Goal: Task Accomplishment & Management: Manage account settings

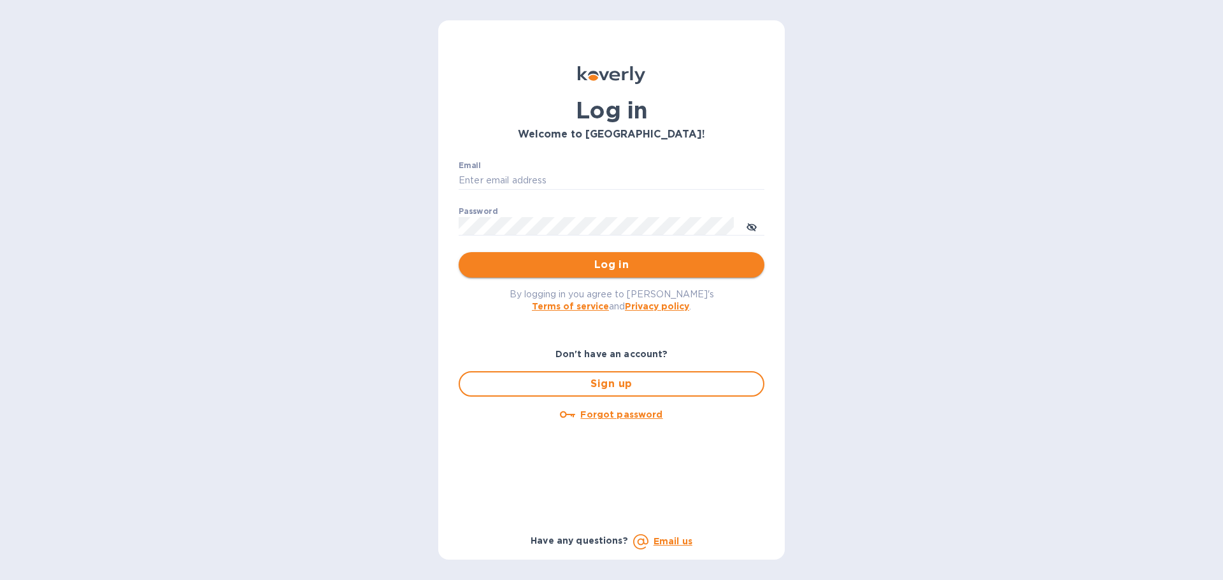
type input "[PERSON_NAME][EMAIL_ADDRESS][DOMAIN_NAME]"
click at [571, 267] on span "Log in" at bounding box center [611, 264] width 285 height 15
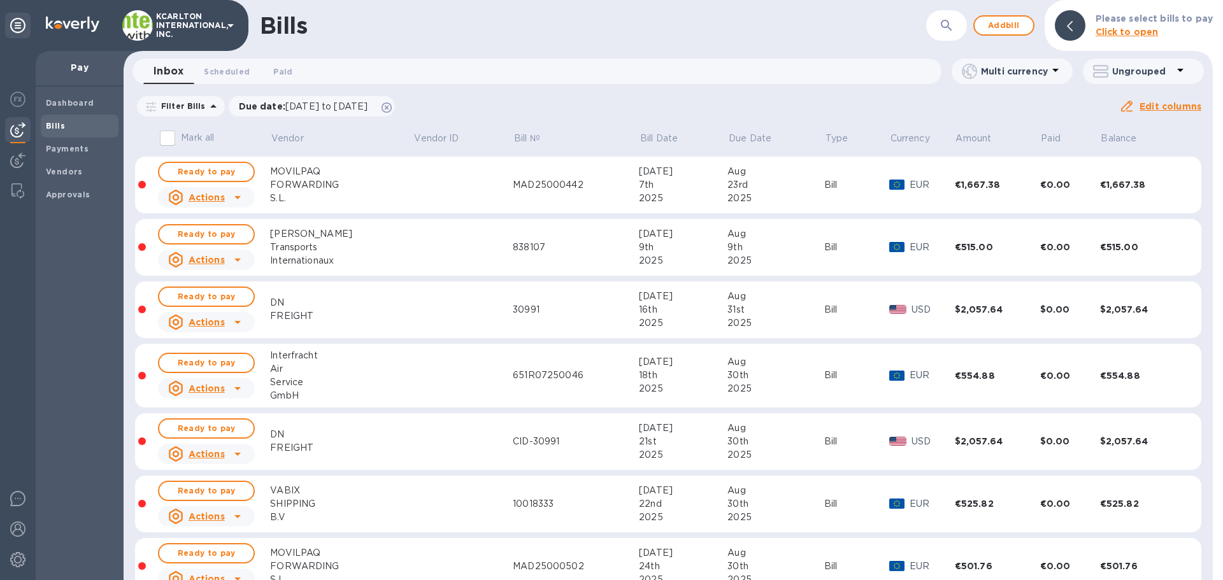
click at [953, 25] on icon "button" at bounding box center [946, 25] width 15 height 15
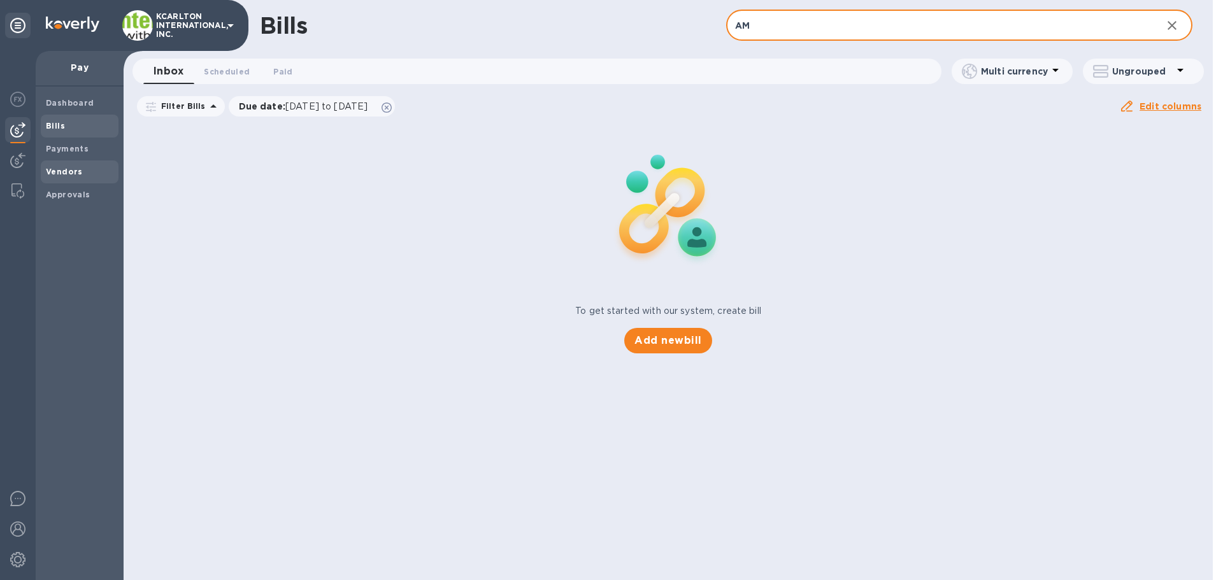
type input "AM"
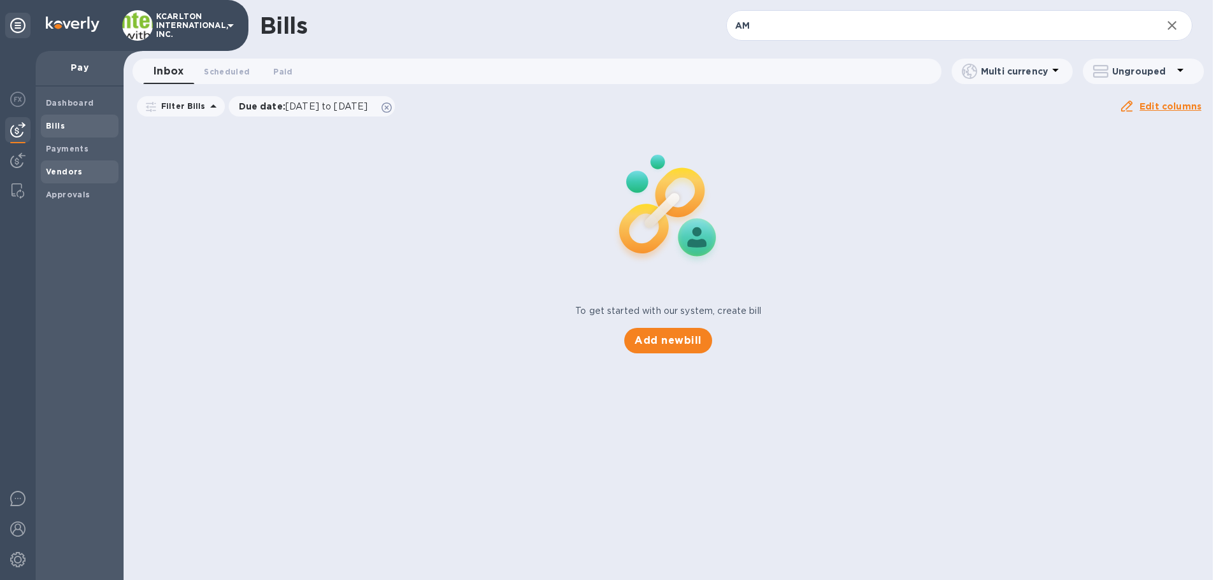
click at [66, 177] on span "Vendors" at bounding box center [64, 172] width 37 height 13
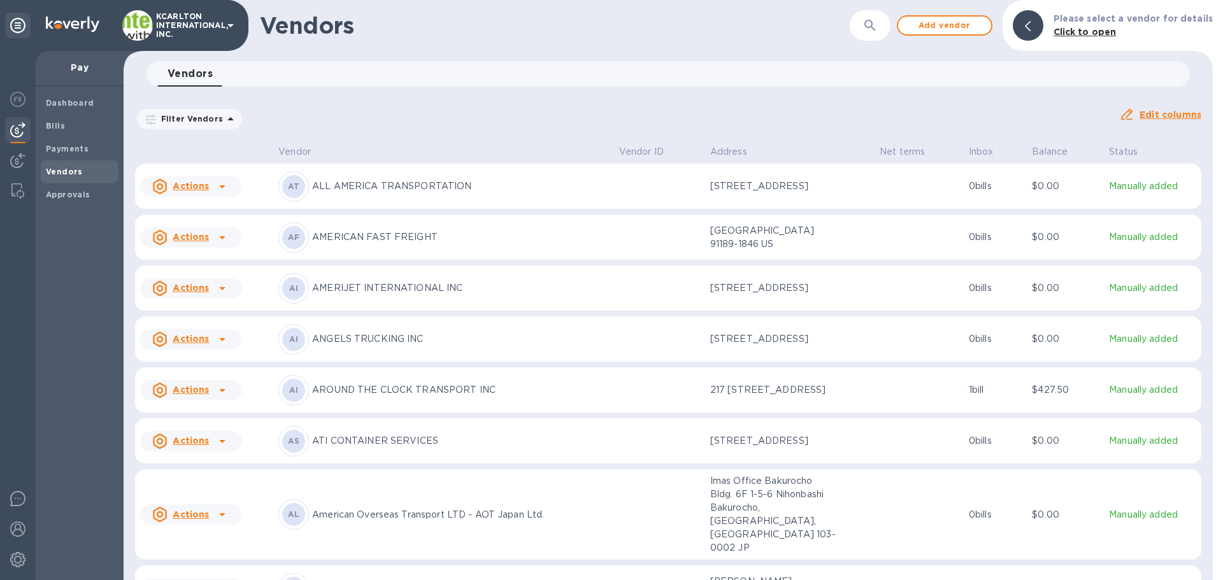
click at [873, 42] on div "Vendors ​ Add vendor Please select a vendor for details Click to open" at bounding box center [668, 25] width 1089 height 51
drag, startPoint x: 874, startPoint y: 27, endPoint x: 876, endPoint y: 38, distance: 11.6
click at [875, 27] on icon "button" at bounding box center [869, 25] width 11 height 11
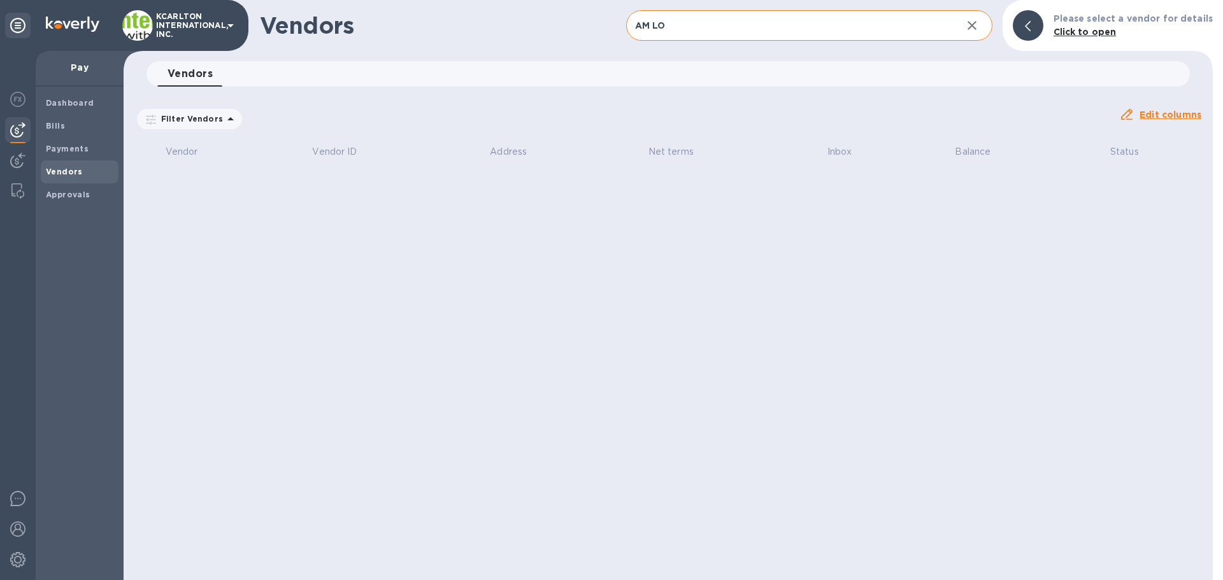
click at [682, 29] on input "AM LO" at bounding box center [788, 25] width 325 height 31
drag, startPoint x: 692, startPoint y: 25, endPoint x: 635, endPoint y: 25, distance: 57.3
click at [635, 25] on input "AM LO" at bounding box center [788, 25] width 325 height 31
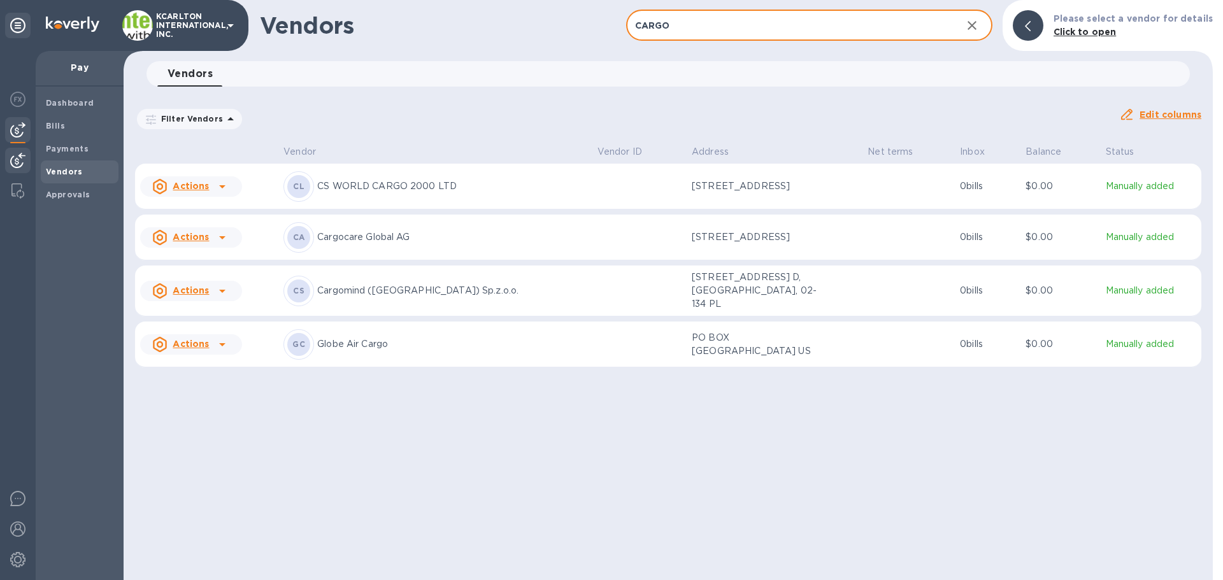
type input "CARGO"
click at [1030, 26] on icon at bounding box center [1028, 26] width 6 height 10
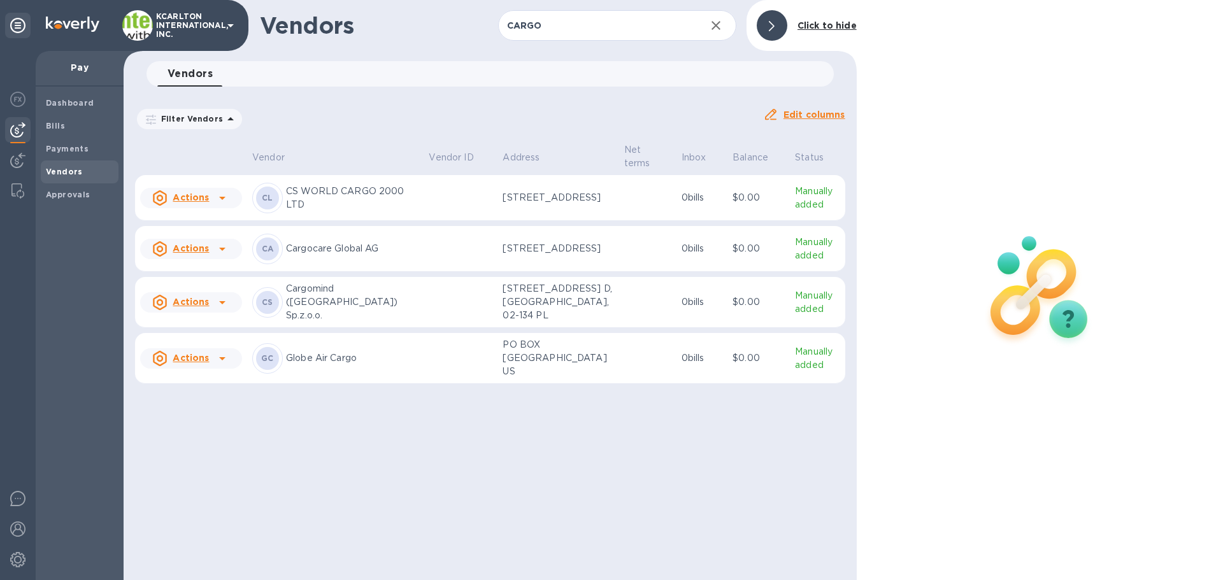
click at [827, 23] on b "Click to hide" at bounding box center [826, 25] width 59 height 10
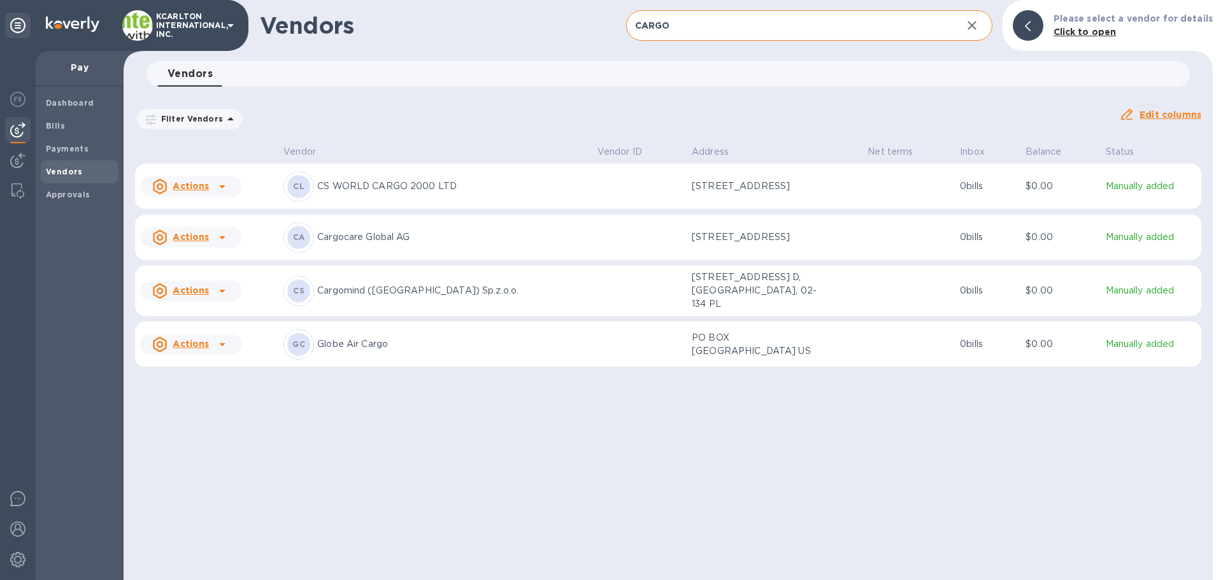
click at [979, 28] on icon "button" at bounding box center [971, 25] width 15 height 15
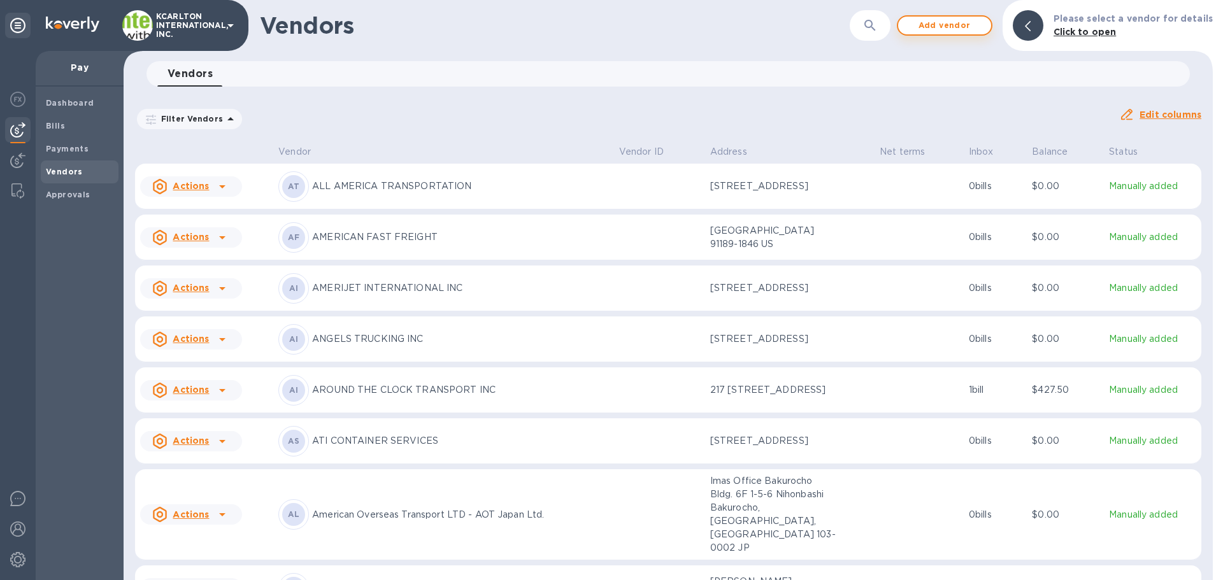
click at [975, 27] on span "Add vendor" at bounding box center [944, 25] width 73 height 15
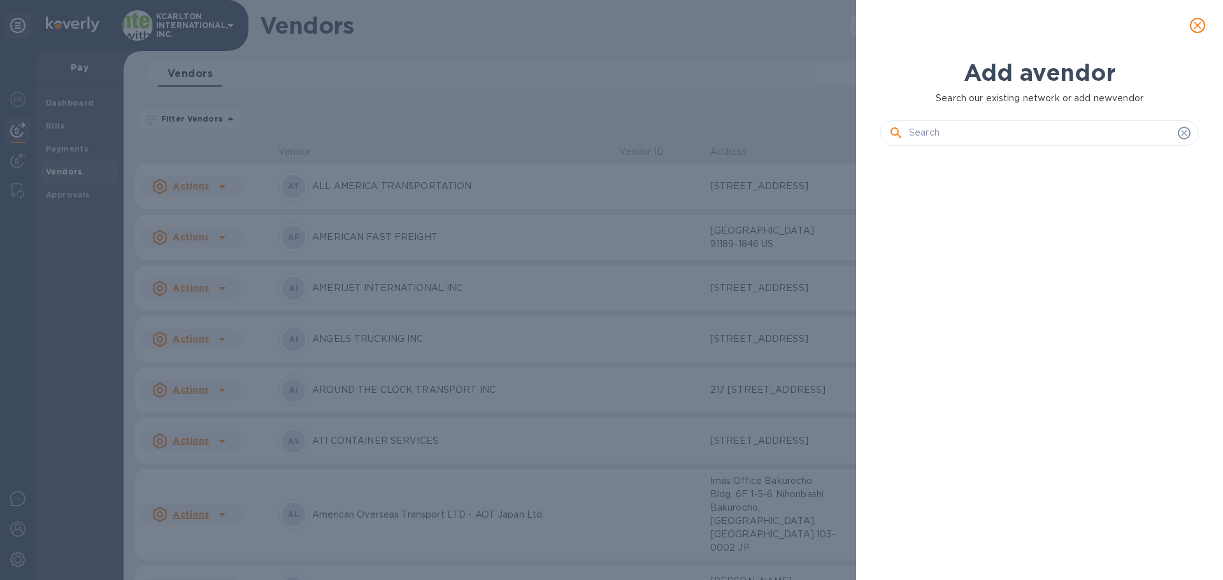
scroll to position [381, 324]
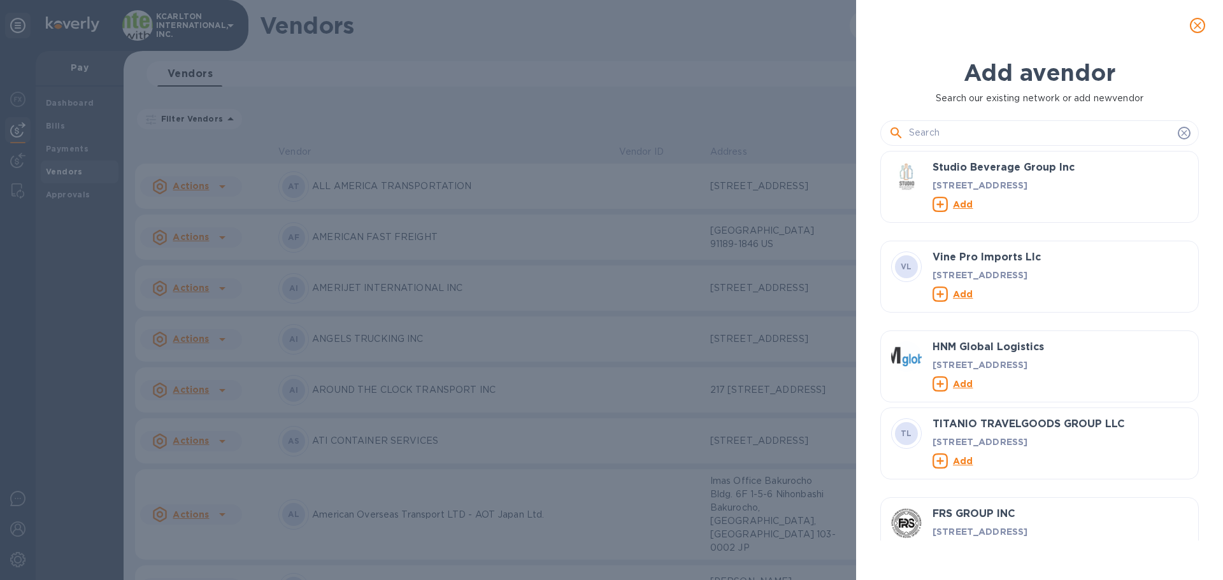
click at [978, 133] on input "text" at bounding box center [1041, 133] width 264 height 19
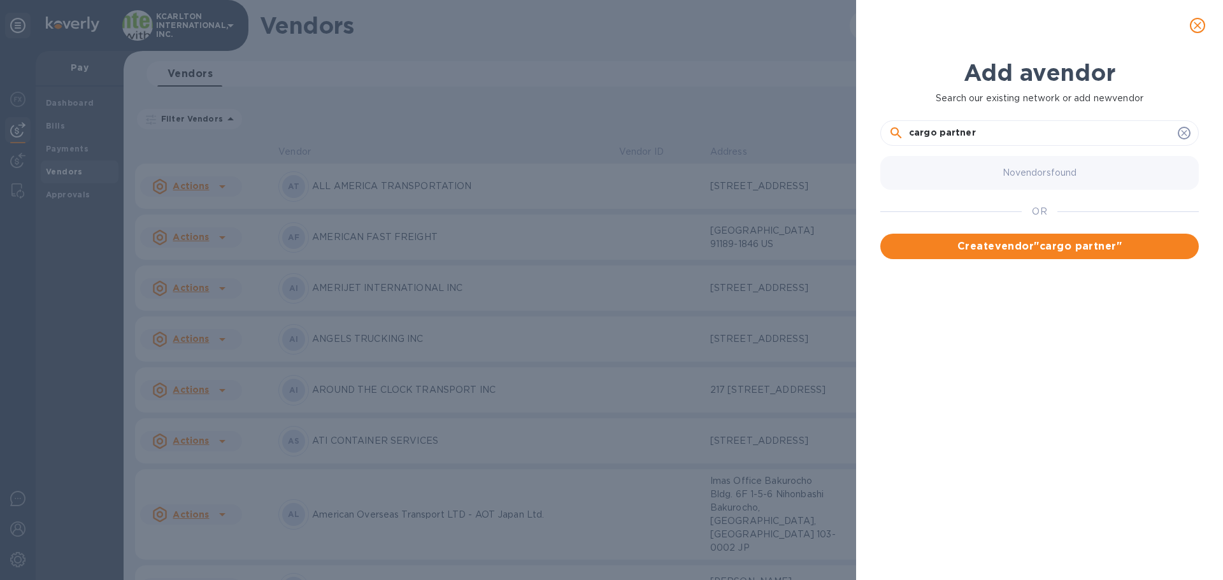
drag, startPoint x: 987, startPoint y: 138, endPoint x: 848, endPoint y: 127, distance: 138.6
click at [848, 127] on div "Add a vendor Search our existing network or add new vendor cargo partner No ven…" at bounding box center [611, 290] width 1223 height 580
type input "c"
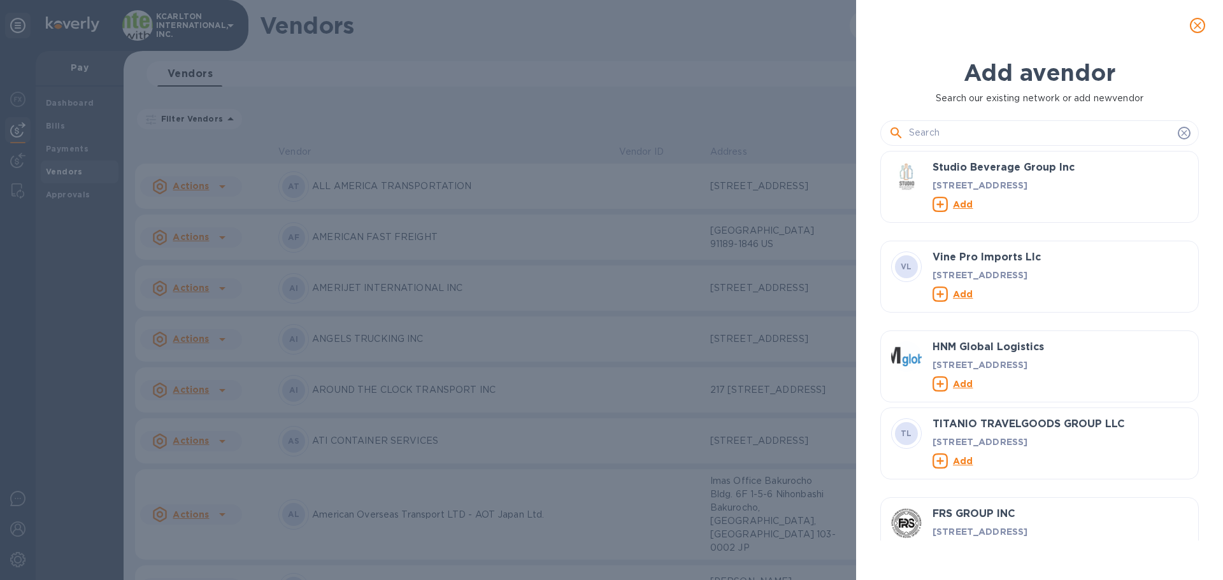
type input "c"
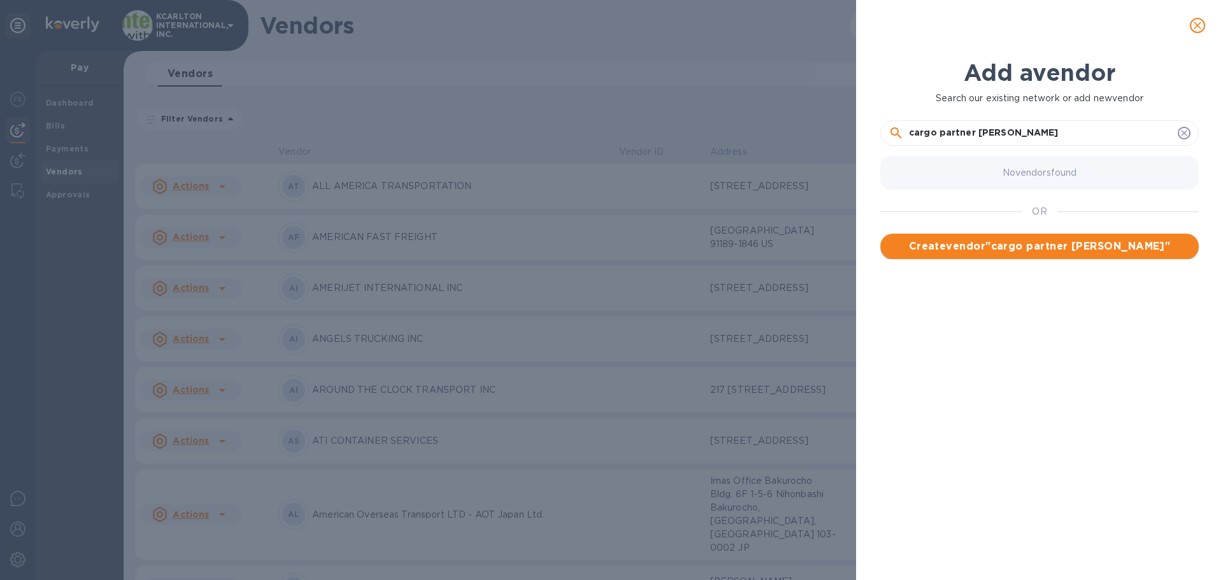
type input "cargo partner [PERSON_NAME]"
click at [950, 239] on span "Create vendor " cargo partner doo "" at bounding box center [1039, 246] width 298 height 15
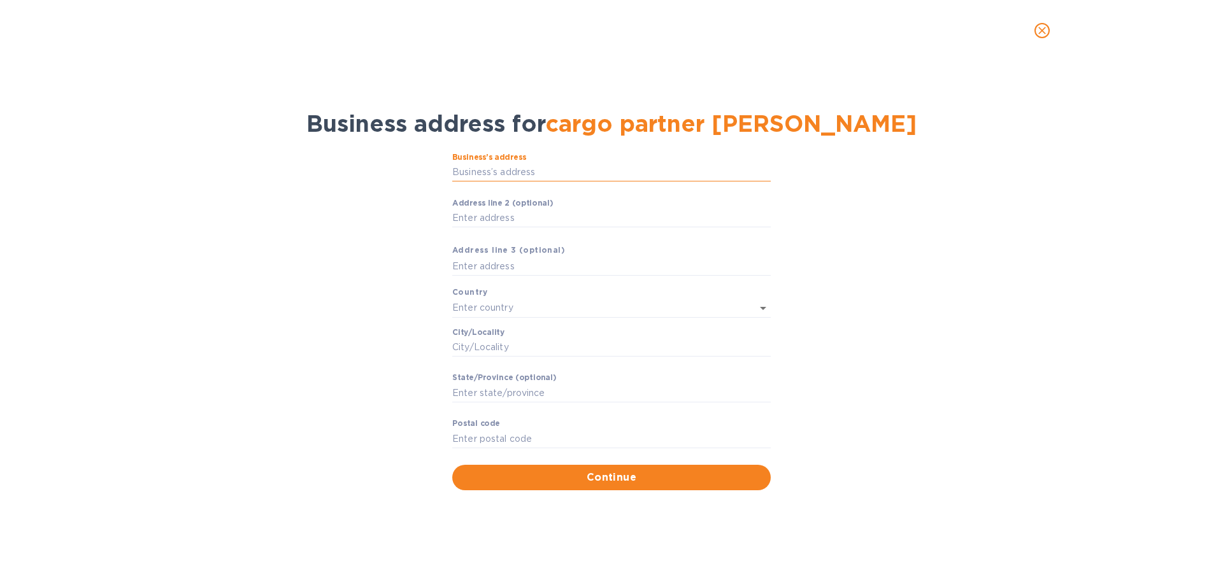
click at [540, 172] on input "Business’s аddress" at bounding box center [611, 172] width 318 height 19
type input "s"
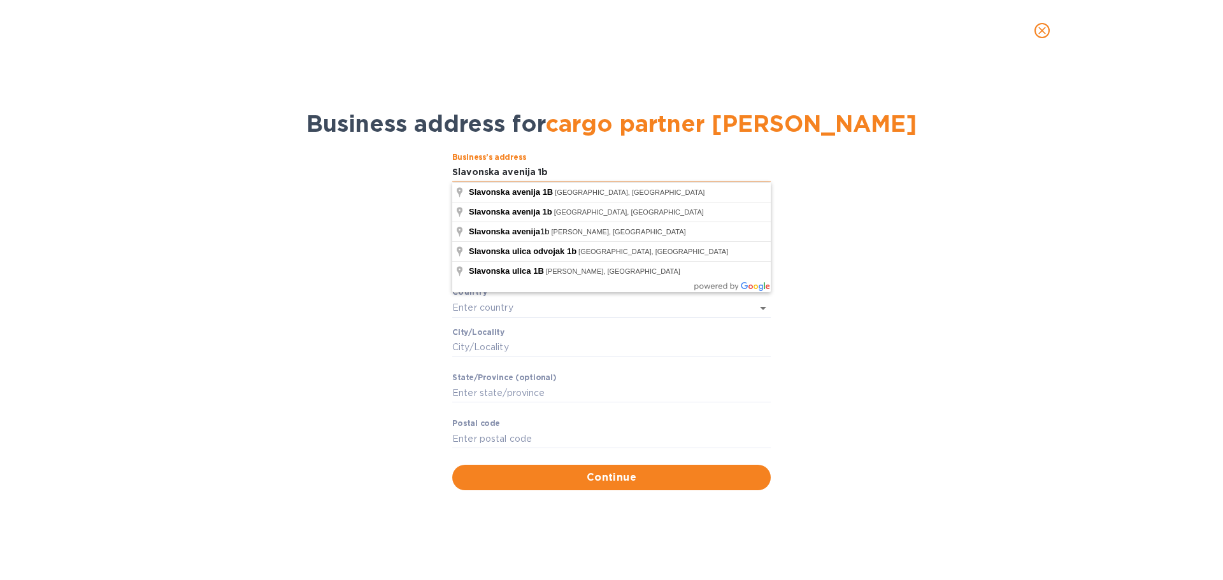
type input "Slavonska avenija 1b"
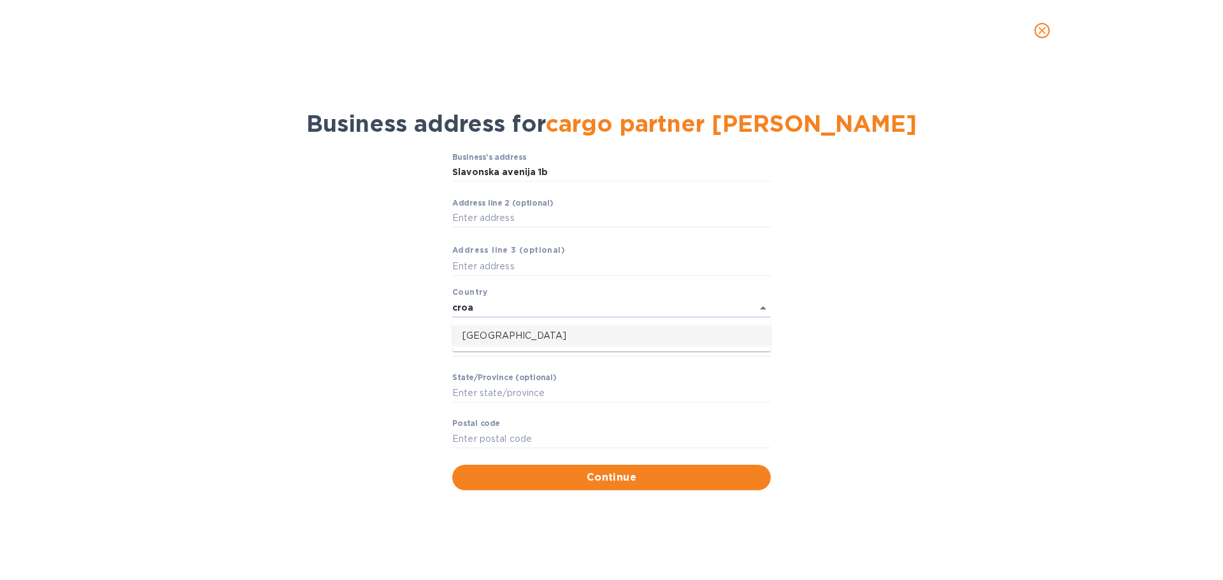
click at [467, 331] on p "[GEOGRAPHIC_DATA]" at bounding box center [611, 335] width 298 height 13
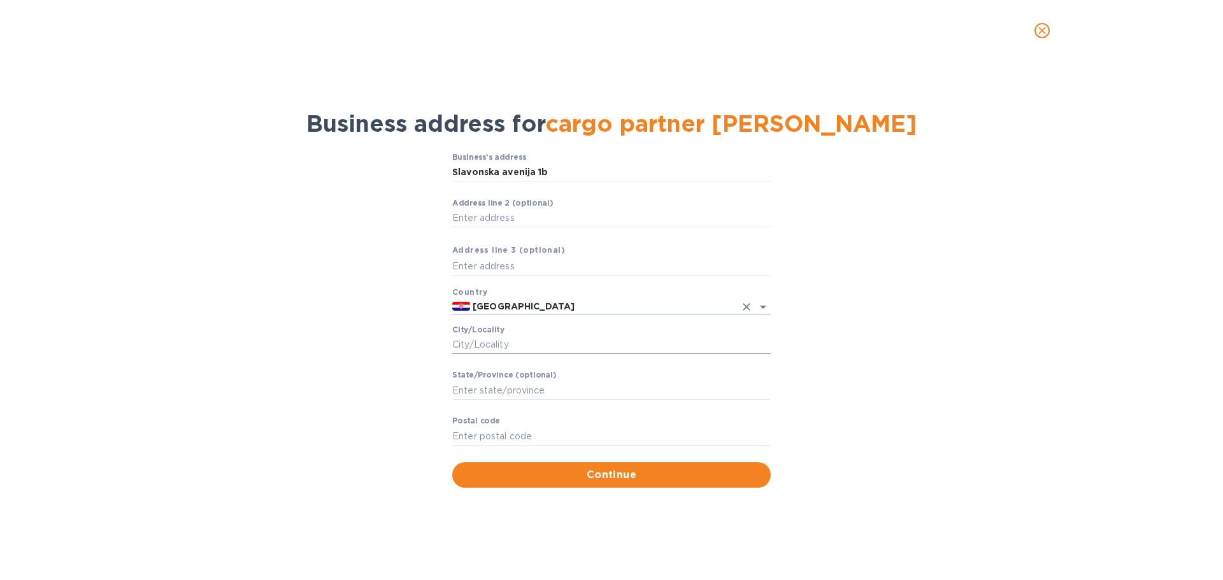
type input "[GEOGRAPHIC_DATA]"
click at [476, 345] on input "Сity/Locаlity" at bounding box center [611, 345] width 318 height 19
type input "[GEOGRAPHIC_DATA]"
type input "10000"
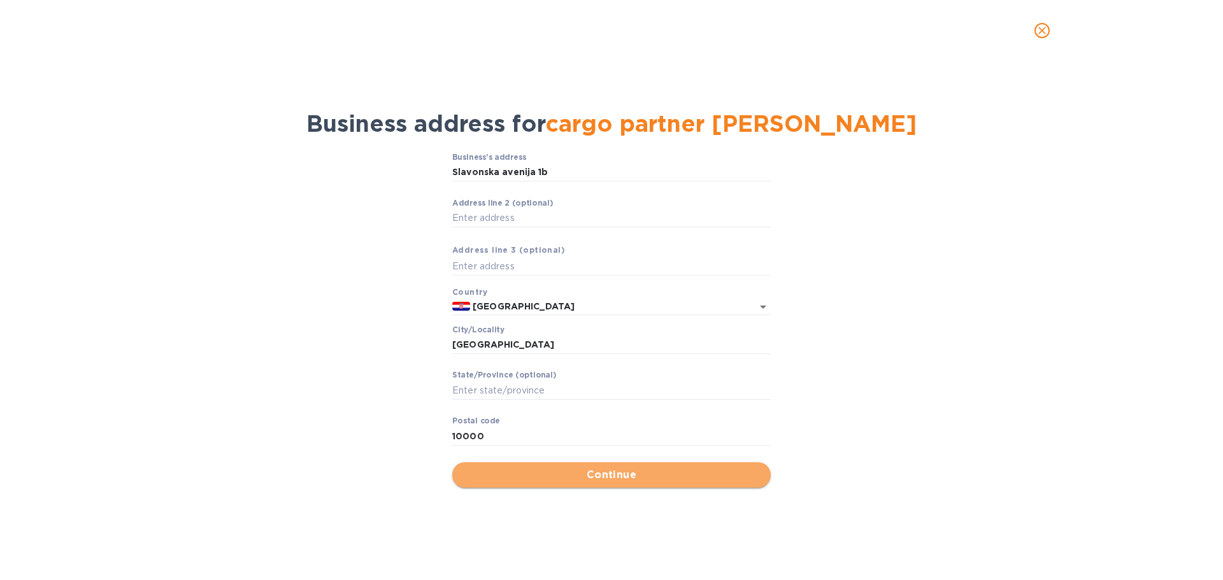
click at [549, 478] on span "Continue" at bounding box center [611, 474] width 298 height 15
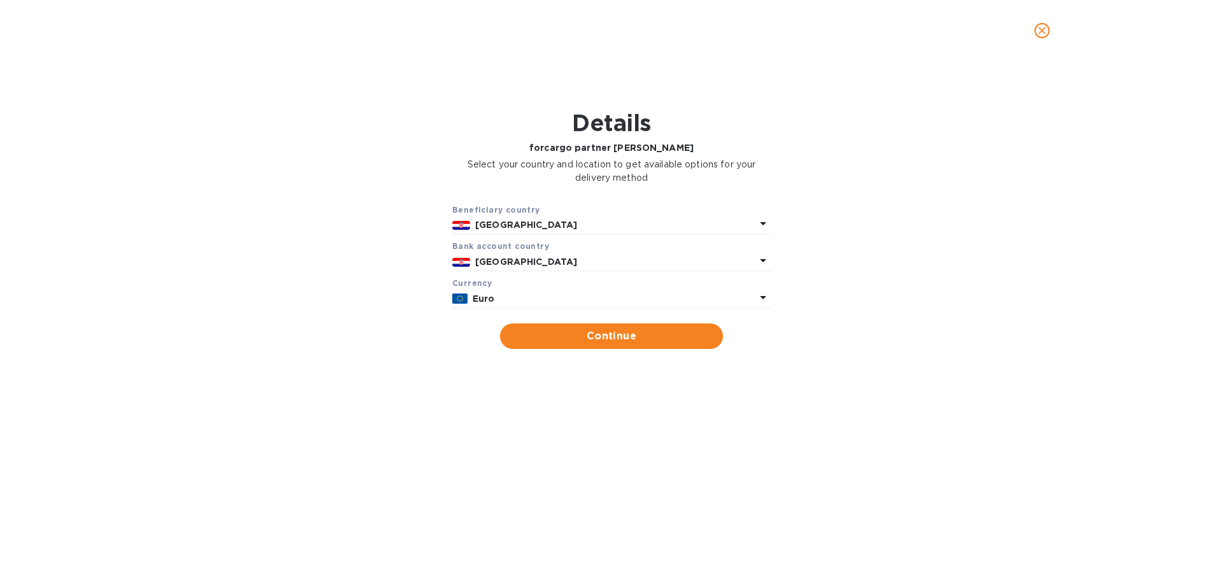
click at [522, 299] on p "Euro" at bounding box center [614, 298] width 283 height 13
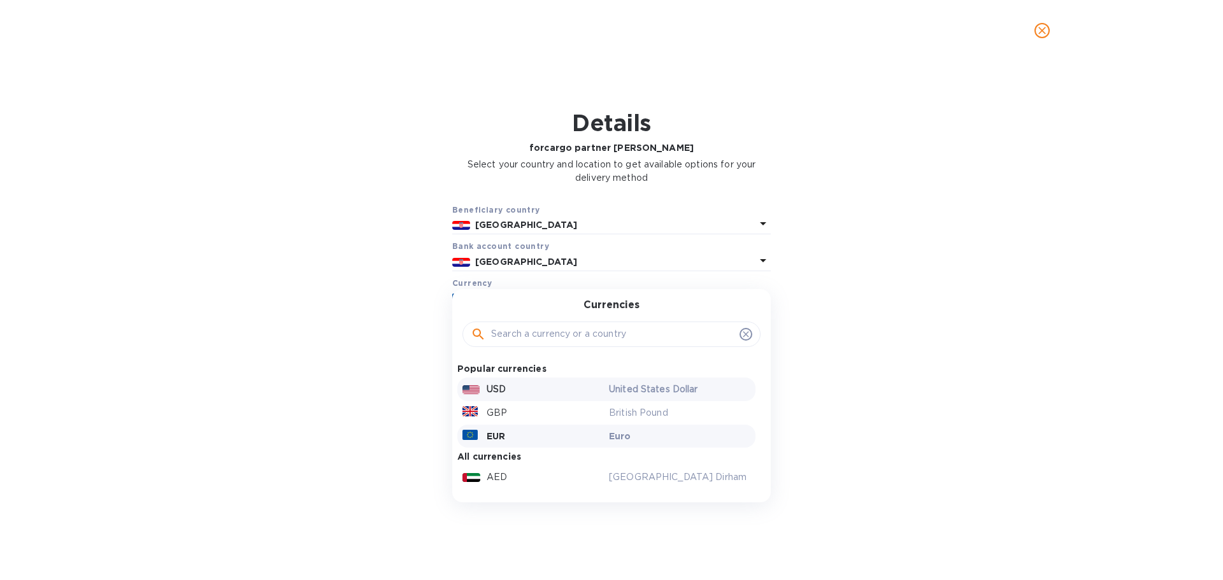
click at [507, 391] on div "USD" at bounding box center [533, 389] width 146 height 18
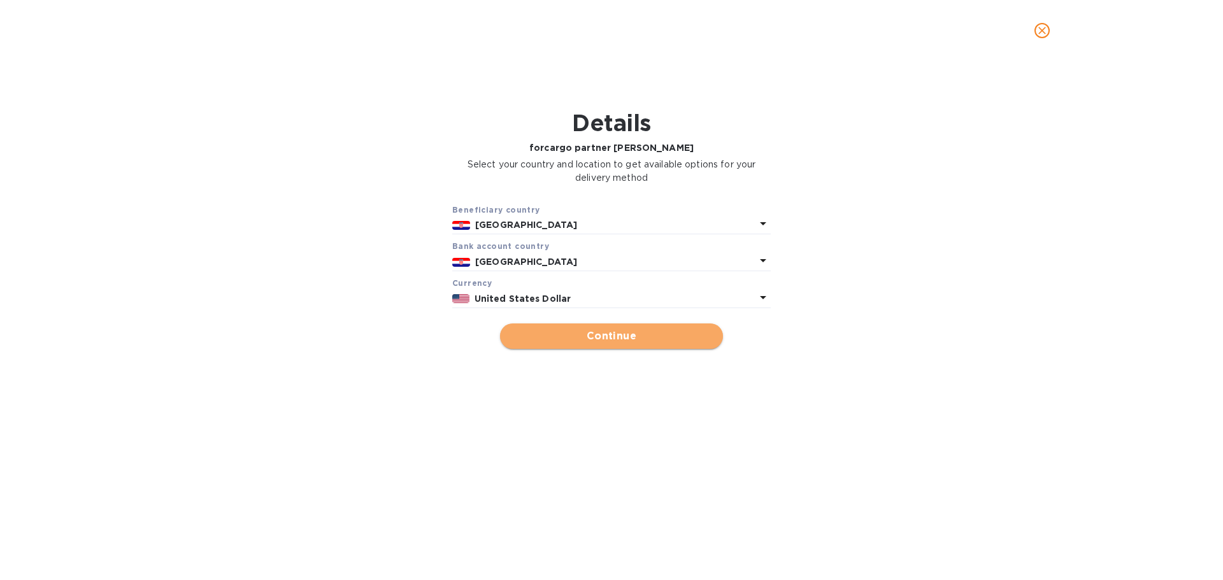
click at [578, 337] on span "Continue" at bounding box center [611, 336] width 203 height 15
type input "cargo partner [PERSON_NAME]"
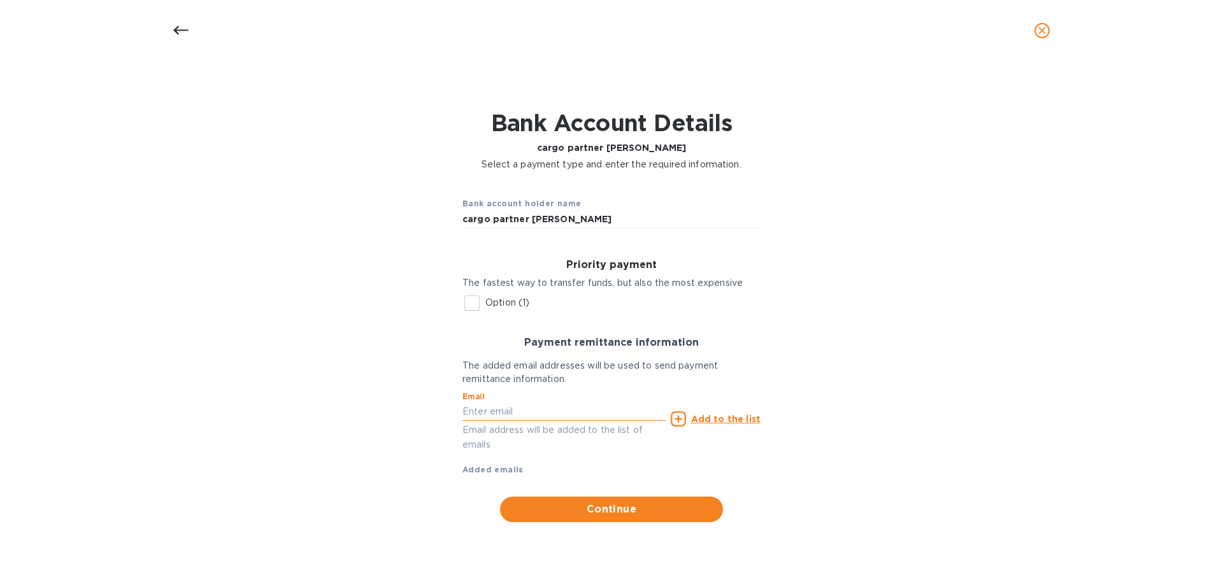
click at [502, 408] on input "text" at bounding box center [563, 412] width 203 height 19
click at [465, 417] on input "text" at bounding box center [563, 412] width 203 height 19
paste input "[PERSON_NAME][EMAIL_ADDRESS][DOMAIN_NAME]"
type input "[PERSON_NAME][EMAIL_ADDRESS][DOMAIN_NAME]"
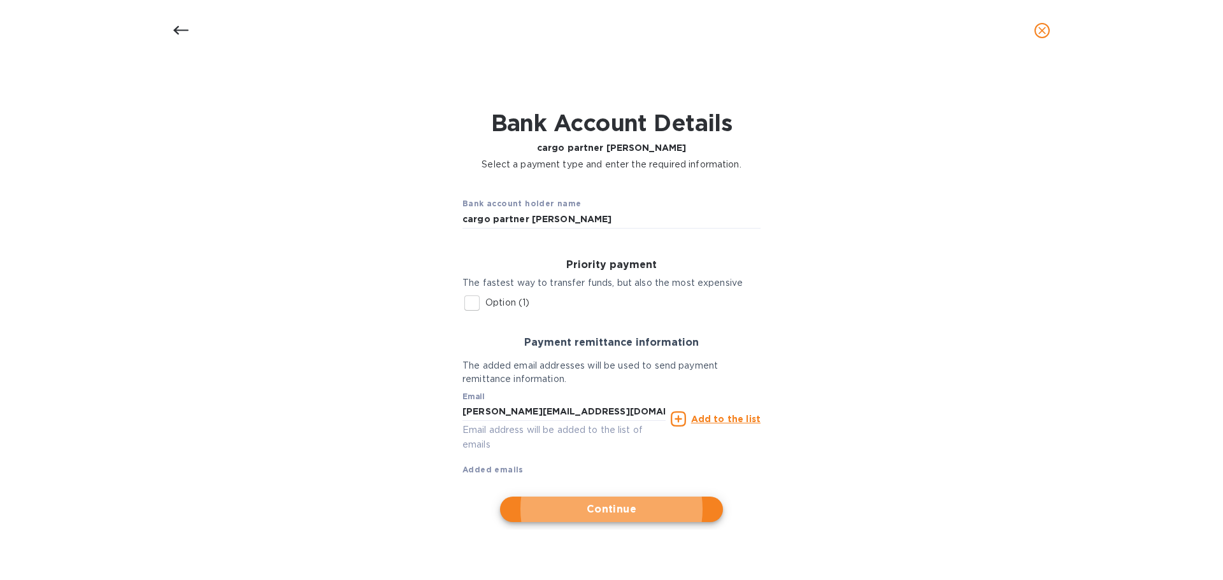
click at [474, 306] on input "Option (1)" at bounding box center [472, 303] width 27 height 27
checkbox input "true"
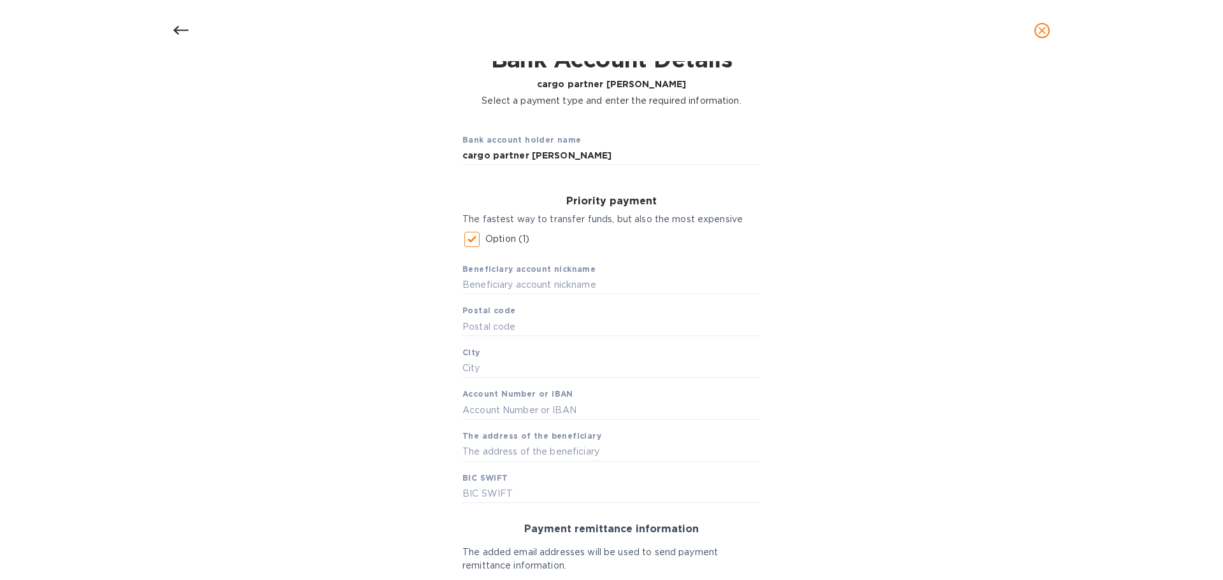
scroll to position [127, 0]
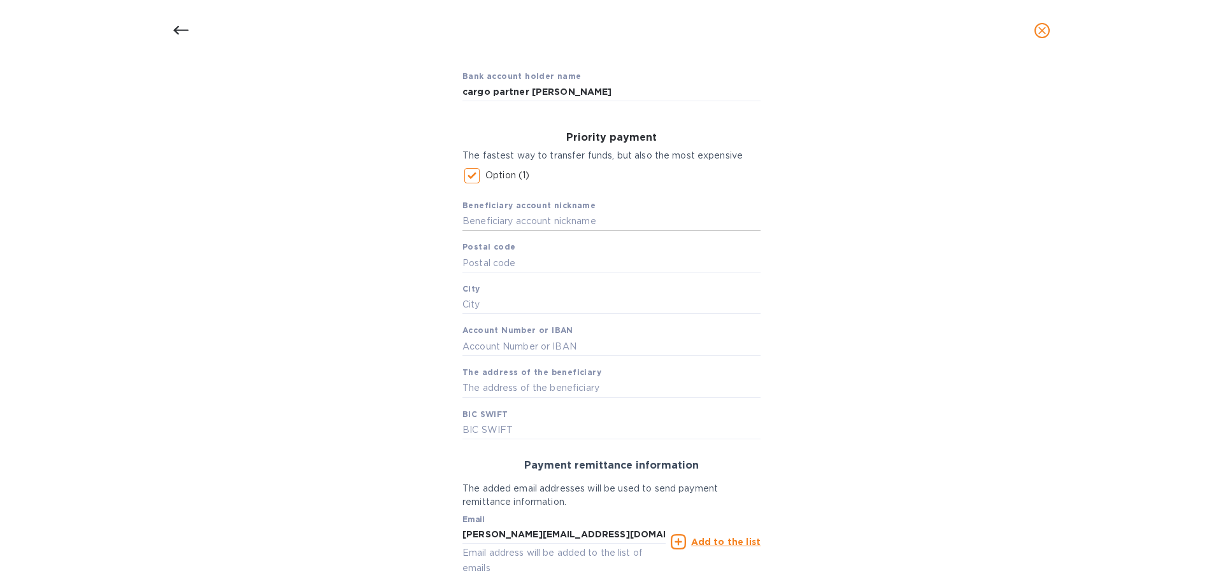
click at [495, 220] on input "text" at bounding box center [611, 221] width 298 height 19
type input "CARGO PARTNER"
type input "10000"
type input "Z"
type input "C"
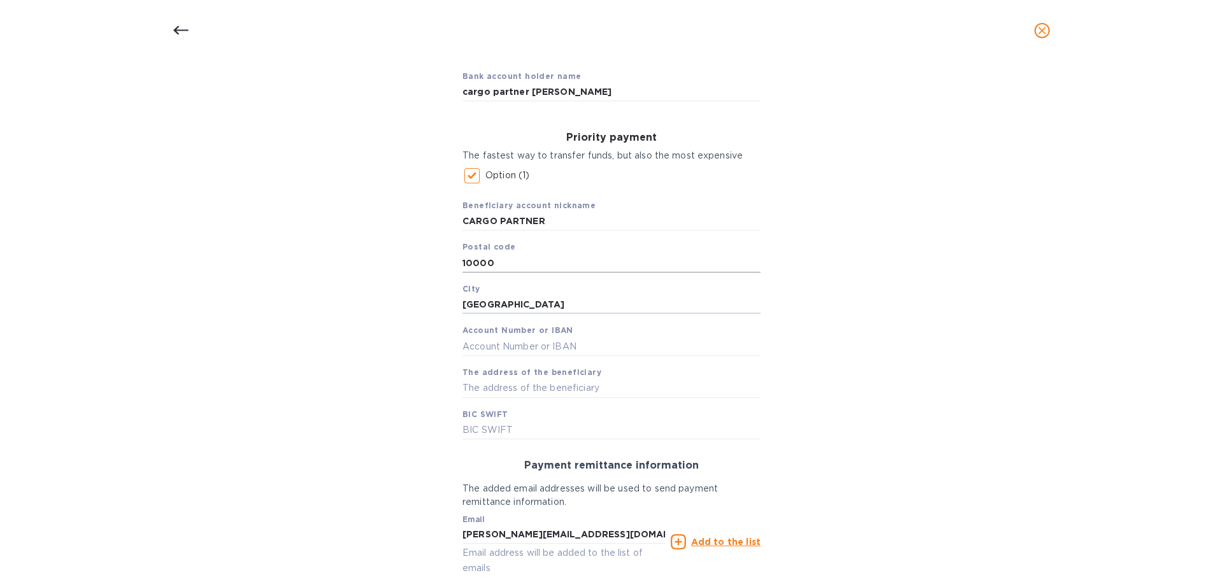
type input "[GEOGRAPHIC_DATA]"
click at [518, 271] on input "10000" at bounding box center [611, 262] width 298 height 19
drag, startPoint x: 517, startPoint y: 266, endPoint x: 459, endPoint y: 262, distance: 58.1
click at [459, 262] on div "Priority payment The fastest way to transfer funds, but also the most expensive…" at bounding box center [611, 286] width 318 height 328
type input "1030"
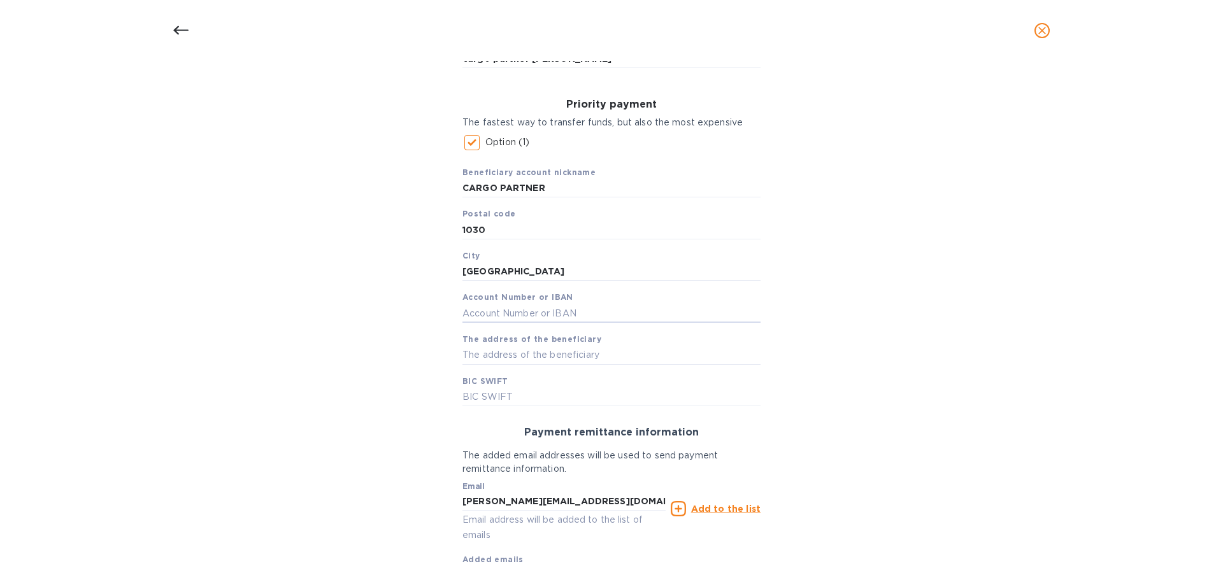
scroll to position [191, 0]
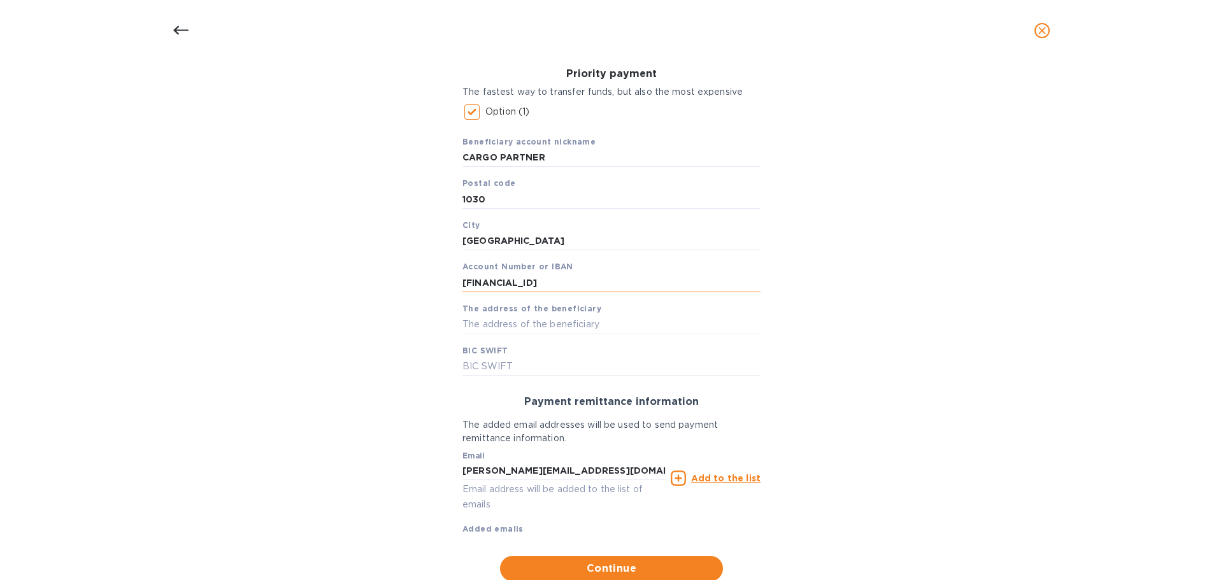
type input "[FINANCIAL_ID]"
type input "GEBAATWWXXX"
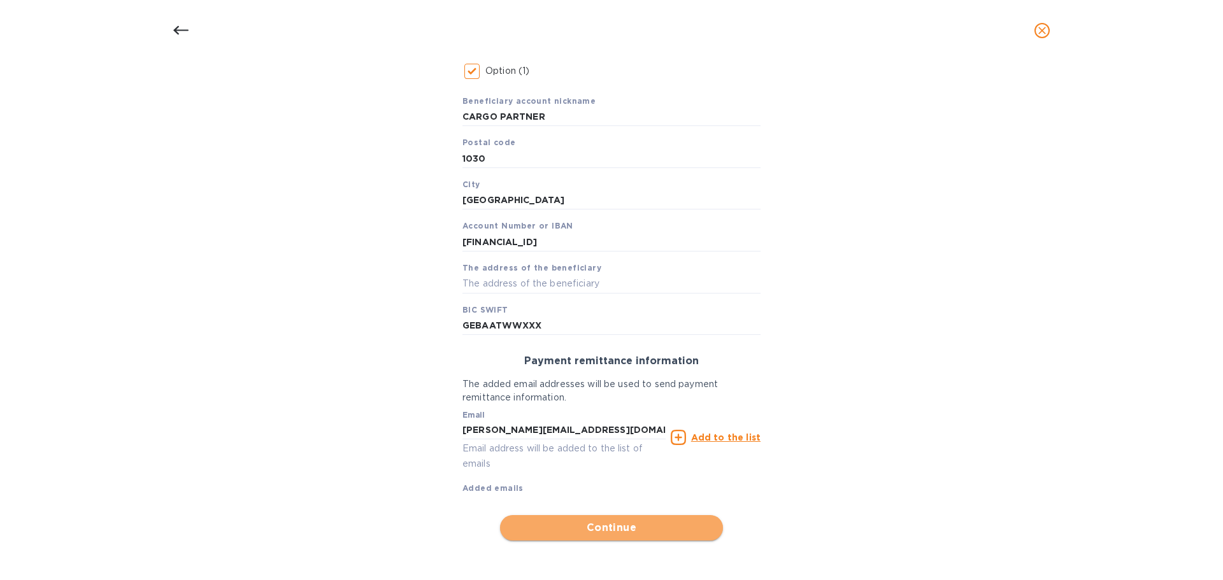
click at [589, 529] on span "Continue" at bounding box center [611, 527] width 203 height 15
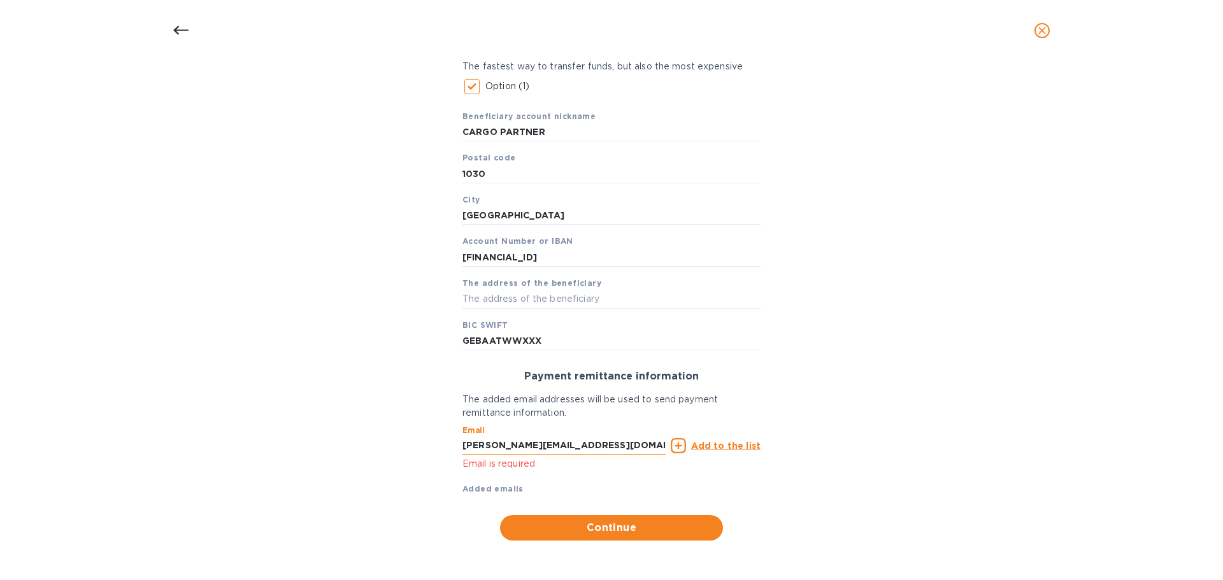
click at [622, 451] on input "[PERSON_NAME][EMAIL_ADDRESS][DOMAIN_NAME]" at bounding box center [563, 445] width 203 height 19
click at [713, 448] on u "Add to the list" at bounding box center [725, 446] width 69 height 10
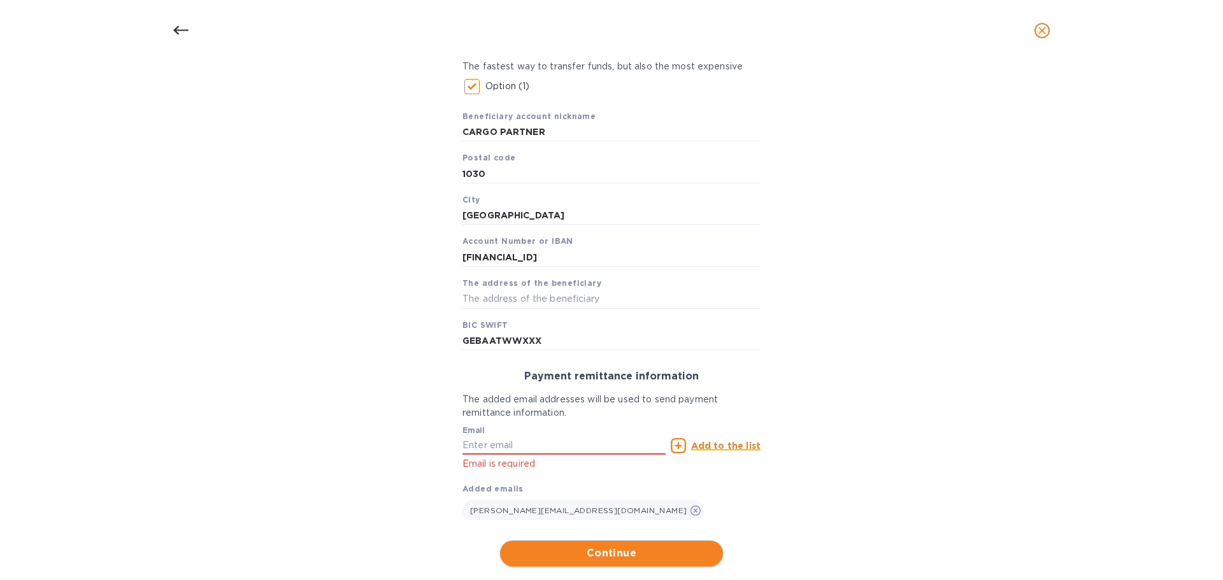
click at [601, 548] on span "Continue" at bounding box center [611, 553] width 203 height 15
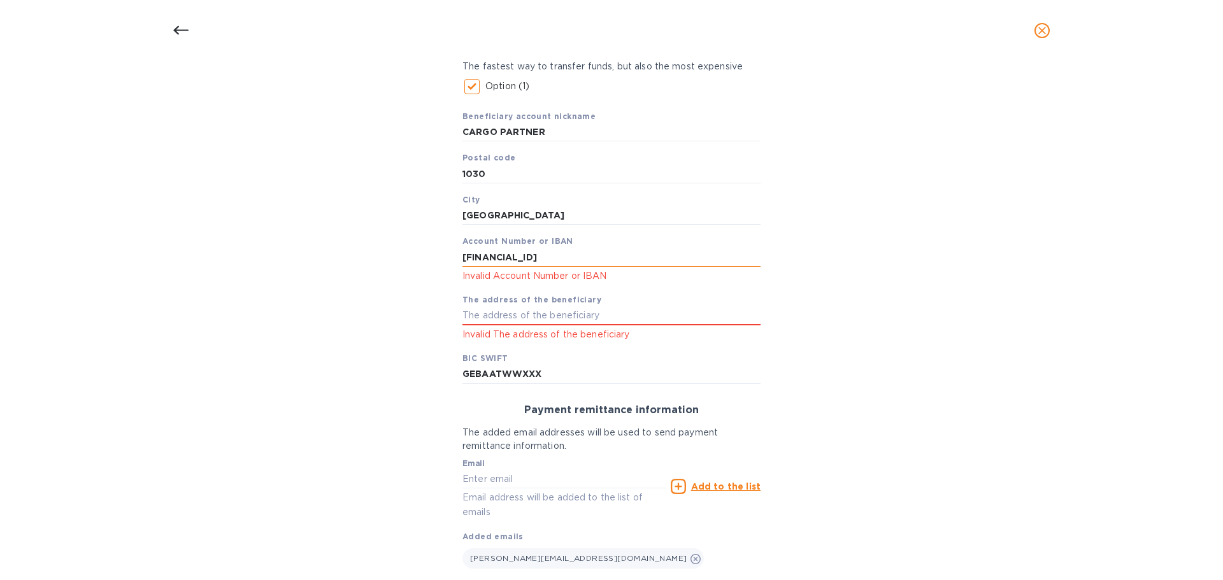
click at [597, 253] on input "[FINANCIAL_ID]" at bounding box center [611, 257] width 298 height 19
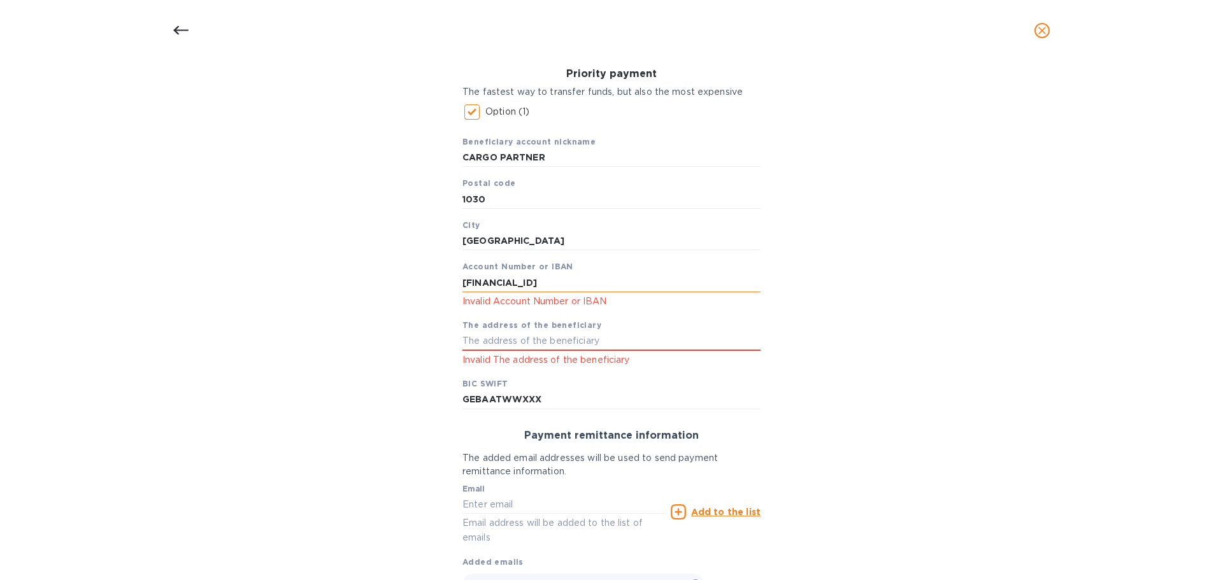
scroll to position [255, 0]
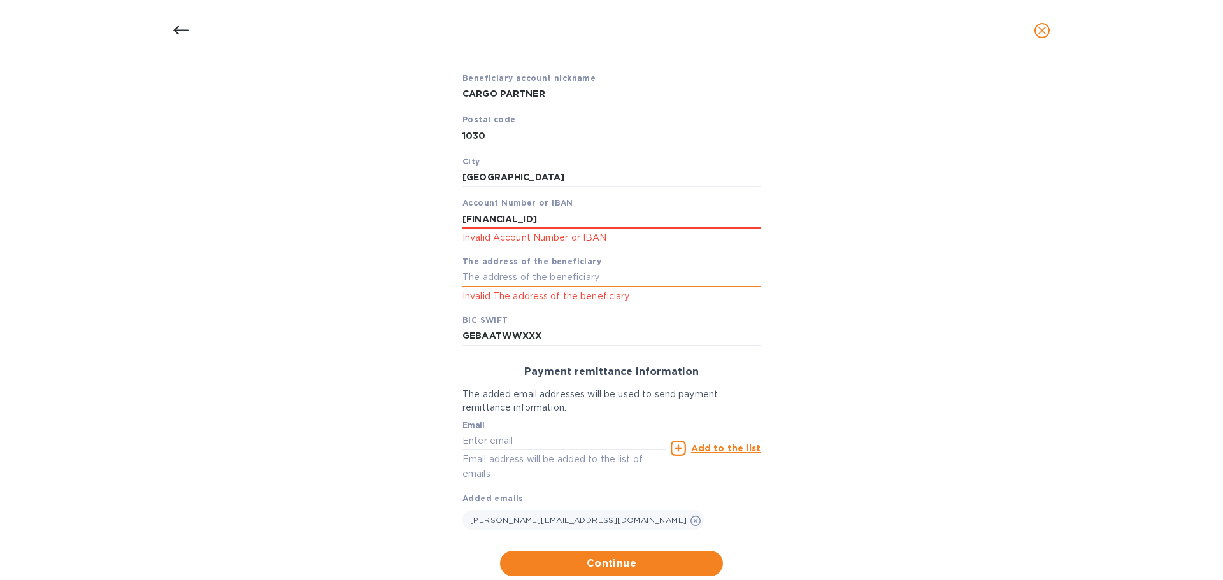
click at [582, 271] on input "text" at bounding box center [611, 277] width 298 height 19
click at [481, 215] on input "[FINANCIAL_ID]" at bounding box center [611, 219] width 298 height 19
click at [480, 219] on input "[FINANCIAL_ID]" at bounding box center [611, 219] width 298 height 19
click at [585, 224] on div "[FINANCIAL_ID] Invalid Account Number or IBAN" at bounding box center [611, 228] width 298 height 36
drag, startPoint x: 581, startPoint y: 212, endPoint x: 424, endPoint y: 220, distance: 156.9
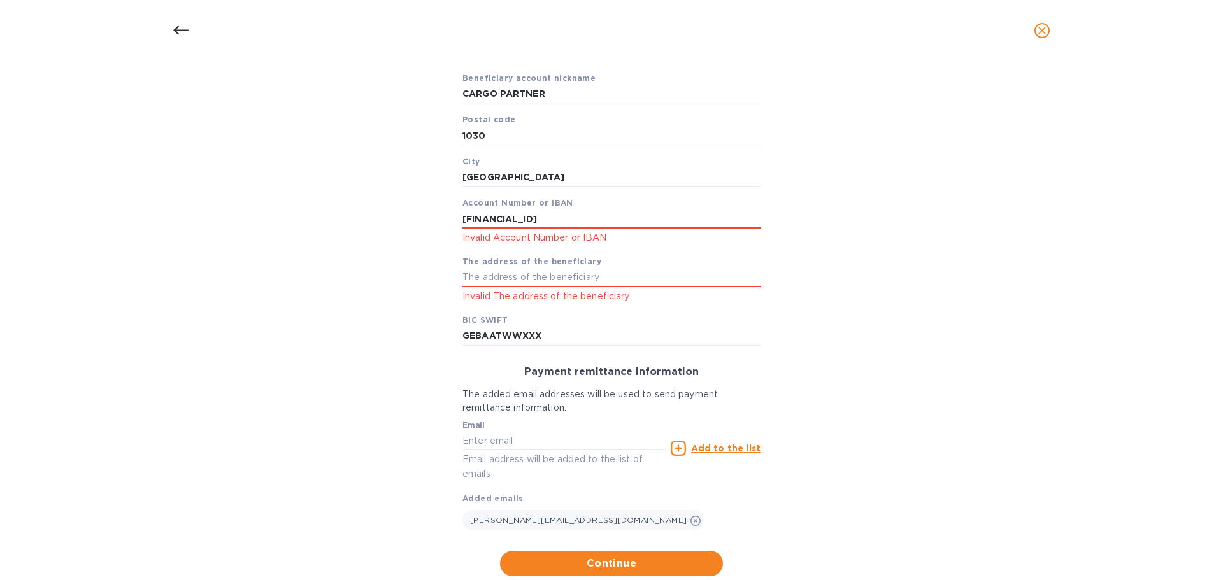
click at [425, 220] on div "Bank account holder name cargo partner doo Priority payment The fastest way to …" at bounding box center [612, 254] width 1190 height 660
click at [504, 220] on input "[FINANCIAL_ID]" at bounding box center [611, 219] width 298 height 19
drag, startPoint x: 573, startPoint y: 220, endPoint x: 454, endPoint y: 206, distance: 119.8
click at [454, 206] on div "Priority payment The fastest way to transfer funds, but also the most expensive…" at bounding box center [611, 174] width 318 height 361
click at [586, 220] on input "[FINANCIAL_ID]" at bounding box center [611, 219] width 298 height 19
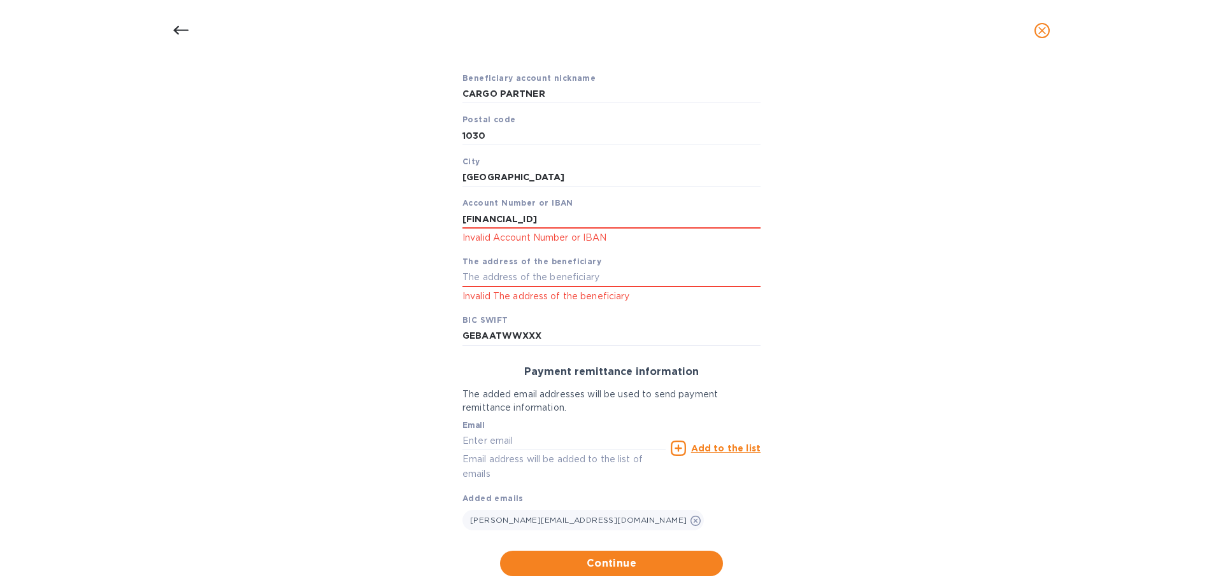
drag, startPoint x: 578, startPoint y: 222, endPoint x: 456, endPoint y: 222, distance: 121.6
click at [462, 222] on input "[FINANCIAL_ID]" at bounding box center [611, 219] width 298 height 19
click at [524, 222] on input "[FINANCIAL_ID]" at bounding box center [611, 219] width 298 height 19
click at [624, 219] on input "[FINANCIAL_ID]" at bounding box center [611, 219] width 298 height 19
drag, startPoint x: 578, startPoint y: 217, endPoint x: 436, endPoint y: 217, distance: 141.4
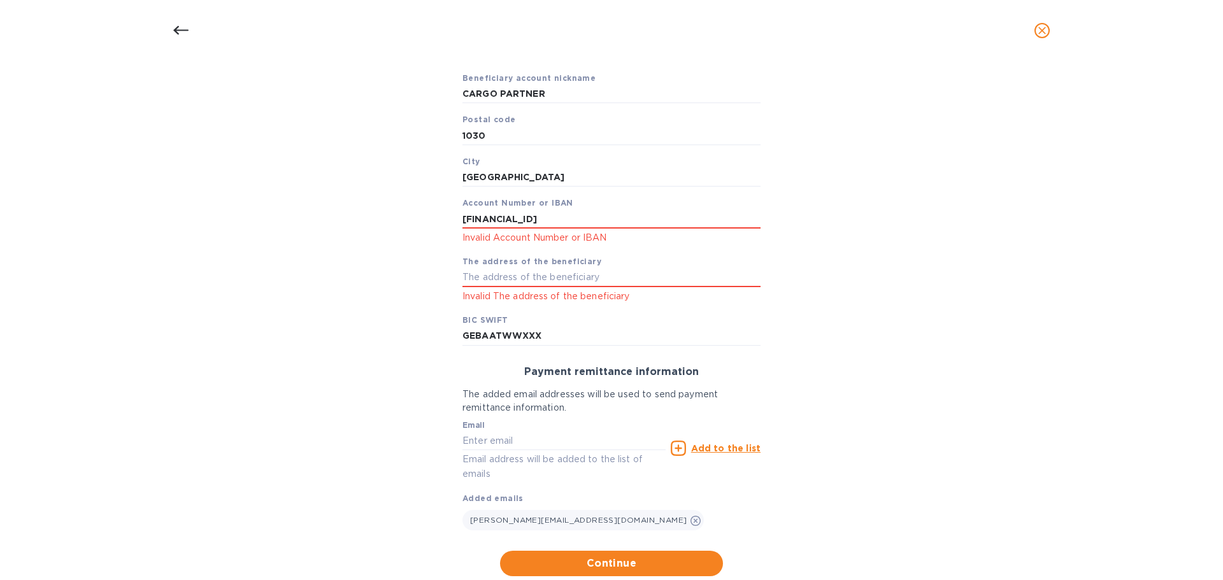
click at [436, 217] on div "Bank account holder name cargo partner doo Priority payment The fastest way to …" at bounding box center [612, 254] width 1190 height 660
click at [490, 218] on input "[FINANCIAL_ID]" at bounding box center [611, 219] width 298 height 19
drag, startPoint x: 591, startPoint y: 220, endPoint x: 401, endPoint y: 222, distance: 189.8
click at [401, 222] on div "Bank account holder name cargo partner doo Priority payment The fastest way to …" at bounding box center [612, 254] width 1190 height 660
type input "[FINANCIAL_ID]"
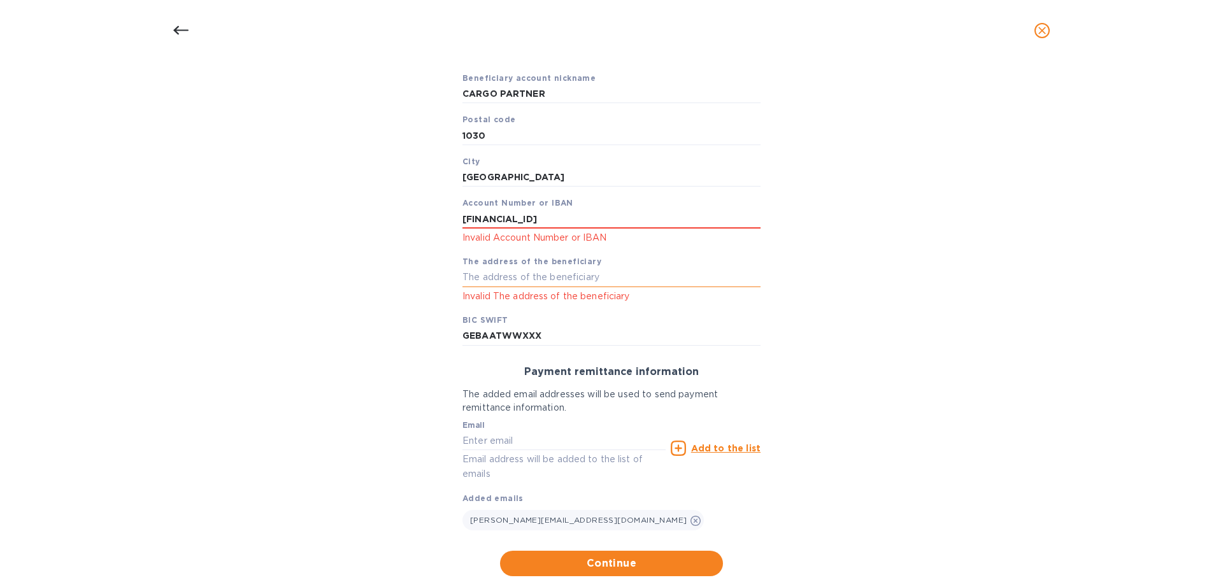
click at [575, 278] on input "text" at bounding box center [611, 277] width 298 height 19
type input "v"
type input "[GEOGRAPHIC_DATA]"
click at [542, 319] on div "Beneficiary account nickname CARGO PARTNER Postal code 1030 City VIENNA Account…" at bounding box center [611, 204] width 298 height 284
click at [552, 331] on input "GEBAATWWXXX" at bounding box center [611, 336] width 298 height 19
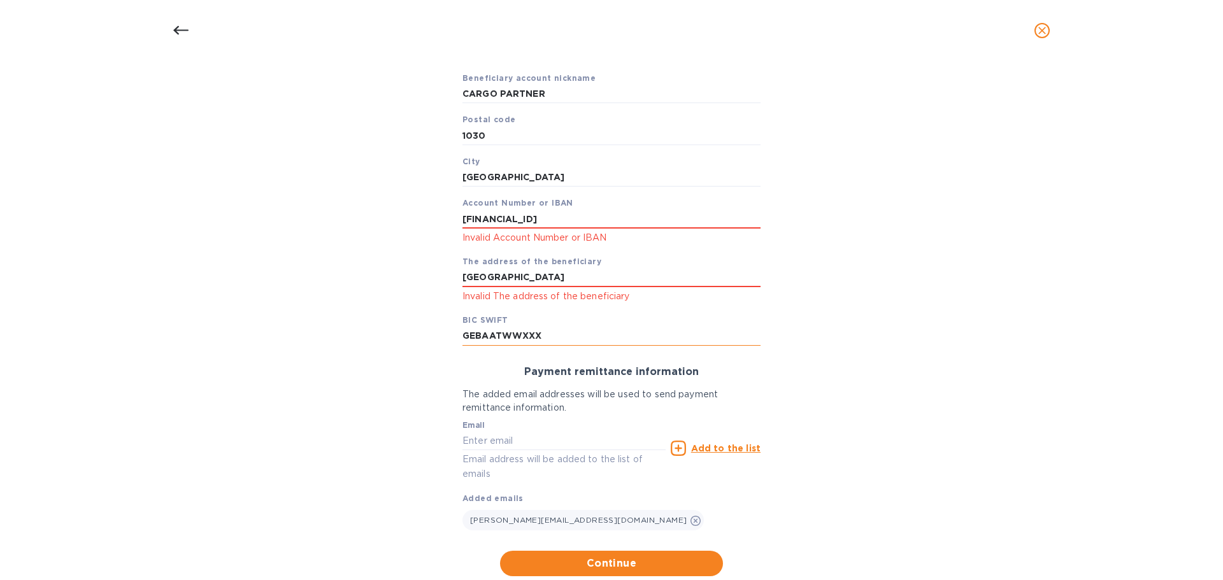
click at [494, 332] on input "GEBAATWWXXX" at bounding box center [611, 336] width 298 height 19
click at [486, 332] on input "GEBAATWWXXX" at bounding box center [611, 336] width 298 height 19
click at [534, 332] on input "GEBAATWWXXX" at bounding box center [611, 336] width 298 height 19
type input "GXEBAATWWXX"
click at [511, 332] on input "GXEBAATWWXX" at bounding box center [611, 336] width 298 height 19
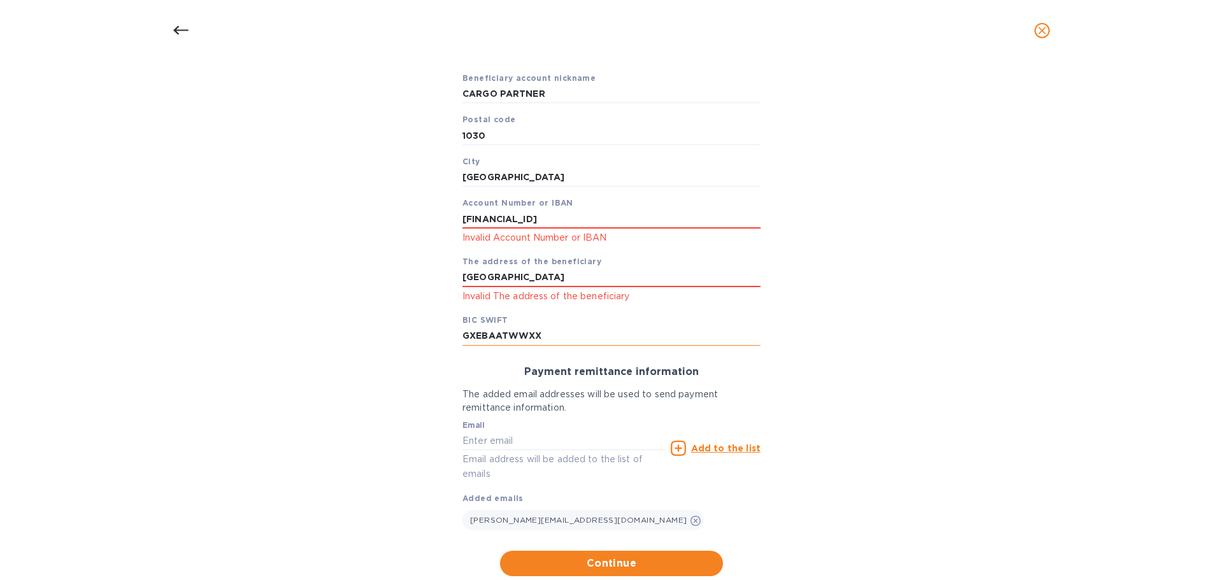
click at [533, 332] on input "GXEBAATWWXX" at bounding box center [611, 336] width 298 height 19
drag, startPoint x: 538, startPoint y: 333, endPoint x: 454, endPoint y: 332, distance: 83.4
click at [454, 332] on div "Priority payment The fastest way to transfer funds, but also the most expensive…" at bounding box center [611, 174] width 318 height 361
click at [574, 220] on input "[FINANCIAL_ID]" at bounding box center [611, 219] width 298 height 19
click at [537, 281] on input "[GEOGRAPHIC_DATA]" at bounding box center [611, 277] width 298 height 19
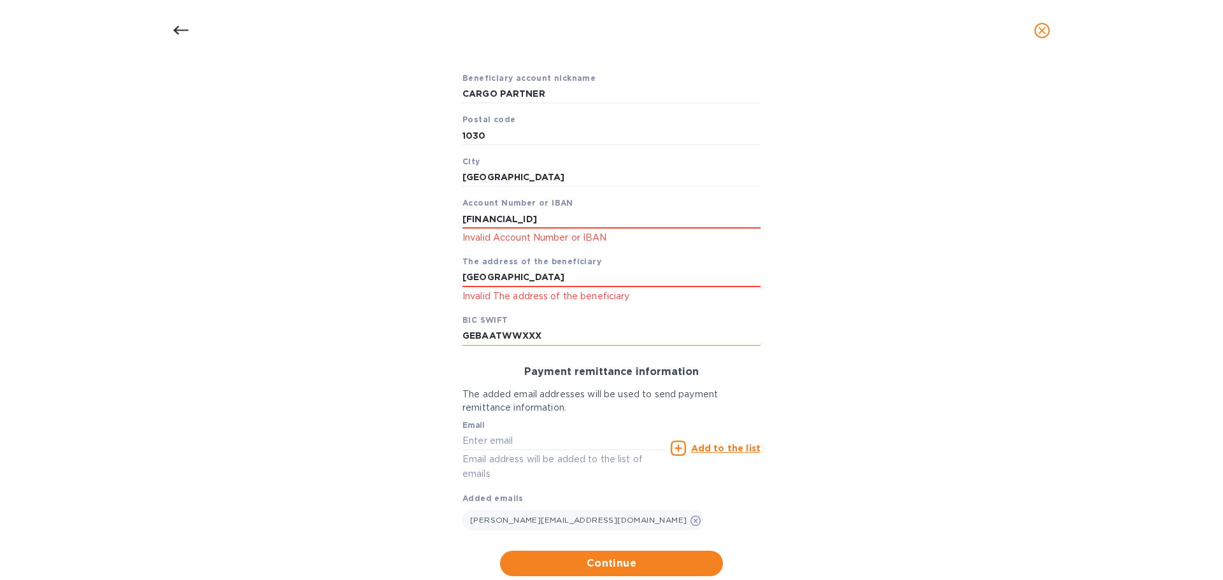
click at [548, 335] on input "GEBAATWWXXX" at bounding box center [611, 336] width 298 height 19
drag, startPoint x: 548, startPoint y: 335, endPoint x: 408, endPoint y: 324, distance: 141.2
click at [408, 324] on div "Bank account holder name cargo partner doo Priority payment The fastest way to …" at bounding box center [612, 254] width 1190 height 660
type input "GEBAATWWXXX"
click at [611, 569] on span "Continue" at bounding box center [611, 563] width 203 height 15
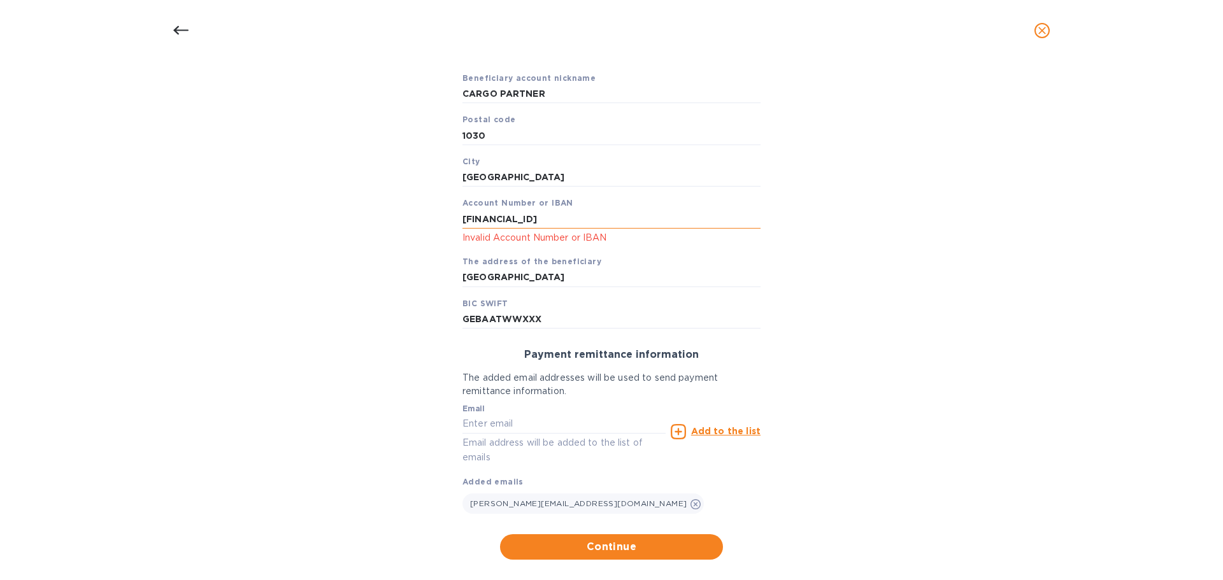
click at [543, 224] on input "[FINANCIAL_ID]" at bounding box center [611, 219] width 298 height 19
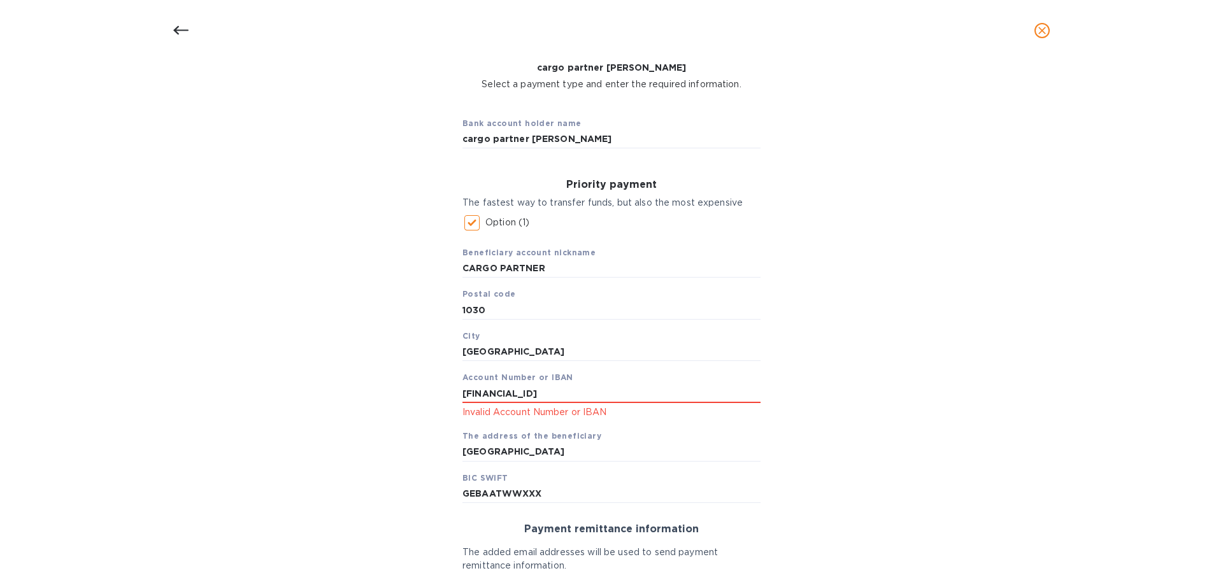
scroll to position [127, 0]
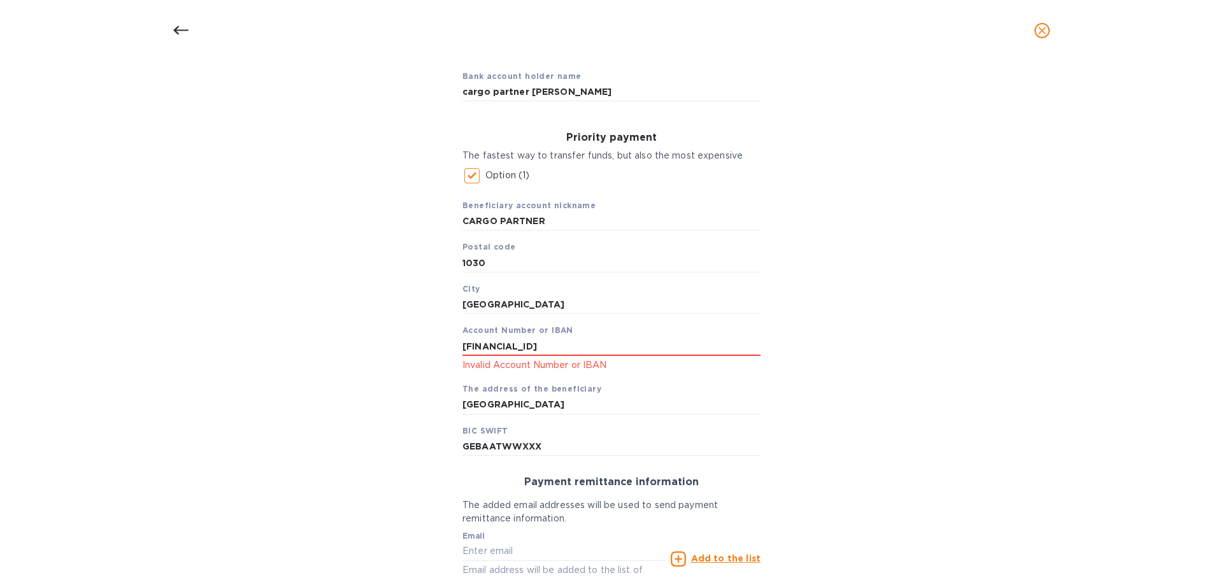
drag, startPoint x: 552, startPoint y: 343, endPoint x: 432, endPoint y: 335, distance: 120.0
click at [432, 334] on div "Bank account holder name cargo partner doo Priority payment The fastest way to …" at bounding box center [612, 373] width 1190 height 643
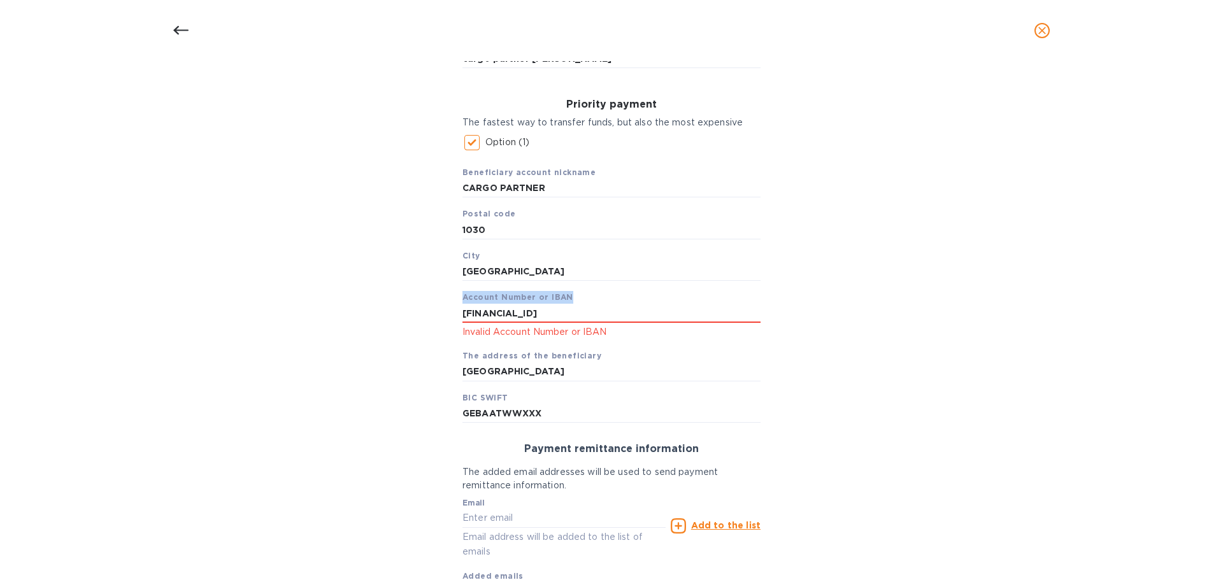
scroll to position [191, 0]
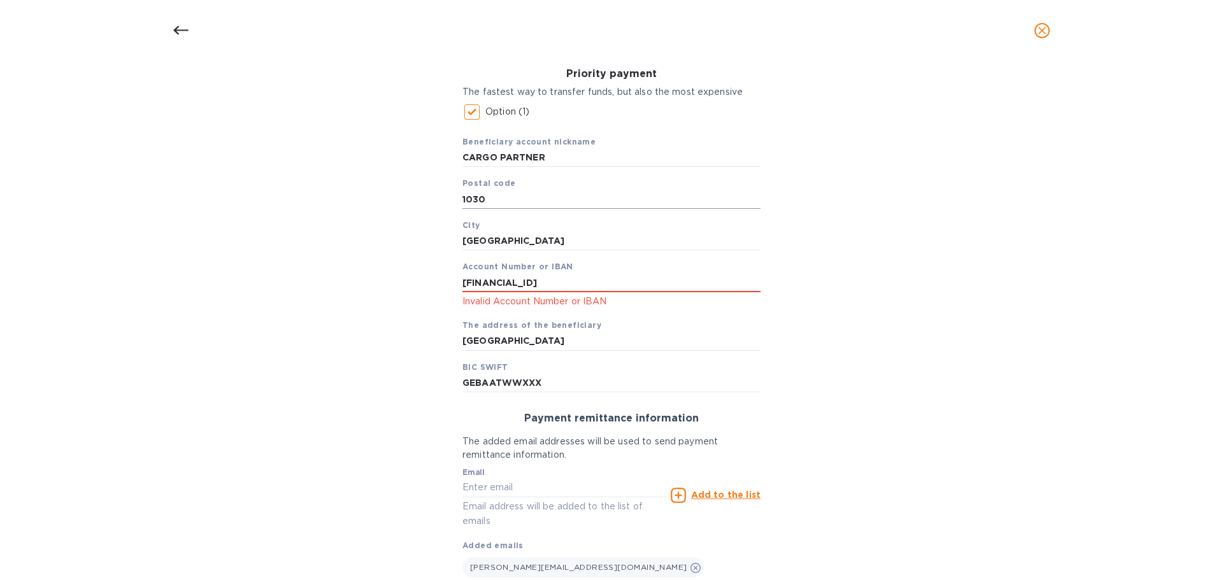
click at [507, 201] on input "1030" at bounding box center [611, 199] width 298 height 19
click at [504, 232] on input "[GEOGRAPHIC_DATA]" at bounding box center [611, 241] width 298 height 19
click at [584, 292] on input "[FINANCIAL_ID]" at bounding box center [611, 282] width 298 height 19
click at [593, 287] on input "[FINANCIAL_ID]" at bounding box center [611, 282] width 298 height 19
drag, startPoint x: 569, startPoint y: 284, endPoint x: 439, endPoint y: 283, distance: 129.9
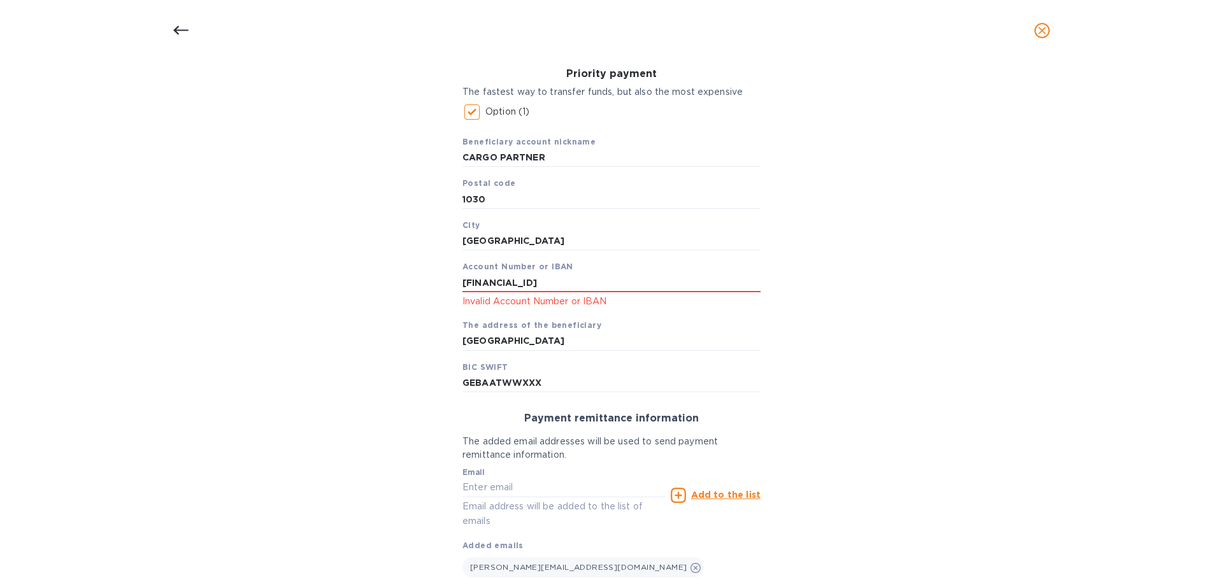
click at [439, 283] on div "Bank account holder name cargo partner doo Priority payment The fastest way to …" at bounding box center [612, 309] width 1190 height 643
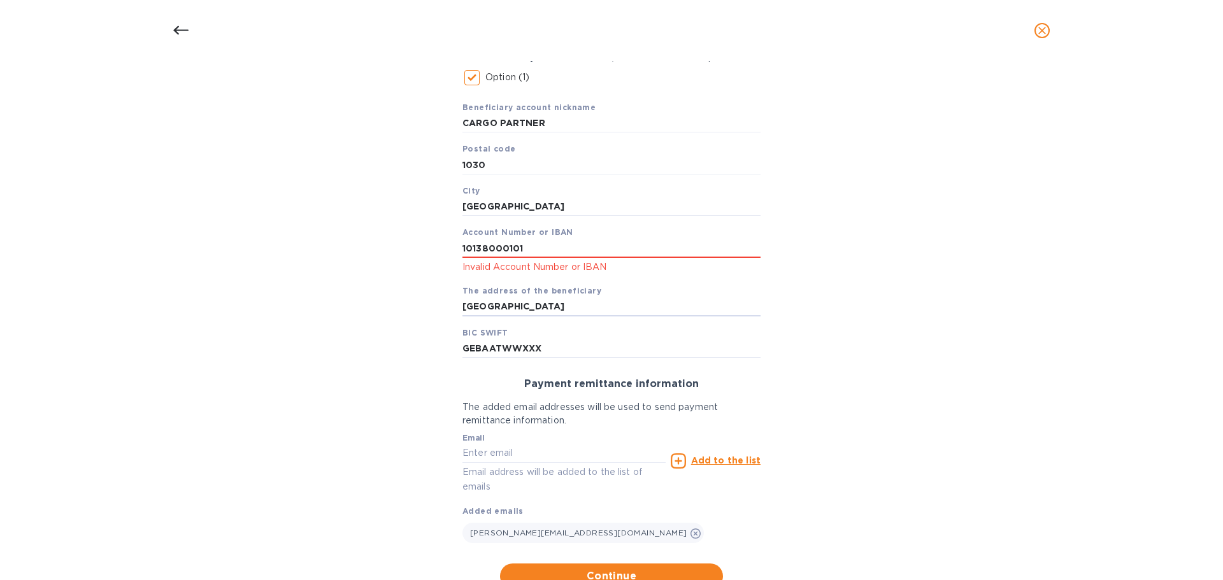
scroll to position [255, 0]
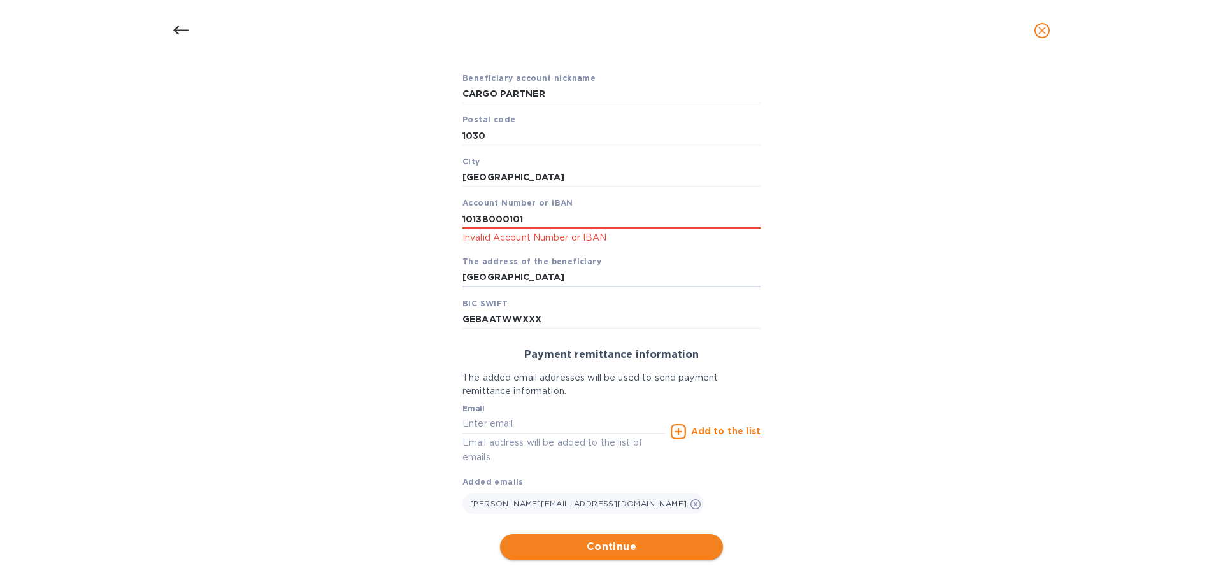
click at [622, 540] on span "Continue" at bounding box center [611, 546] width 203 height 15
click at [541, 211] on input "10138000101" at bounding box center [611, 219] width 298 height 19
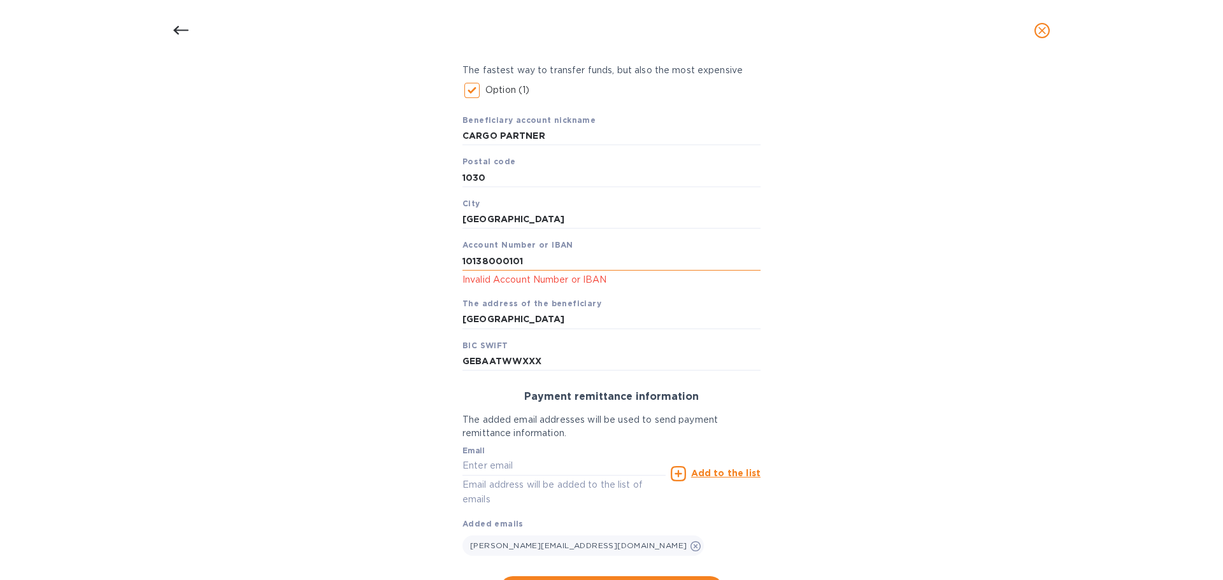
scroll to position [191, 0]
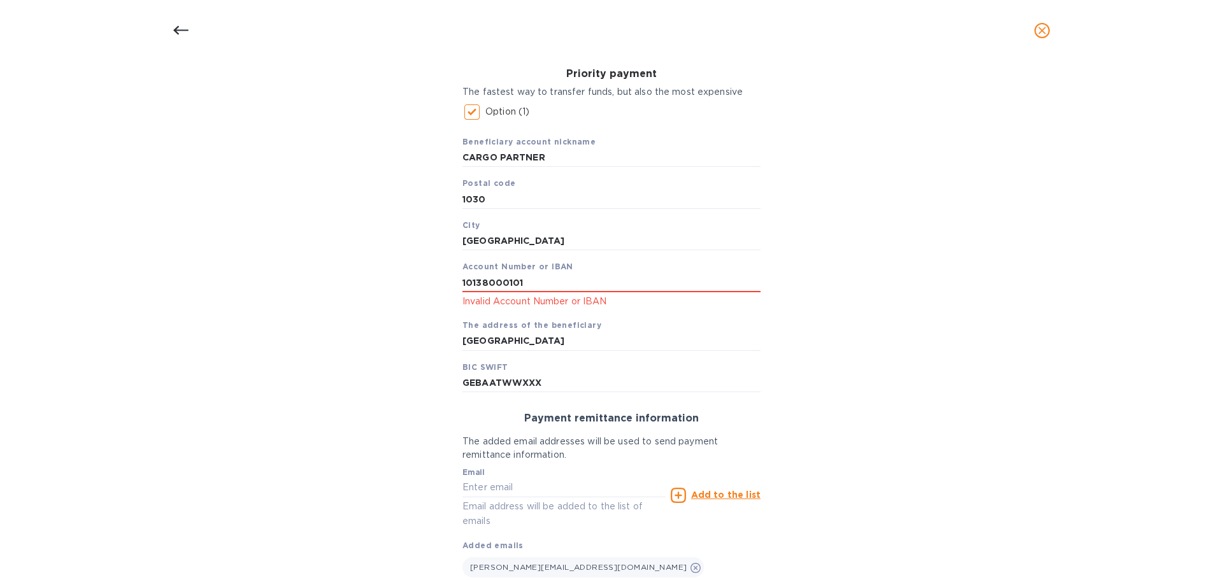
drag, startPoint x: 520, startPoint y: 280, endPoint x: 374, endPoint y: 276, distance: 145.9
click at [374, 276] on div "Bank account holder name cargo partner doo Priority payment The fastest way to …" at bounding box center [612, 309] width 1190 height 643
type input "[FINANCIAL_ID]"
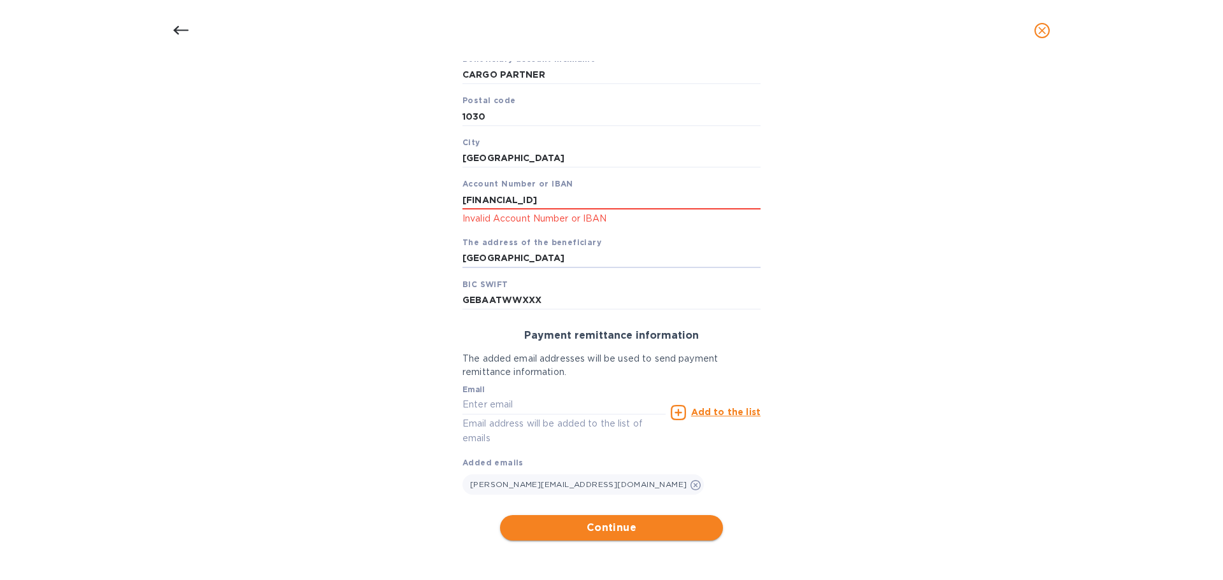
click at [631, 523] on span "Continue" at bounding box center [611, 527] width 203 height 15
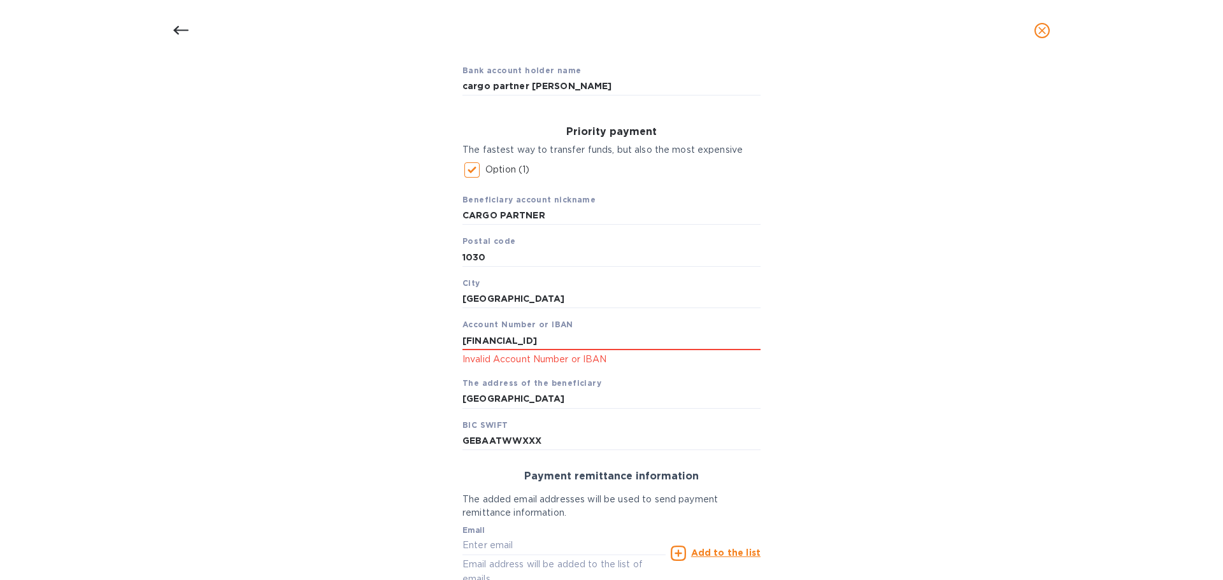
scroll to position [146, 0]
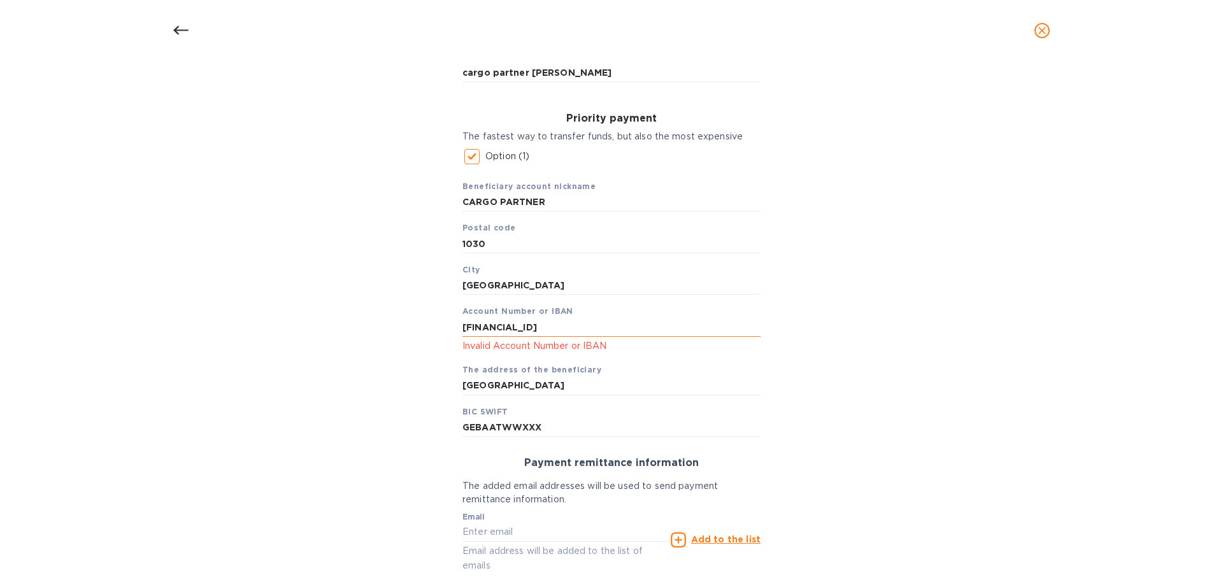
click at [574, 323] on input "[FINANCIAL_ID]" at bounding box center [611, 327] width 298 height 19
drag, startPoint x: 583, startPoint y: 325, endPoint x: 405, endPoint y: 323, distance: 177.7
click at [405, 323] on div "Bank account holder name cargo partner doo Priority payment The fastest way to …" at bounding box center [612, 353] width 1190 height 643
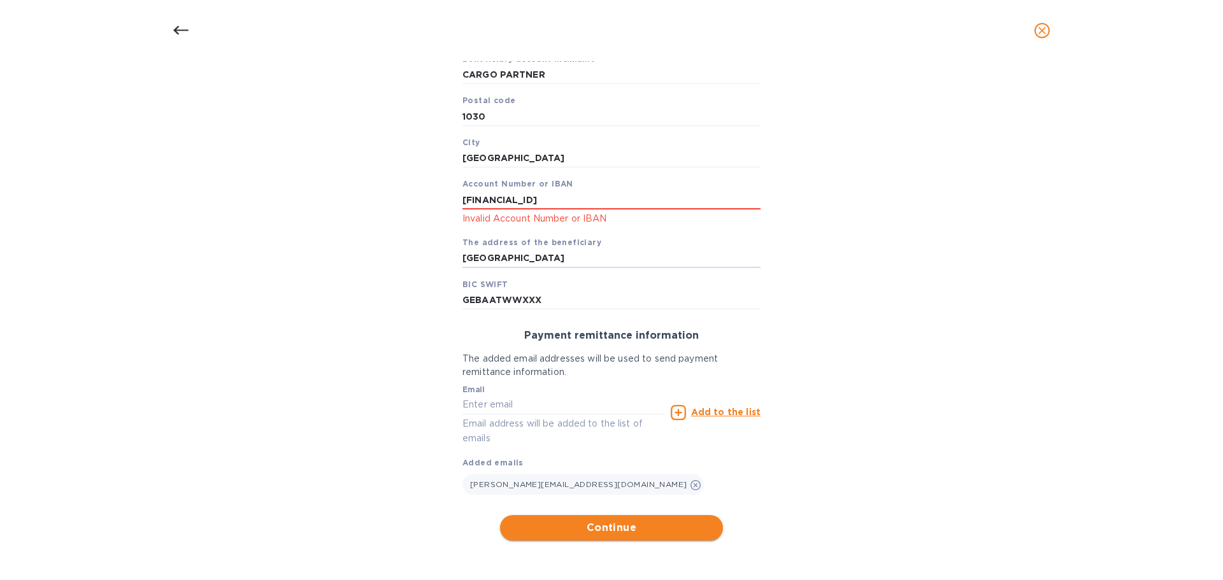
click at [661, 521] on span "Continue" at bounding box center [611, 527] width 203 height 15
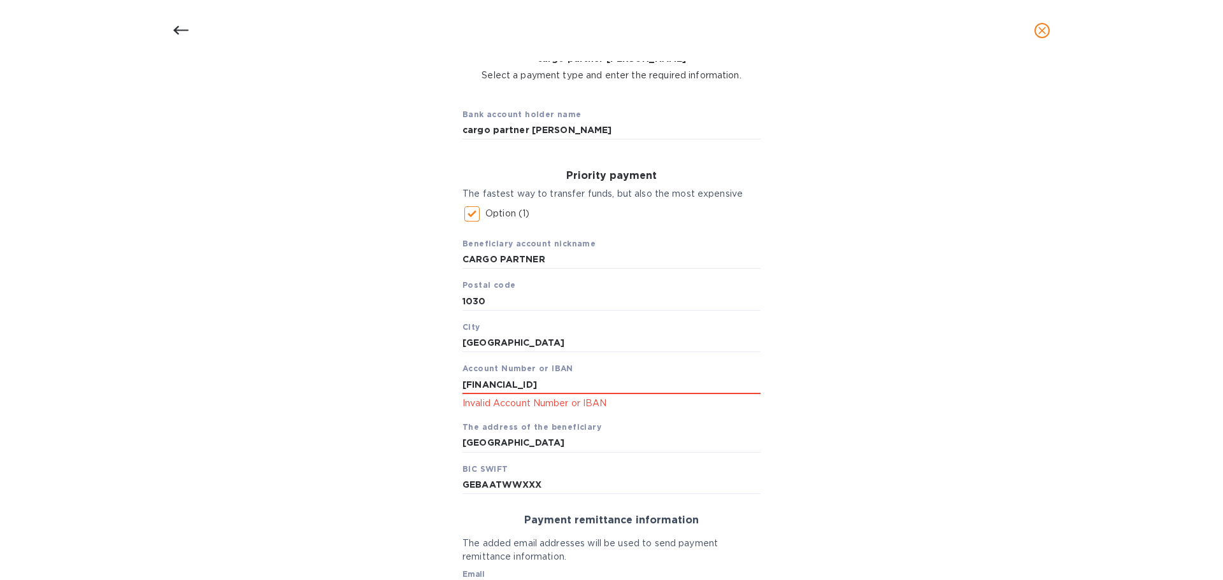
scroll to position [0, 0]
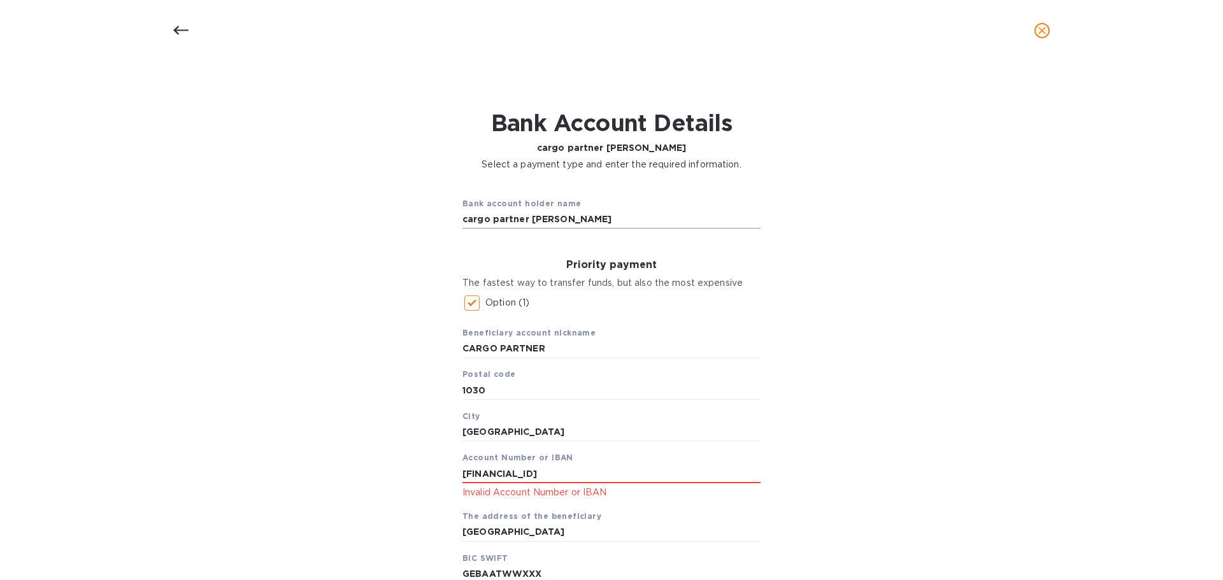
click at [525, 216] on input "cargo partner [PERSON_NAME]" at bounding box center [611, 219] width 298 height 19
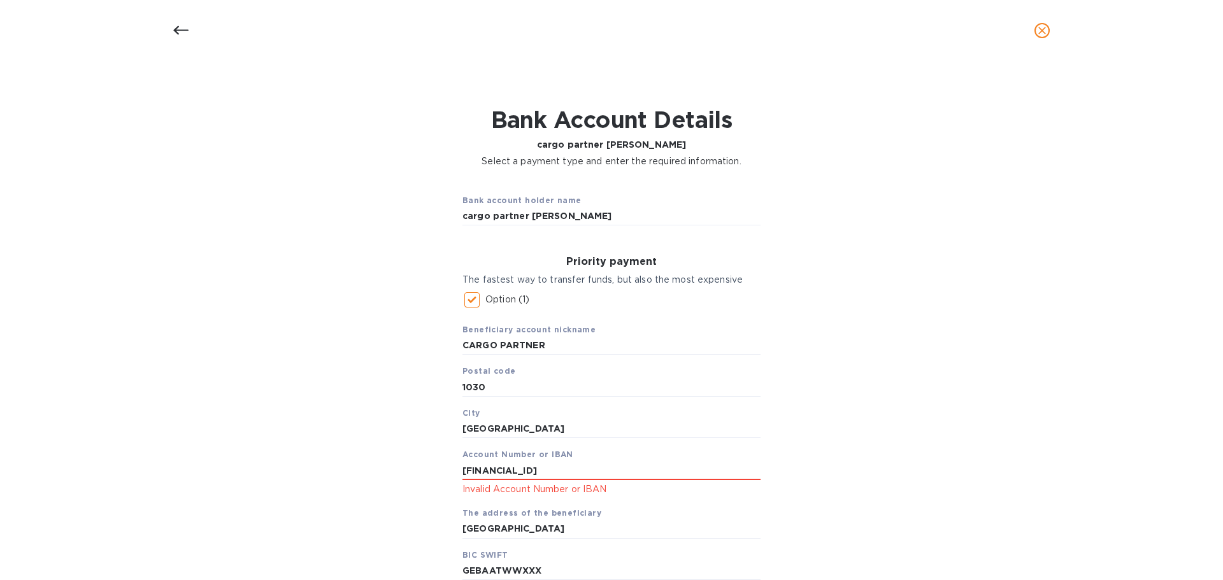
scroll to position [274, 0]
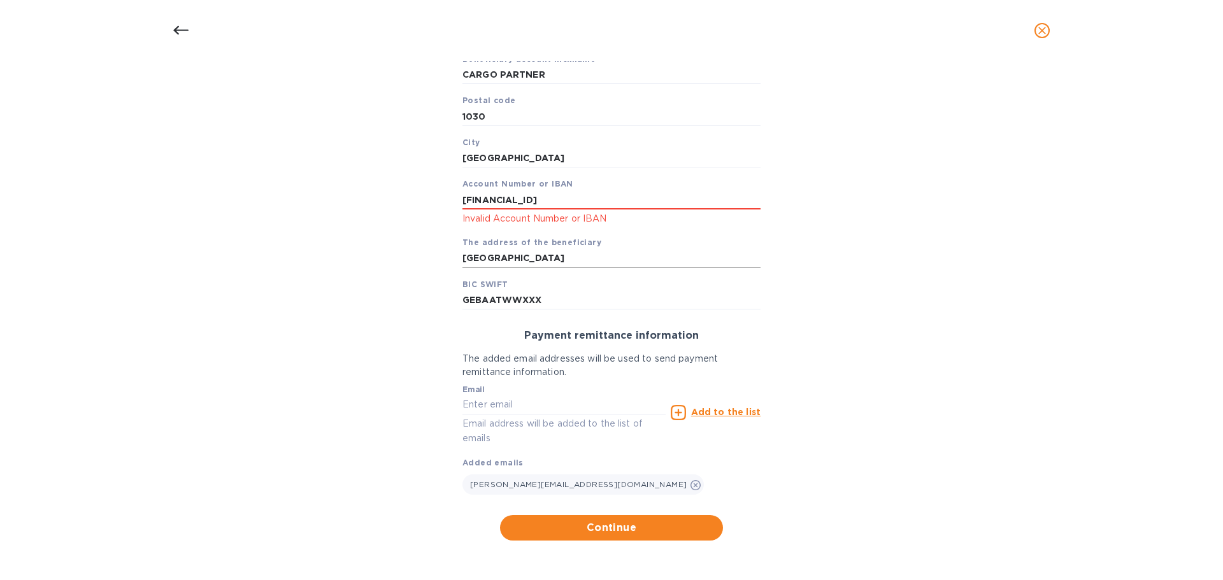
click at [529, 257] on input "[GEOGRAPHIC_DATA]" at bounding box center [611, 258] width 298 height 19
click at [541, 292] on input "GEBAATWWXXX" at bounding box center [611, 300] width 298 height 19
click at [186, 34] on icon at bounding box center [180, 30] width 15 height 15
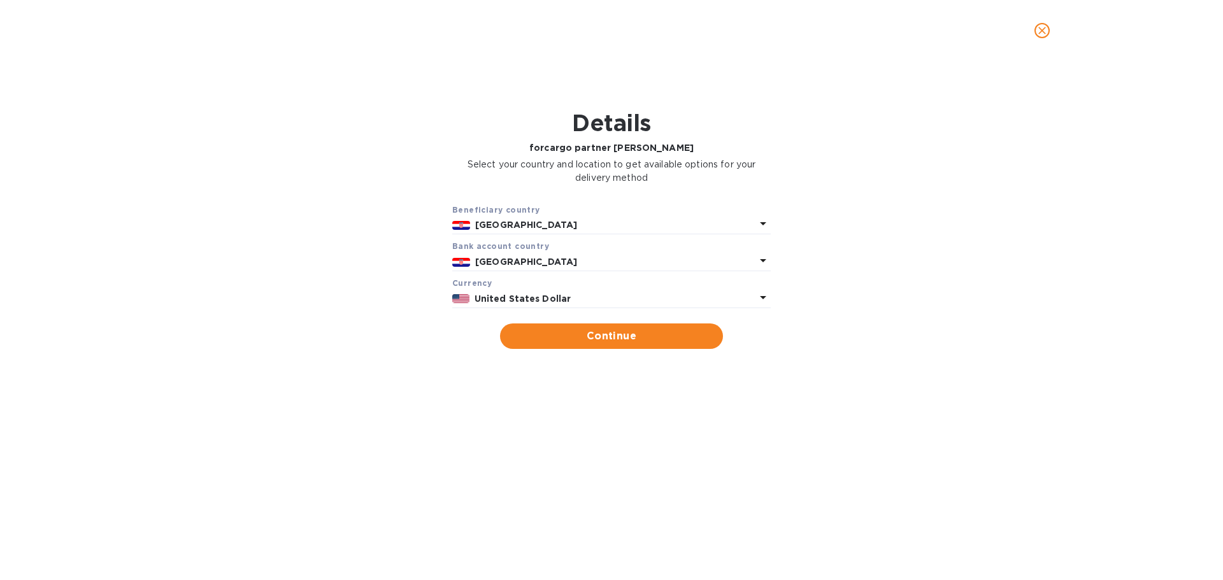
click at [566, 224] on p "[GEOGRAPHIC_DATA]" at bounding box center [615, 224] width 280 height 13
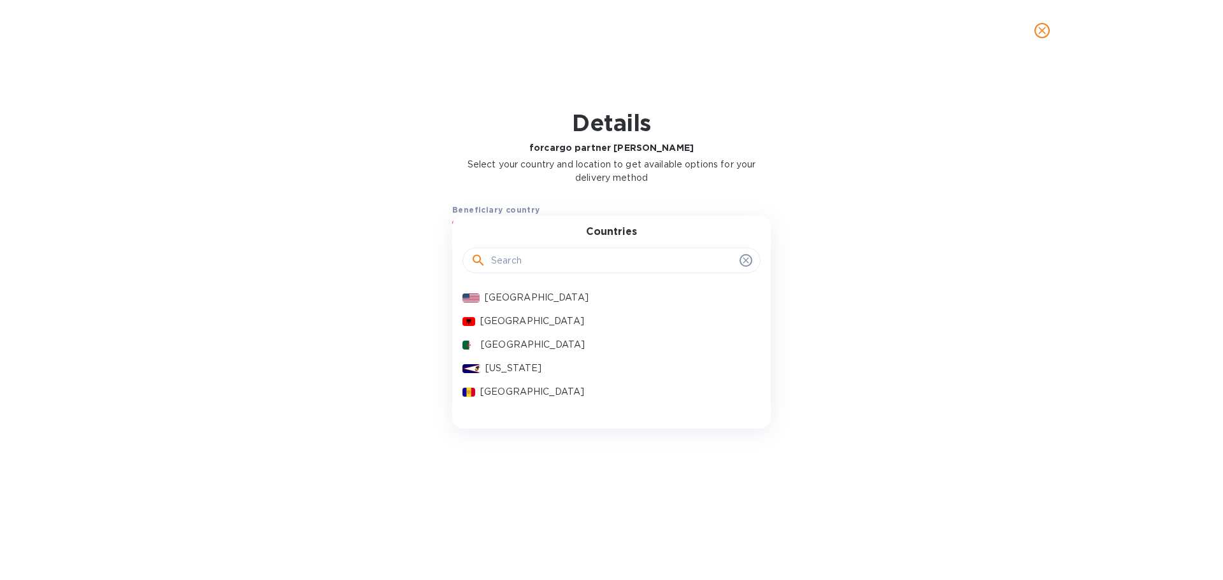
click at [566, 224] on div "Countries [GEOGRAPHIC_DATA] [GEOGRAPHIC_DATA] [GEOGRAPHIC_DATA] [US_STATE] [GEO…" at bounding box center [611, 322] width 318 height 213
click at [526, 192] on div "Details for cargo partner doo Select your country and location to get available…" at bounding box center [612, 149] width 1190 height 94
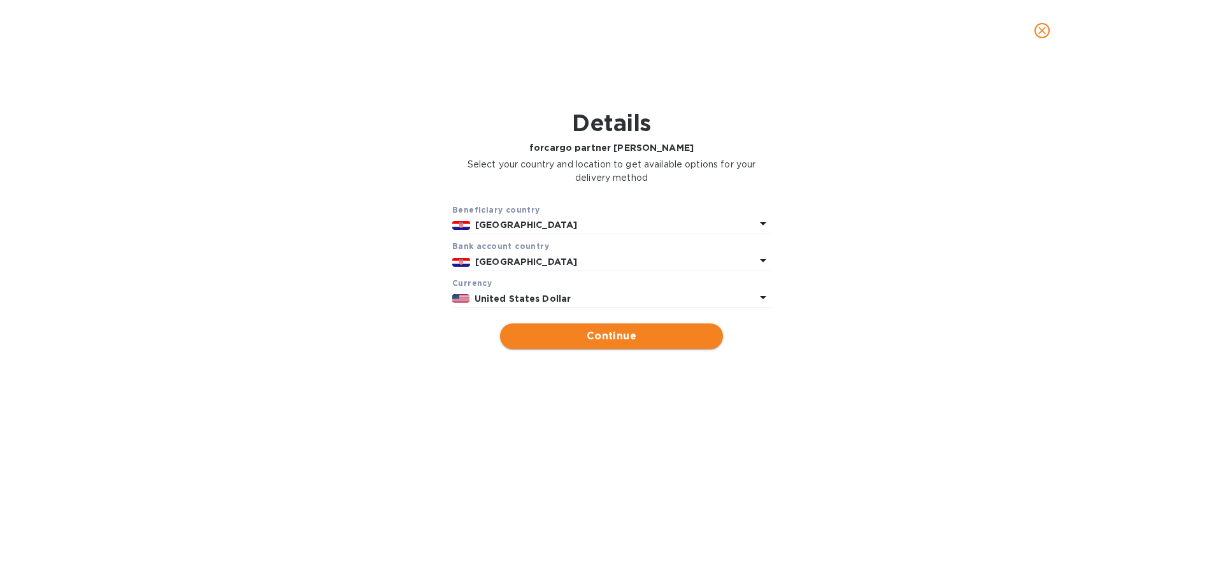
click at [579, 336] on span "Continue" at bounding box center [611, 336] width 203 height 15
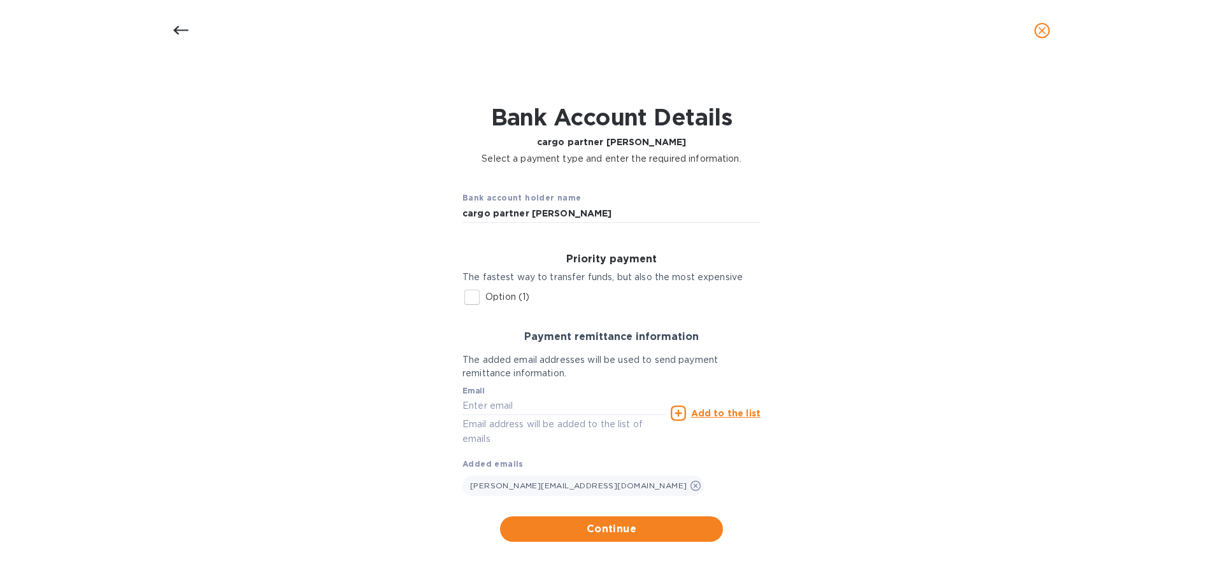
scroll to position [7, 0]
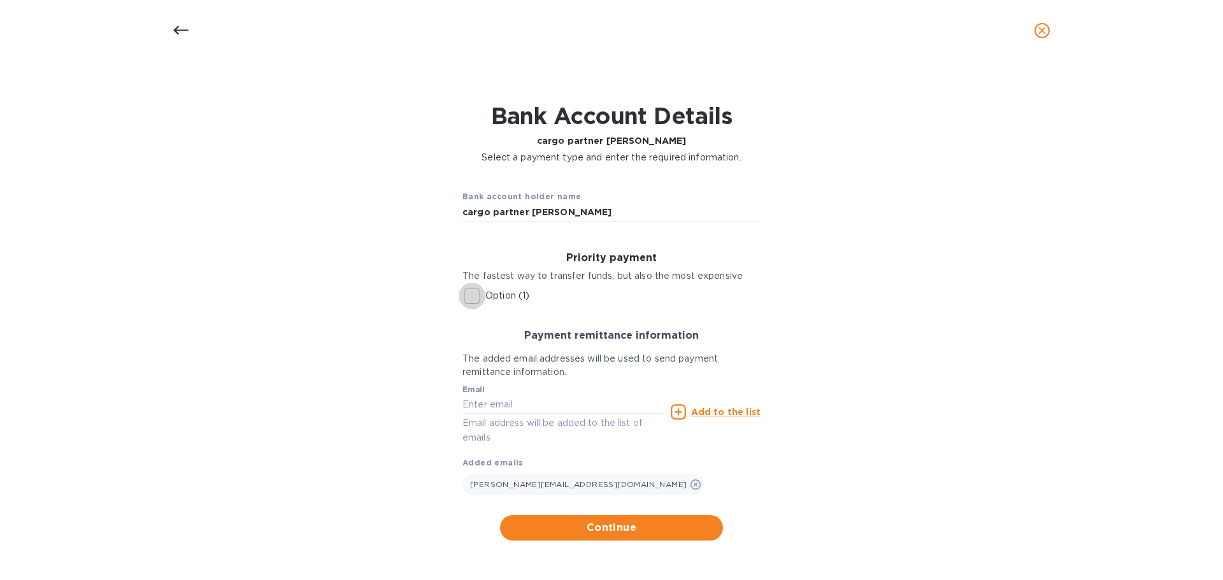
click at [471, 299] on input "Option (1)" at bounding box center [472, 296] width 27 height 27
checkbox input "true"
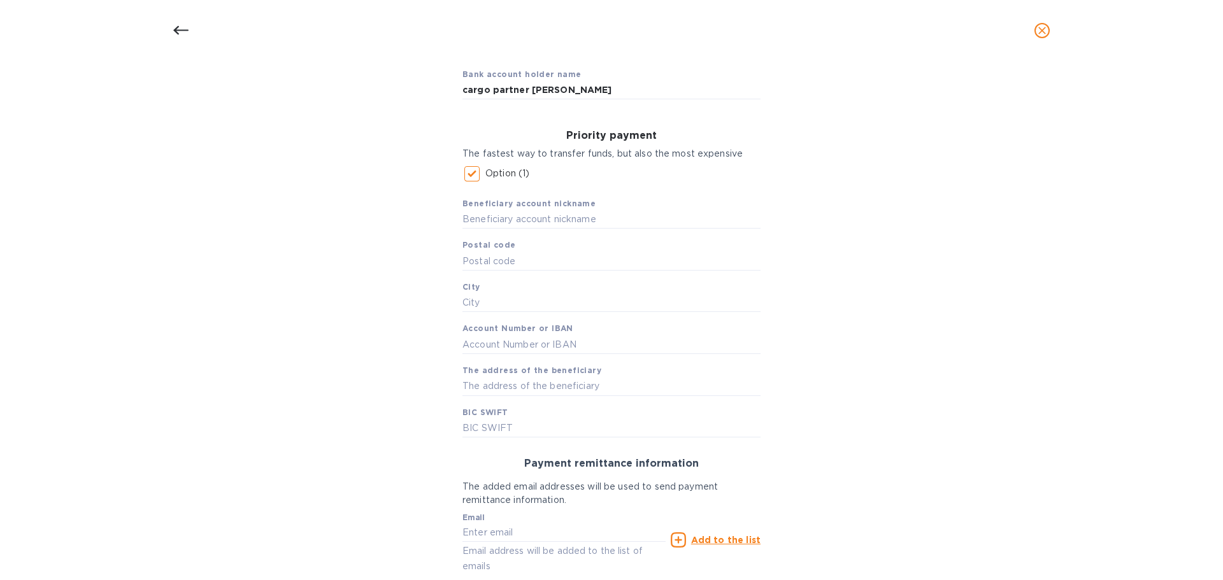
scroll to position [134, 0]
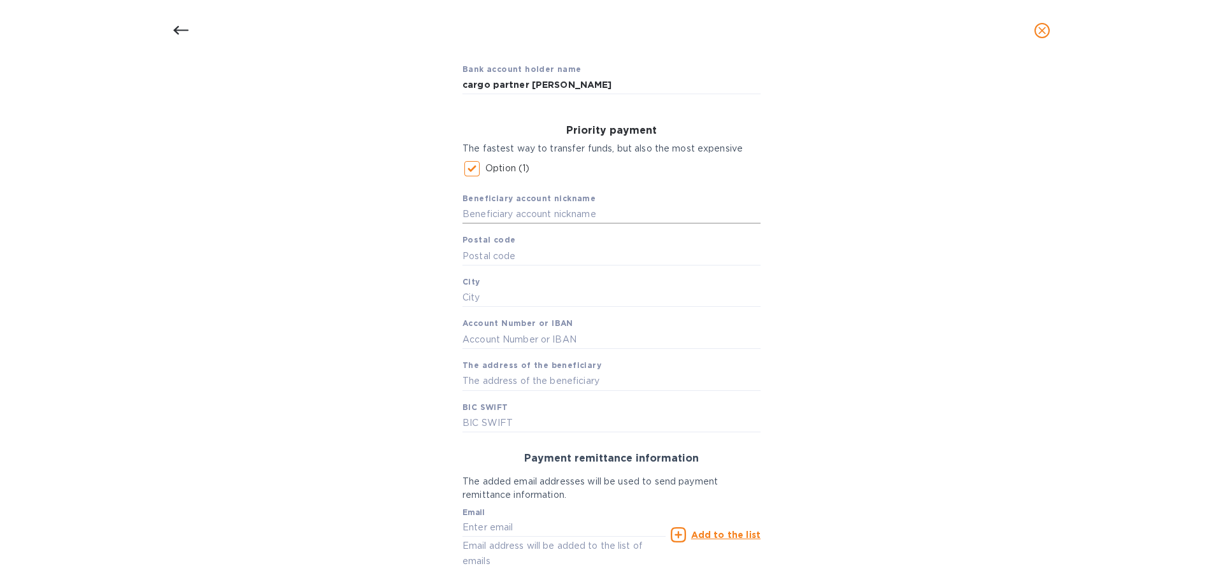
click at [521, 219] on input "text" at bounding box center [611, 214] width 298 height 19
type input "CARGO PARTNER"
click at [535, 252] on input "text" at bounding box center [611, 255] width 298 height 19
type input "1030"
type input "v"
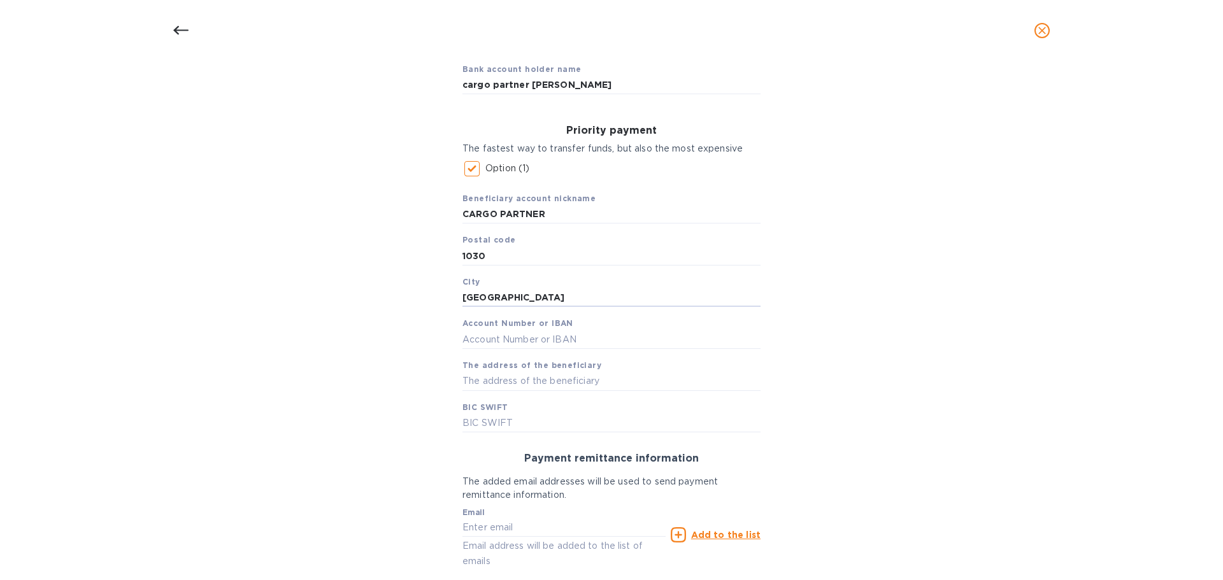
type input "[GEOGRAPHIC_DATA]"
click at [510, 335] on input "text" at bounding box center [611, 339] width 298 height 19
paste input "[FINANCIAL_ID]"
type input "[FINANCIAL_ID]"
click at [480, 381] on input "text" at bounding box center [611, 381] width 298 height 19
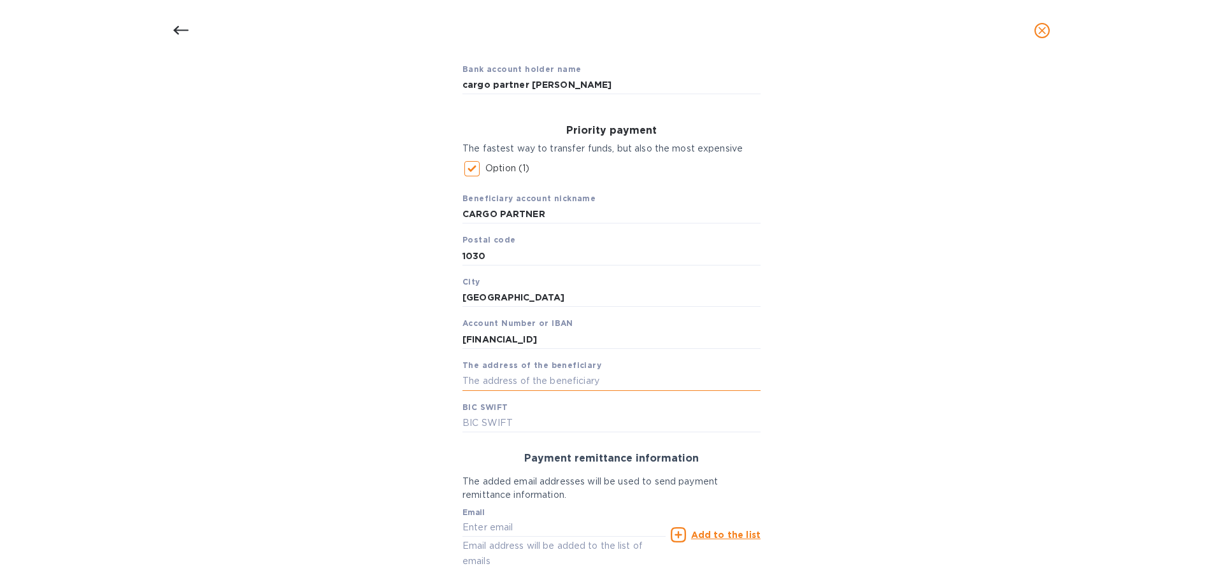
type input "z"
type input "[GEOGRAPHIC_DATA]"
click at [520, 417] on input "text" at bounding box center [611, 422] width 298 height 19
paste input "GEBAATWWXXX"
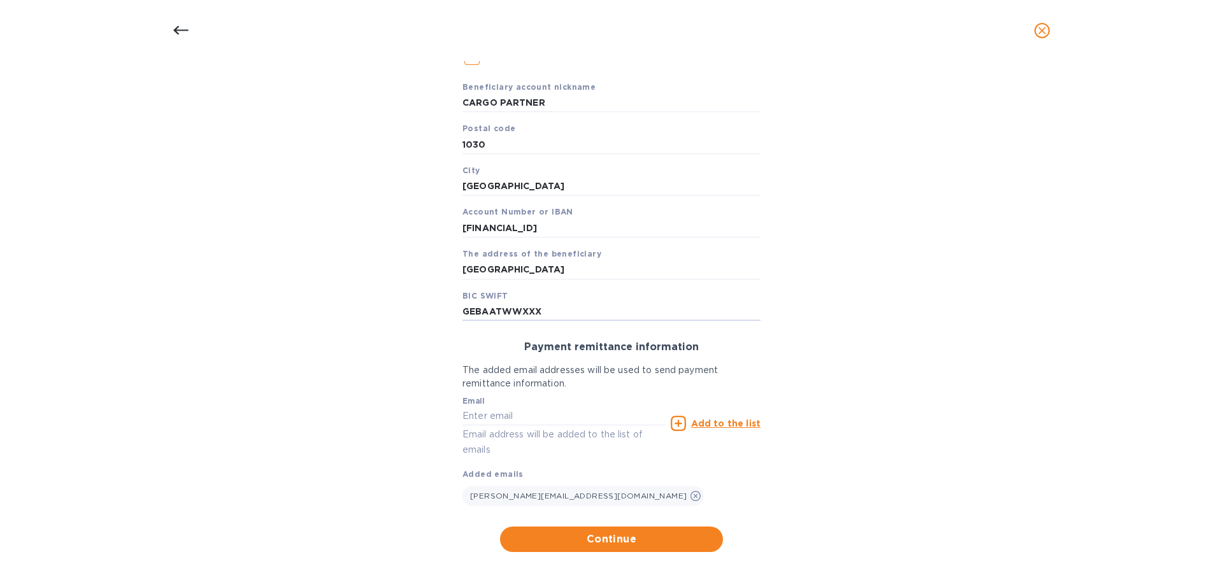
scroll to position [257, 0]
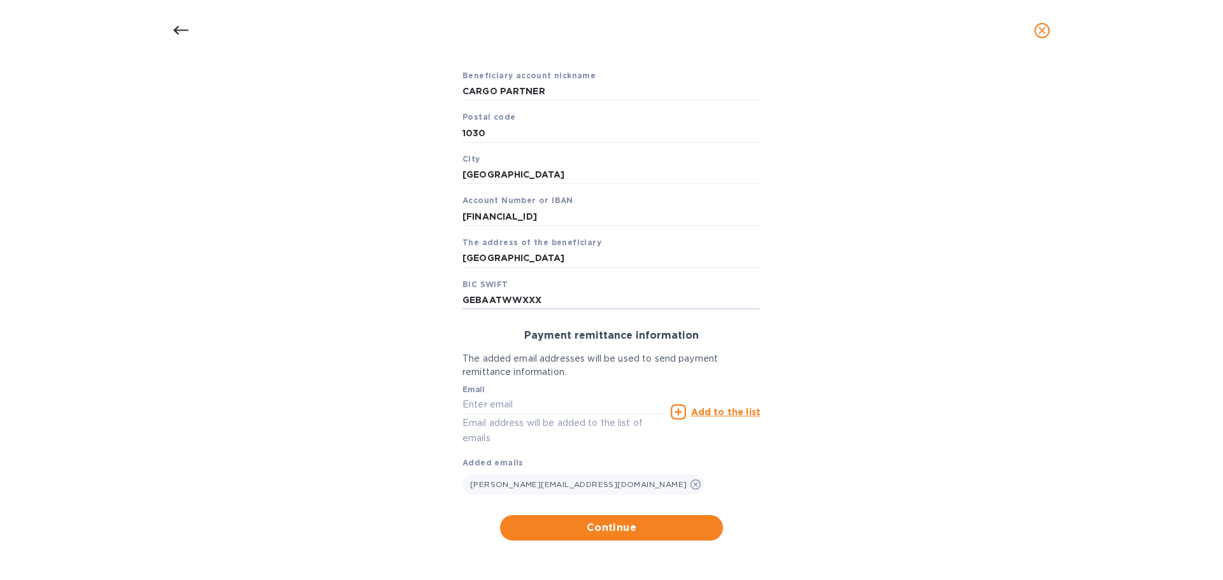
type input "GEBAATWWXXX"
click at [626, 526] on span "Continue" at bounding box center [611, 527] width 203 height 15
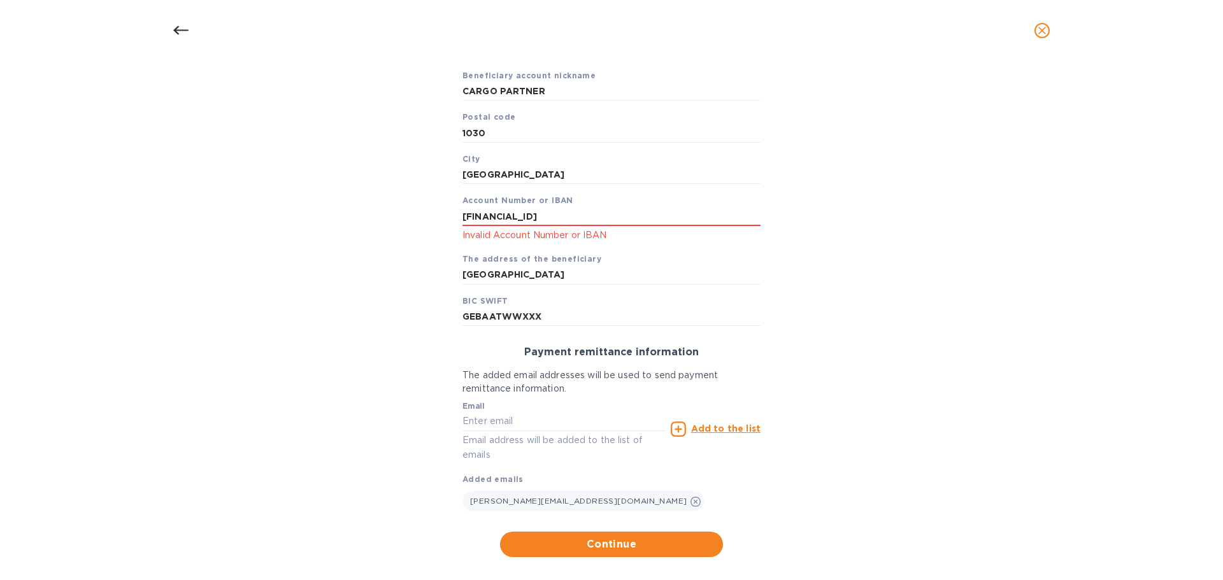
click at [176, 35] on icon at bounding box center [180, 30] width 15 height 15
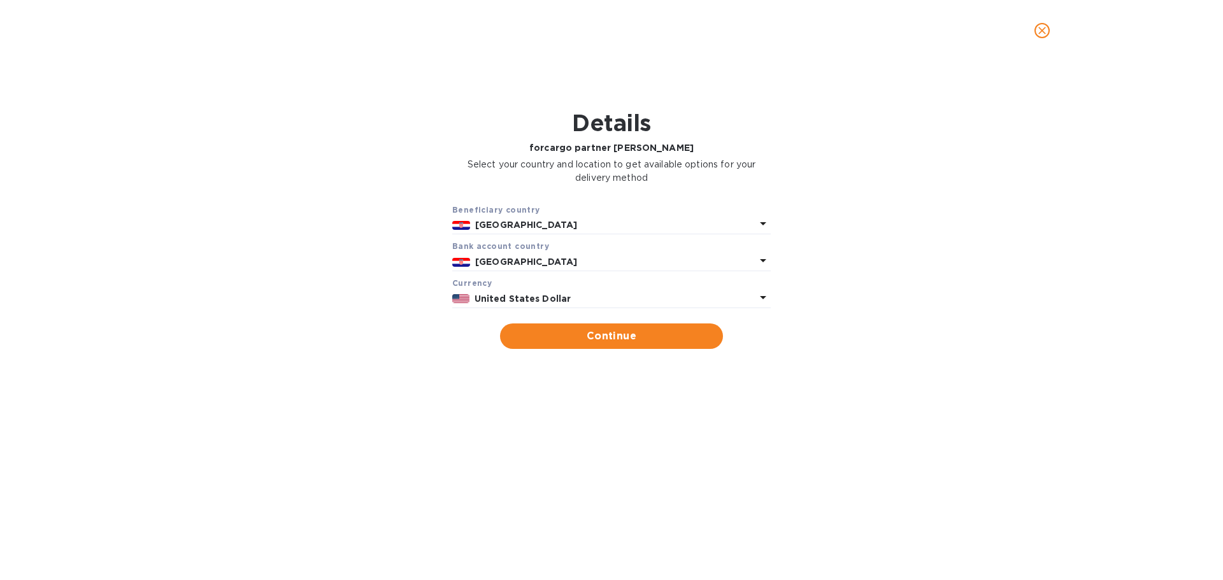
click at [494, 292] on p "United States Dollar" at bounding box center [614, 298] width 281 height 13
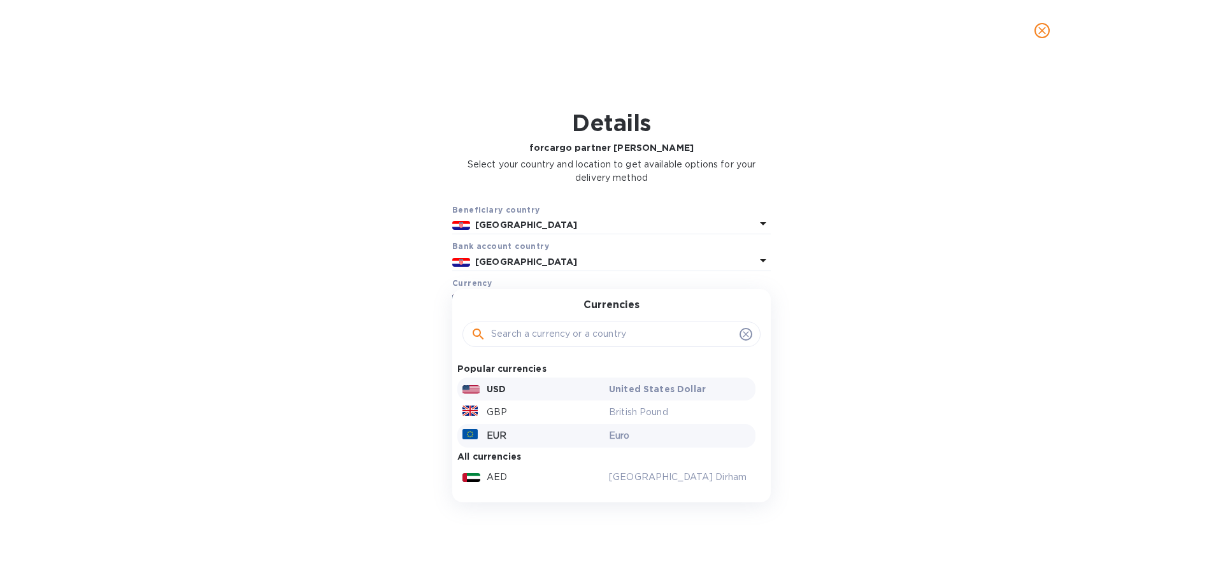
click at [490, 431] on p "EUR" at bounding box center [497, 435] width 20 height 13
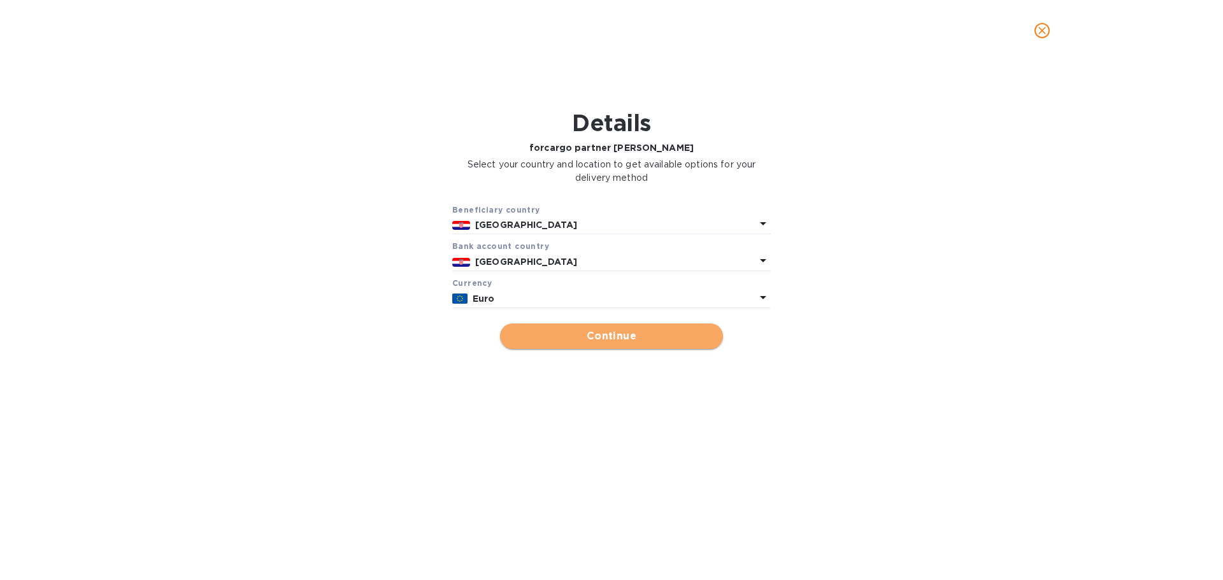
click at [557, 334] on span "Continue" at bounding box center [611, 336] width 203 height 15
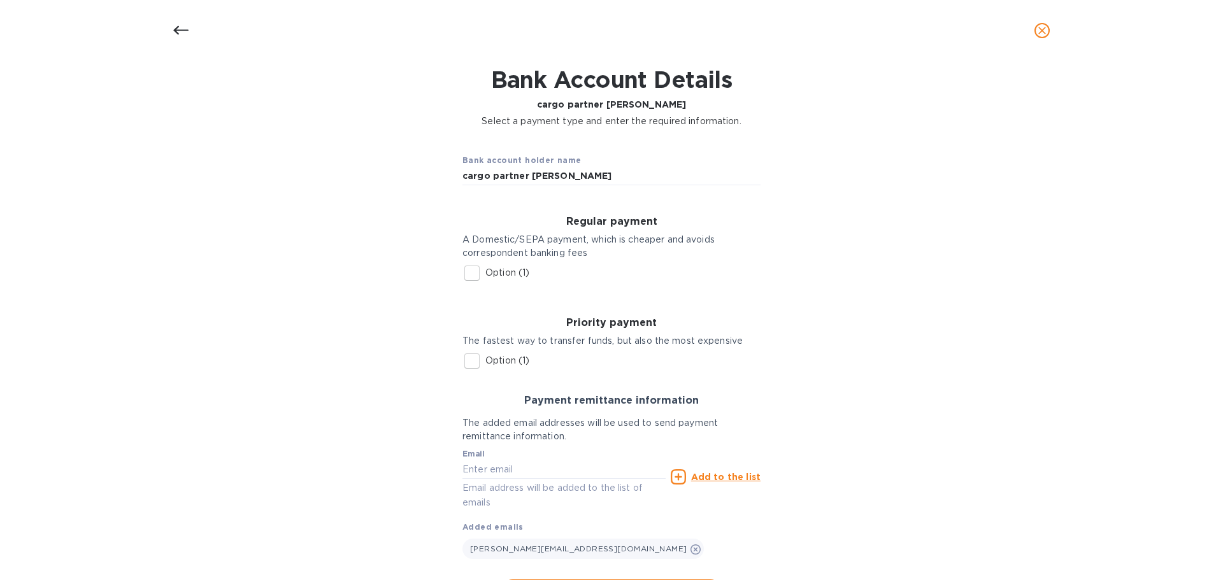
scroll to position [64, 0]
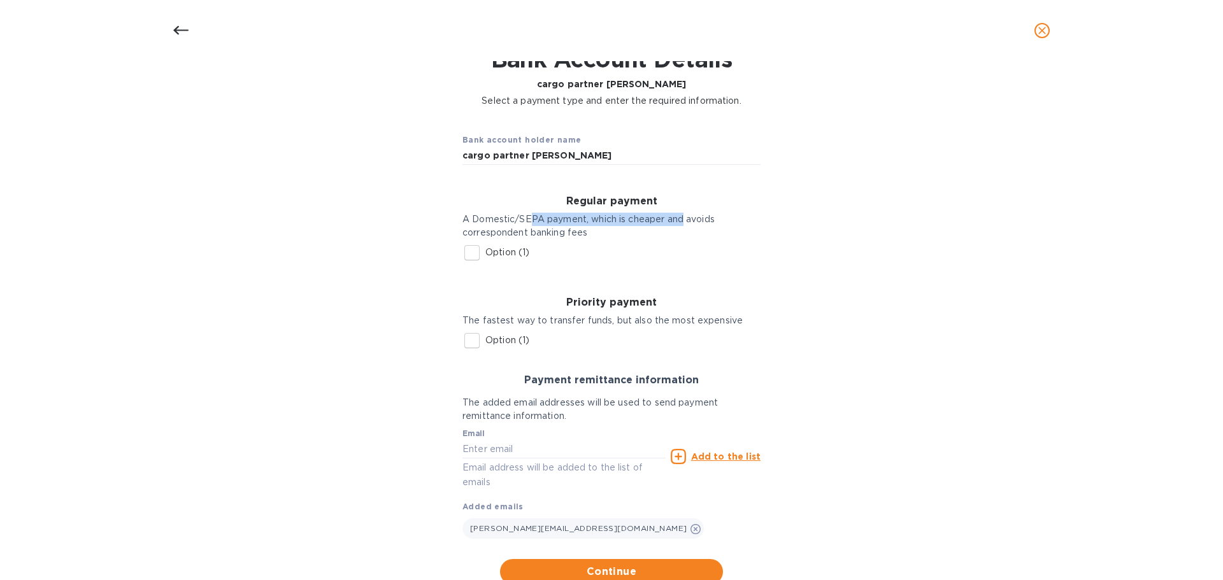
drag, startPoint x: 576, startPoint y: 208, endPoint x: 682, endPoint y: 217, distance: 106.7
click at [682, 217] on div "Regular payment A Domestic/SEPA payment, which is cheaper and avoids correspond…" at bounding box center [611, 218] width 298 height 44
click at [683, 217] on p "A Domestic/SEPA payment, which is cheaper and avoids correspondent banking fees" at bounding box center [611, 226] width 298 height 27
click at [699, 218] on p "A Domestic/SEPA payment, which is cheaper and avoids correspondent banking fees" at bounding box center [611, 226] width 298 height 27
click at [471, 250] on input "Option (1)" at bounding box center [472, 252] width 27 height 27
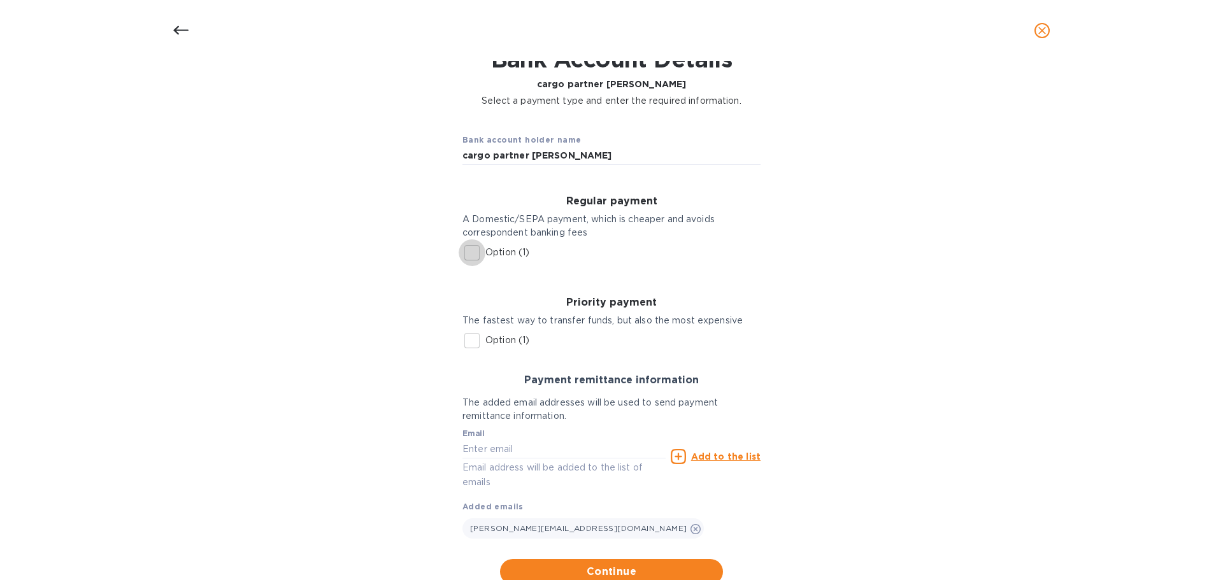
checkbox input "true"
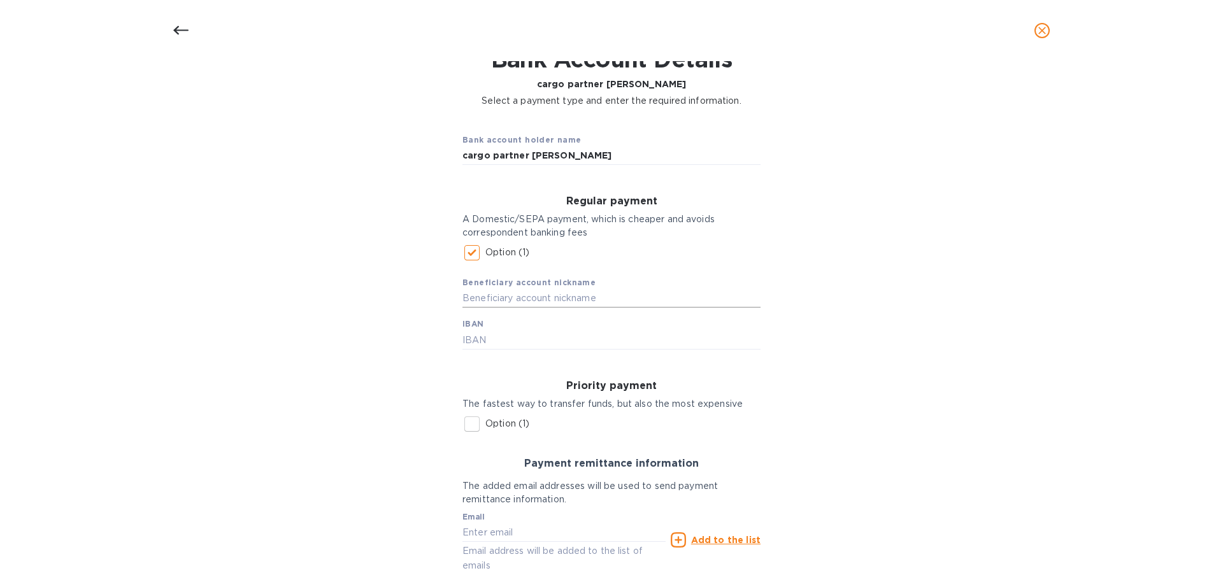
scroll to position [127, 0]
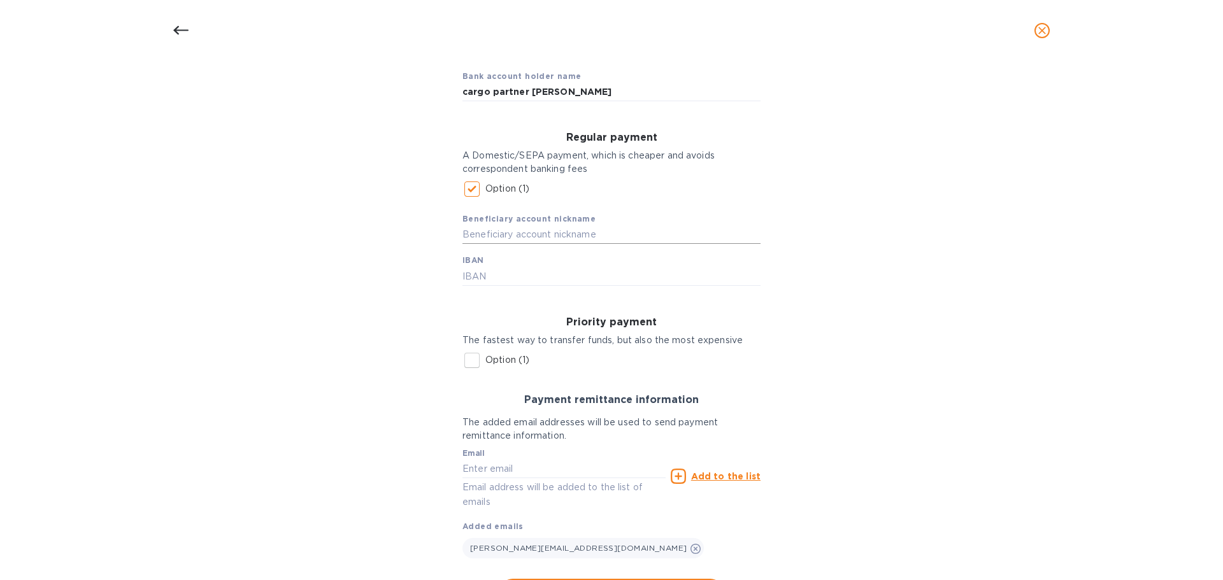
click at [532, 237] on input "text" at bounding box center [611, 234] width 298 height 19
type input "CARGO PARTNER"
click at [499, 275] on input "text" at bounding box center [611, 276] width 298 height 19
type input "[FINANCIAL_ID]"
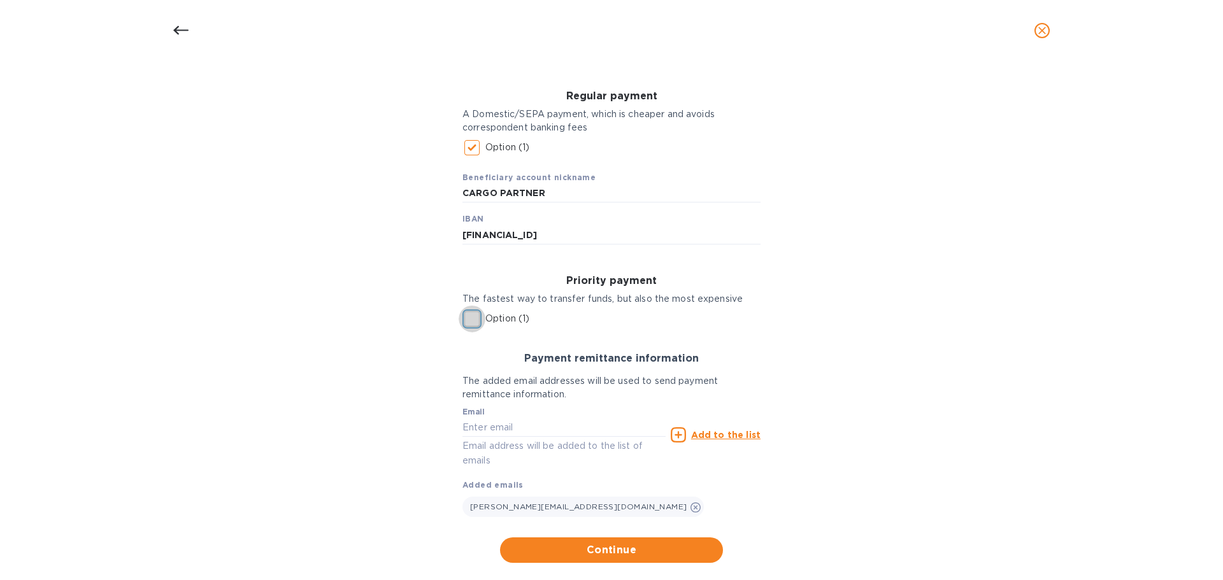
scroll to position [191, 0]
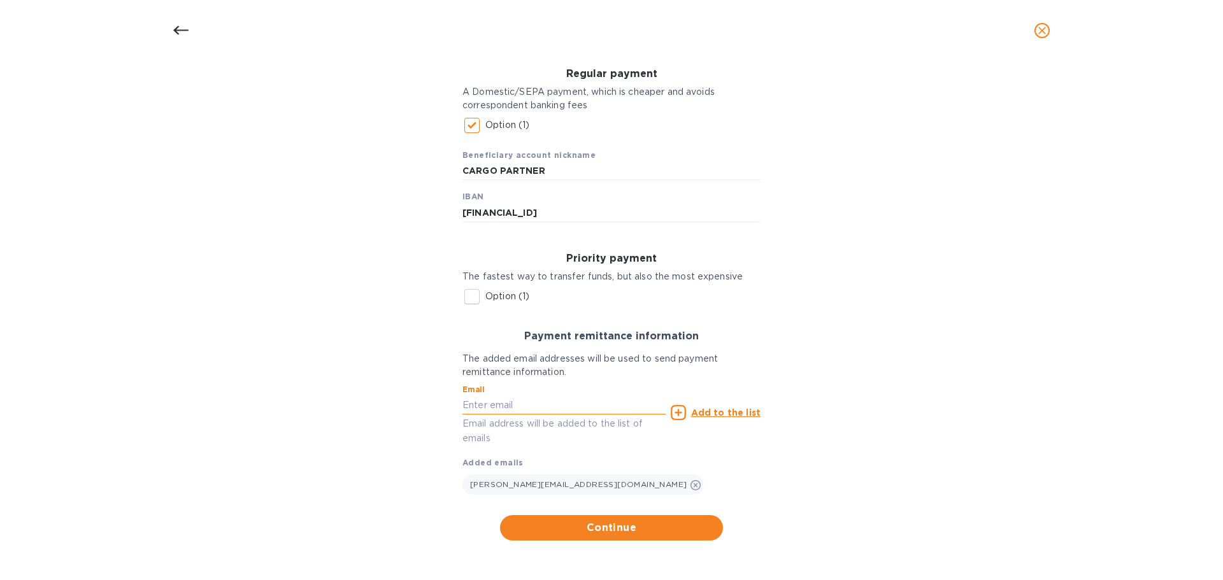
click at [488, 406] on input "text" at bounding box center [563, 405] width 203 height 19
click at [606, 529] on span "Continue" at bounding box center [611, 527] width 203 height 15
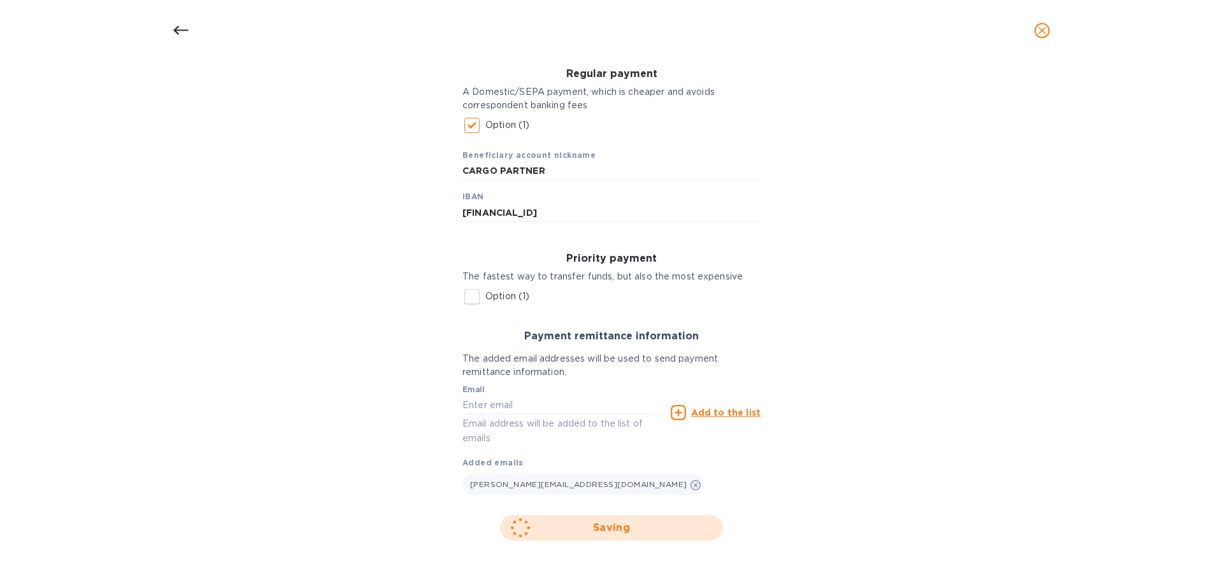
scroll to position [0, 0]
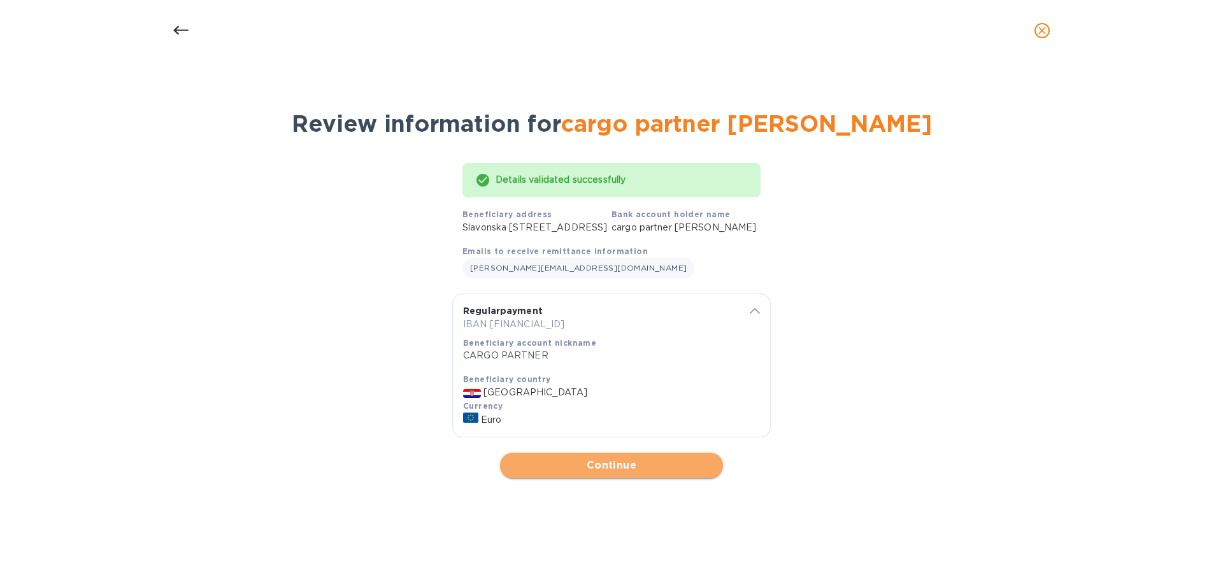
click at [571, 473] on span "Continue" at bounding box center [611, 465] width 203 height 15
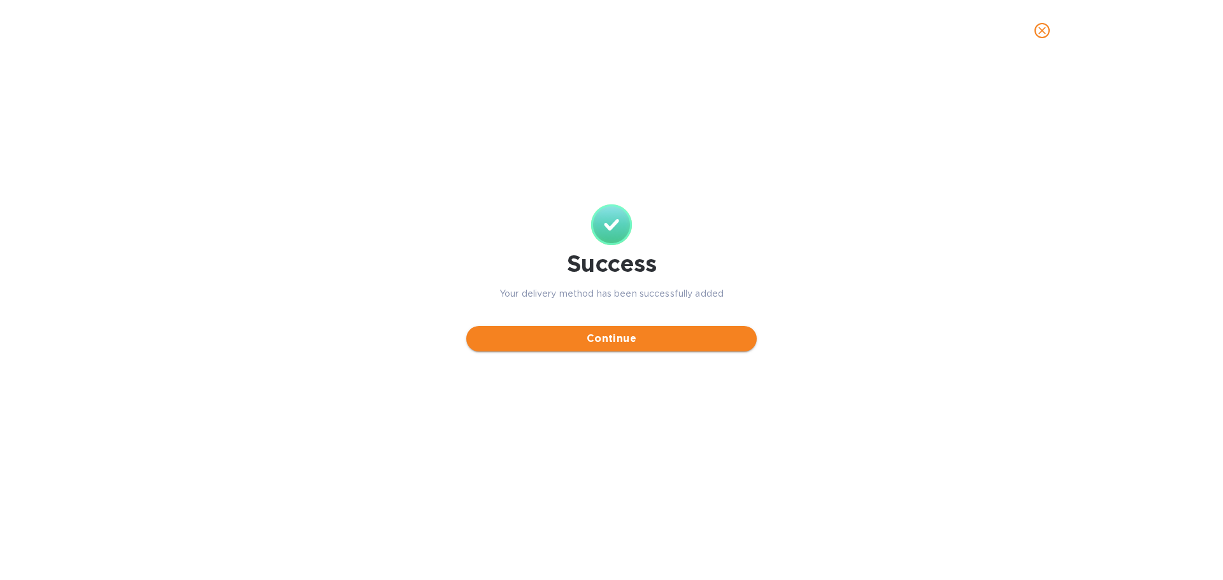
click at [595, 333] on span "Continue" at bounding box center [611, 338] width 270 height 15
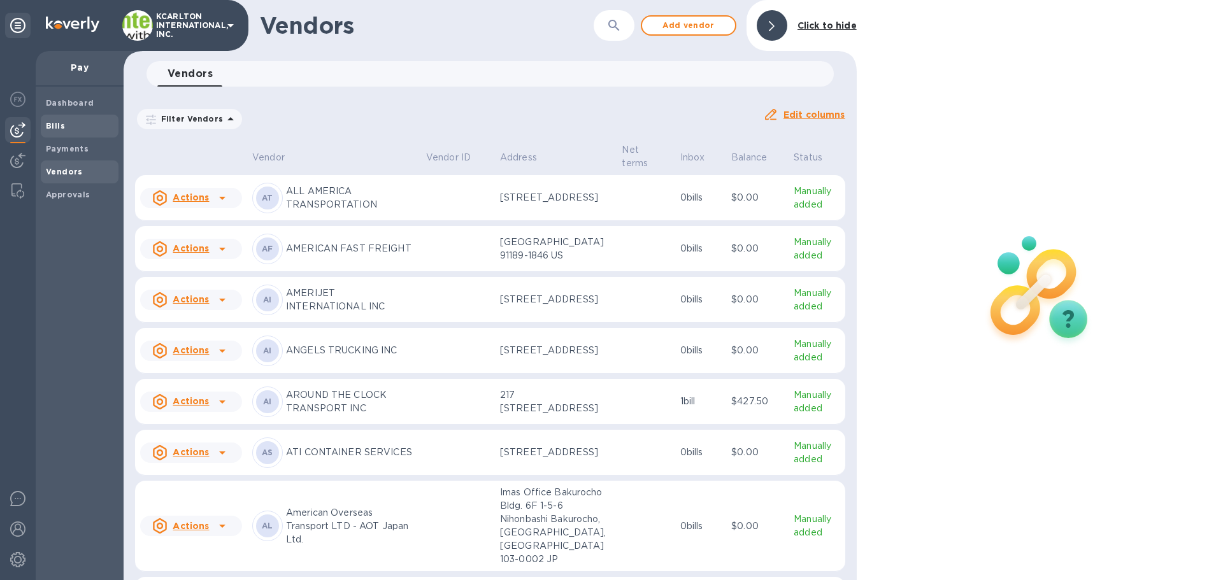
click at [66, 123] on span "Bills" at bounding box center [80, 126] width 68 height 13
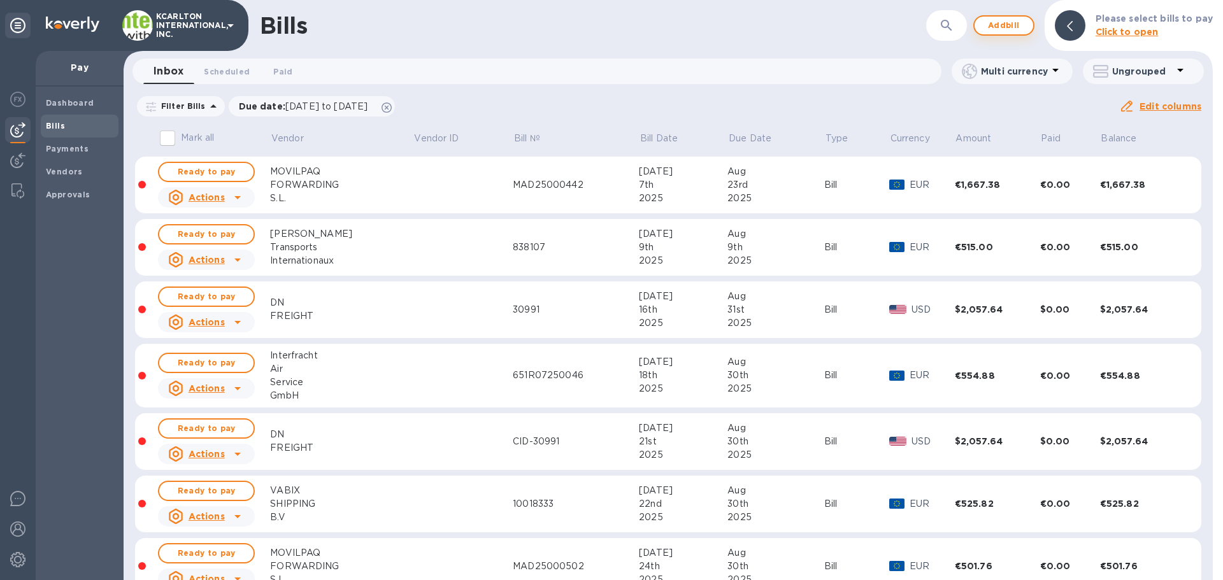
click at [1011, 22] on span "Add bill" at bounding box center [1004, 25] width 38 height 15
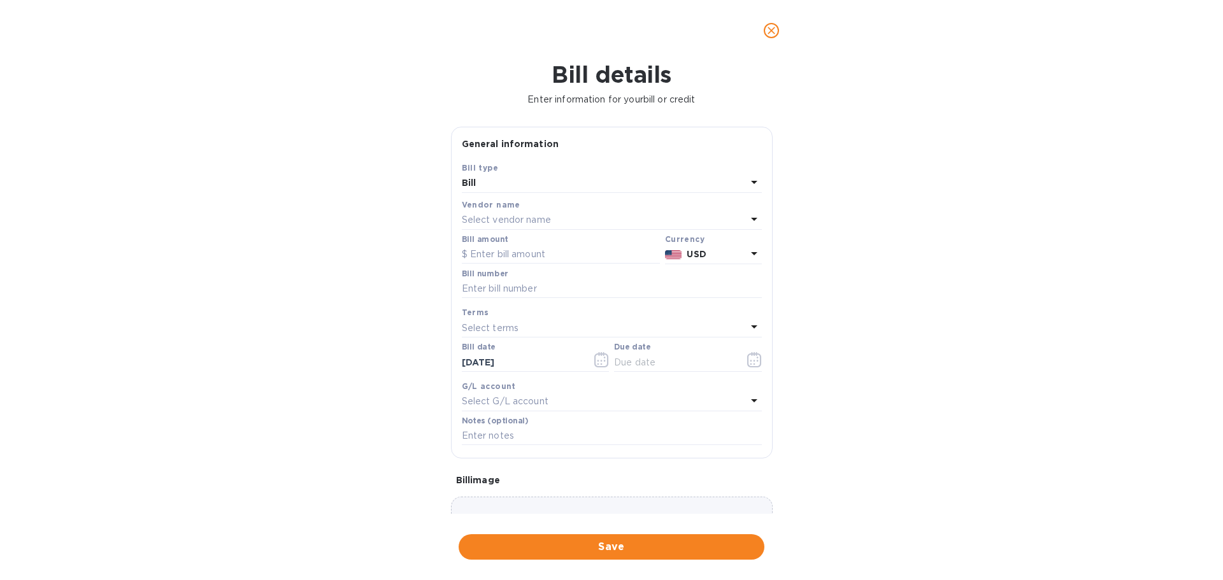
click at [508, 214] on p "Select vendor name" at bounding box center [506, 219] width 89 height 13
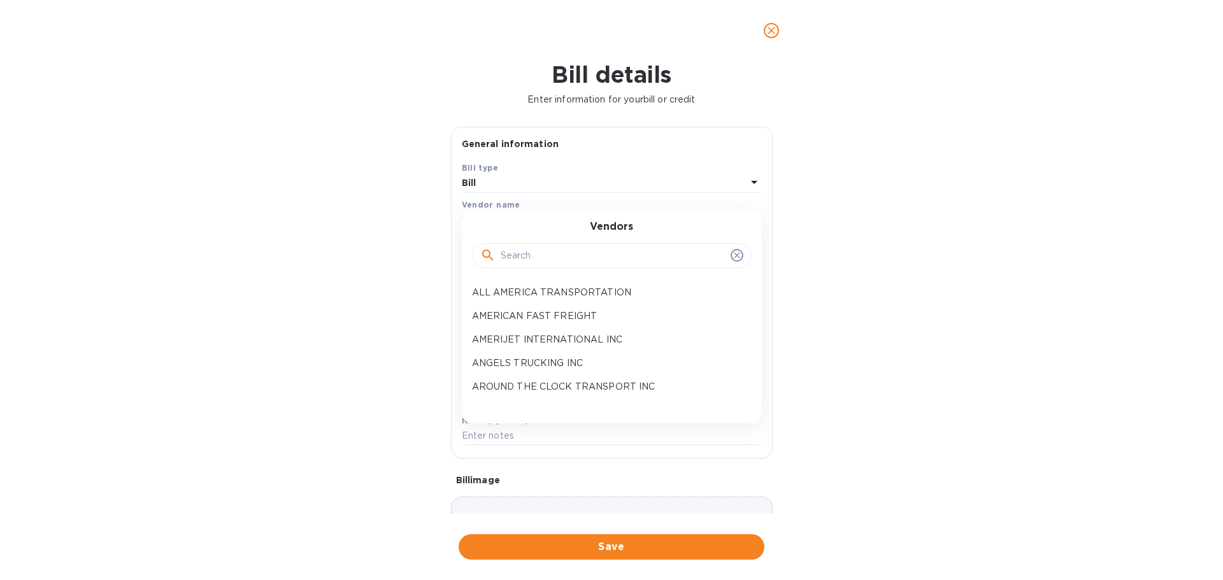
click at [514, 253] on input "text" at bounding box center [613, 255] width 225 height 19
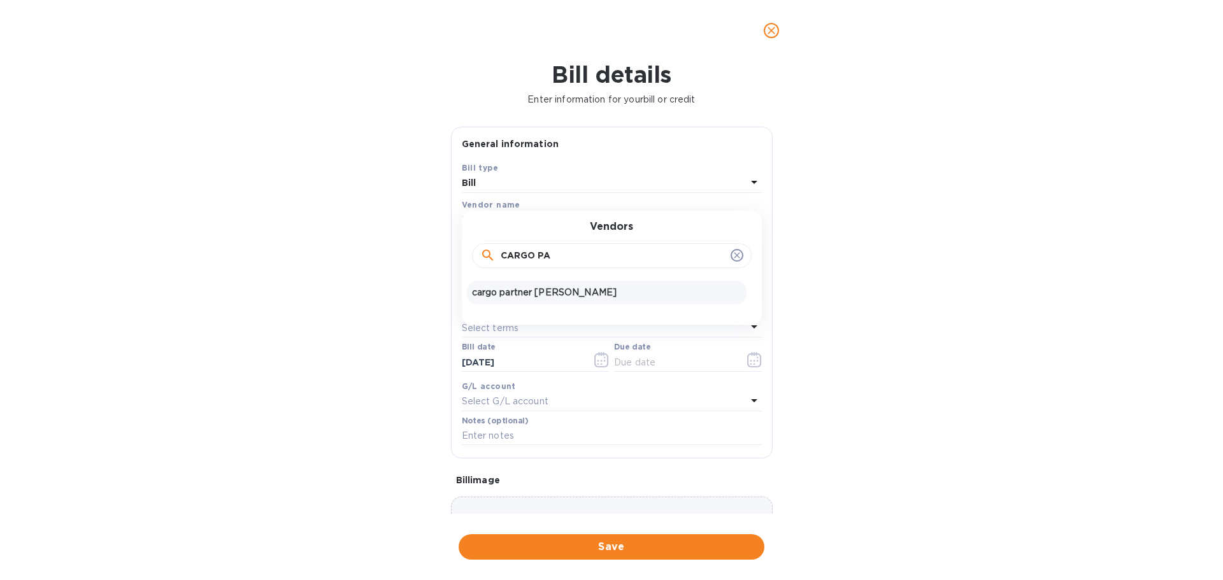
type input "CARGO PA"
click at [518, 285] on div "cargo partner [PERSON_NAME]" at bounding box center [607, 293] width 280 height 24
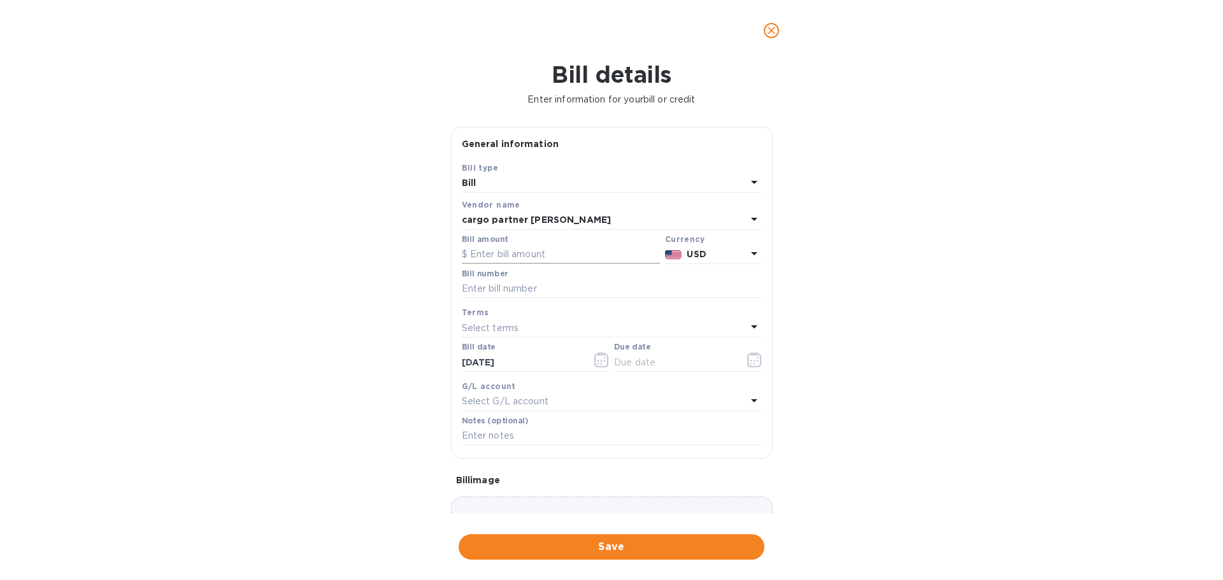
click at [517, 257] on input "text" at bounding box center [561, 254] width 198 height 19
click at [699, 253] on b "USD" at bounding box center [696, 254] width 19 height 10
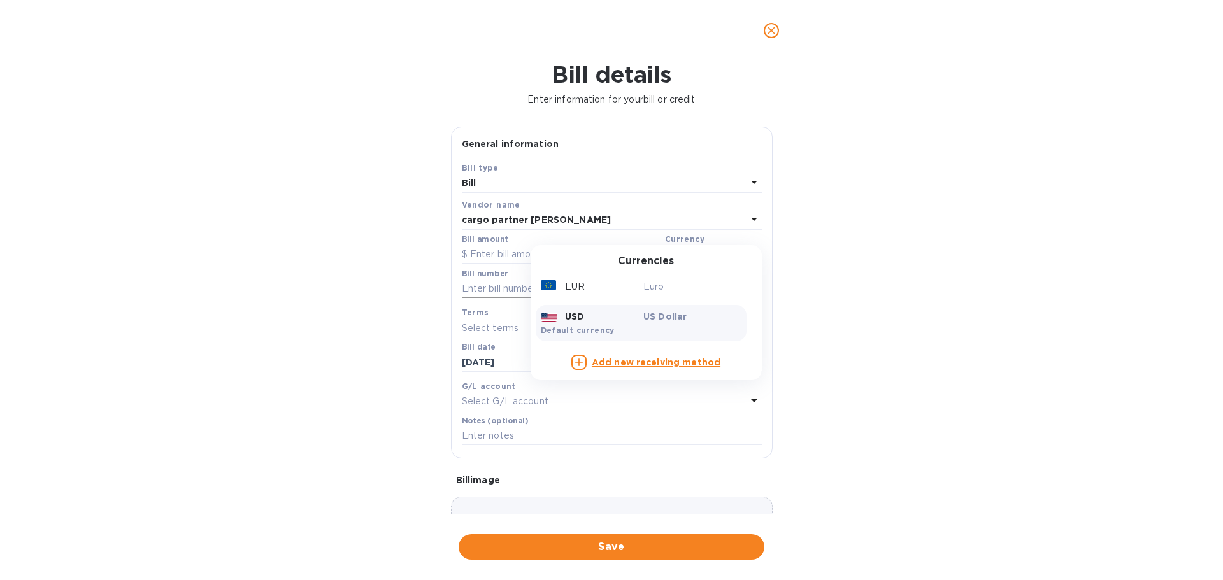
click at [571, 285] on p "EUR" at bounding box center [575, 286] width 20 height 13
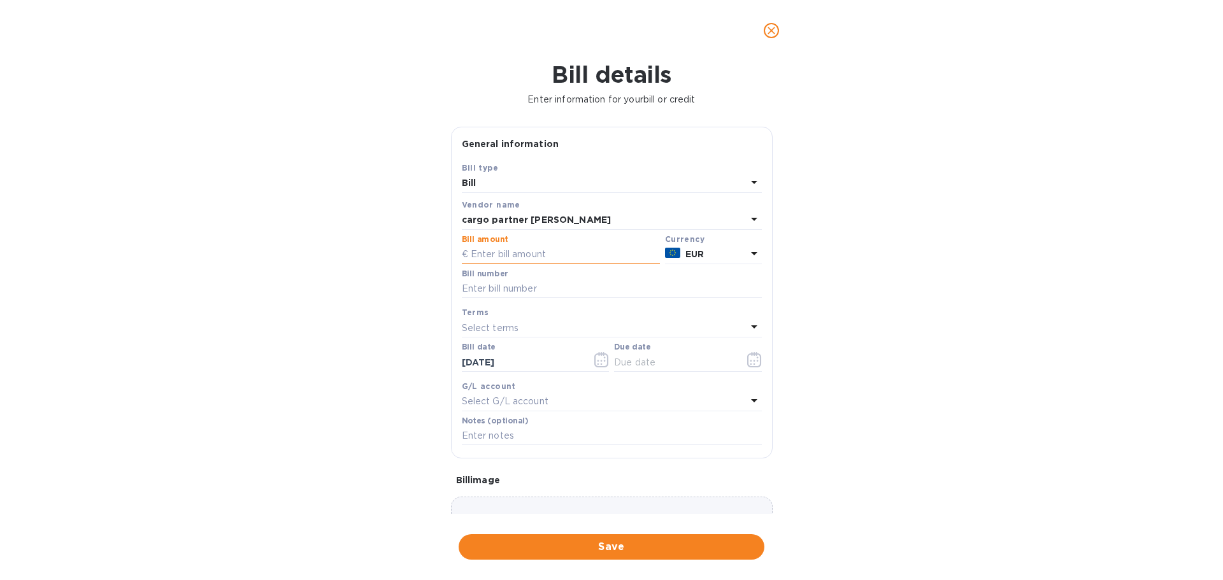
click at [505, 246] on input "text" at bounding box center [561, 254] width 198 height 19
click at [503, 246] on input "text" at bounding box center [561, 254] width 198 height 19
type input "5,697.13"
type input "17486MAT5060"
type input "9_/__/____"
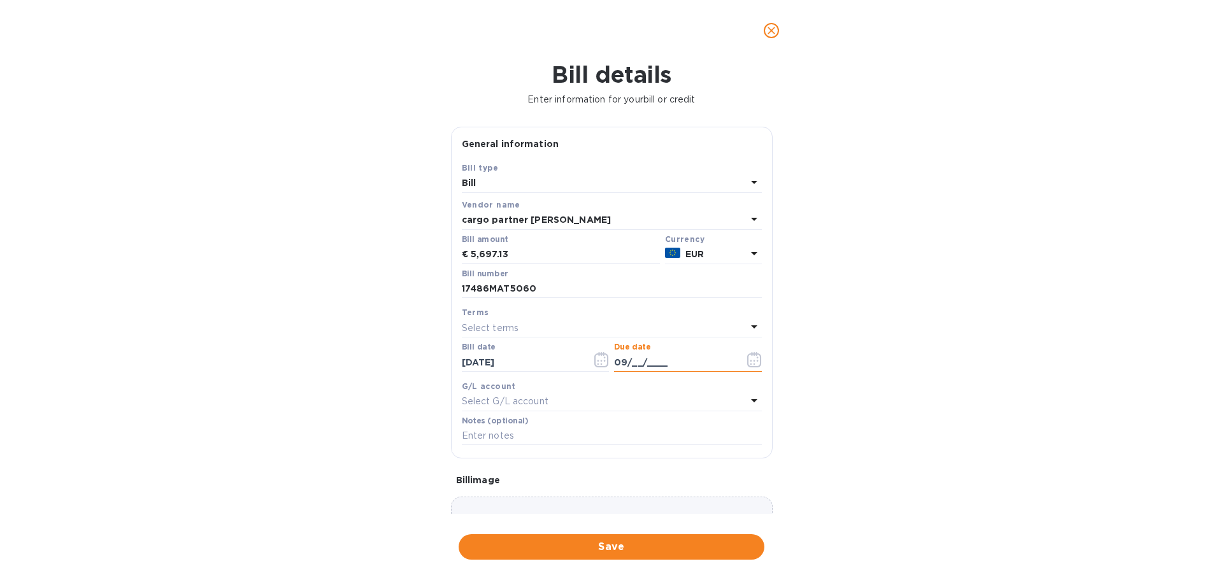
type input "0_/__/____"
type input "[DATE]"
type input "7250820"
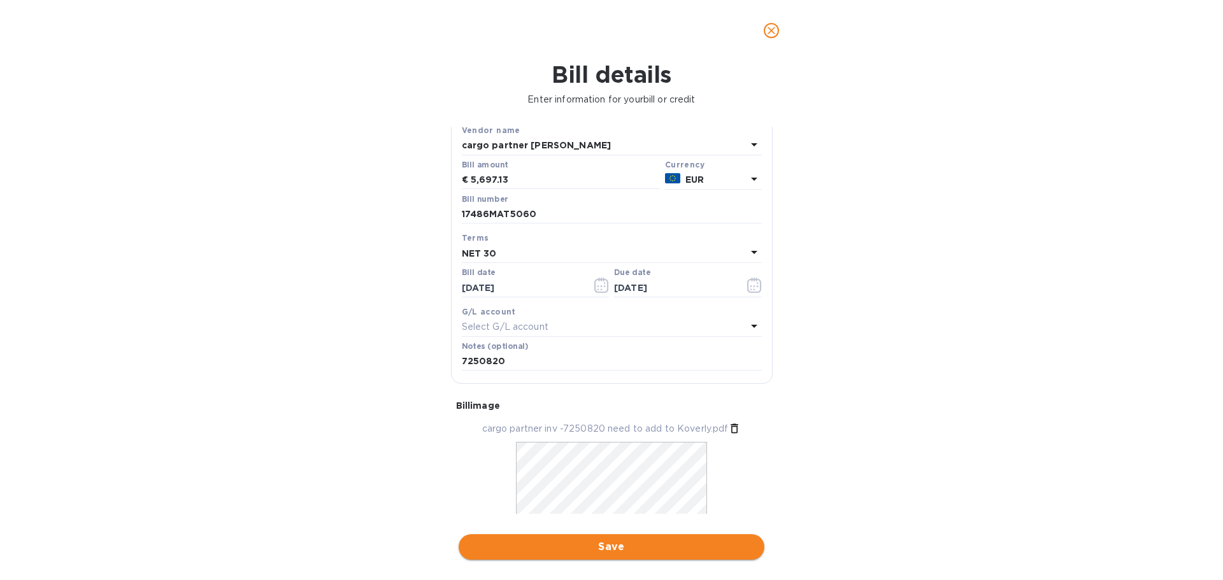
click at [606, 540] on span "Save" at bounding box center [611, 546] width 285 height 15
